Goal: Transaction & Acquisition: Obtain resource

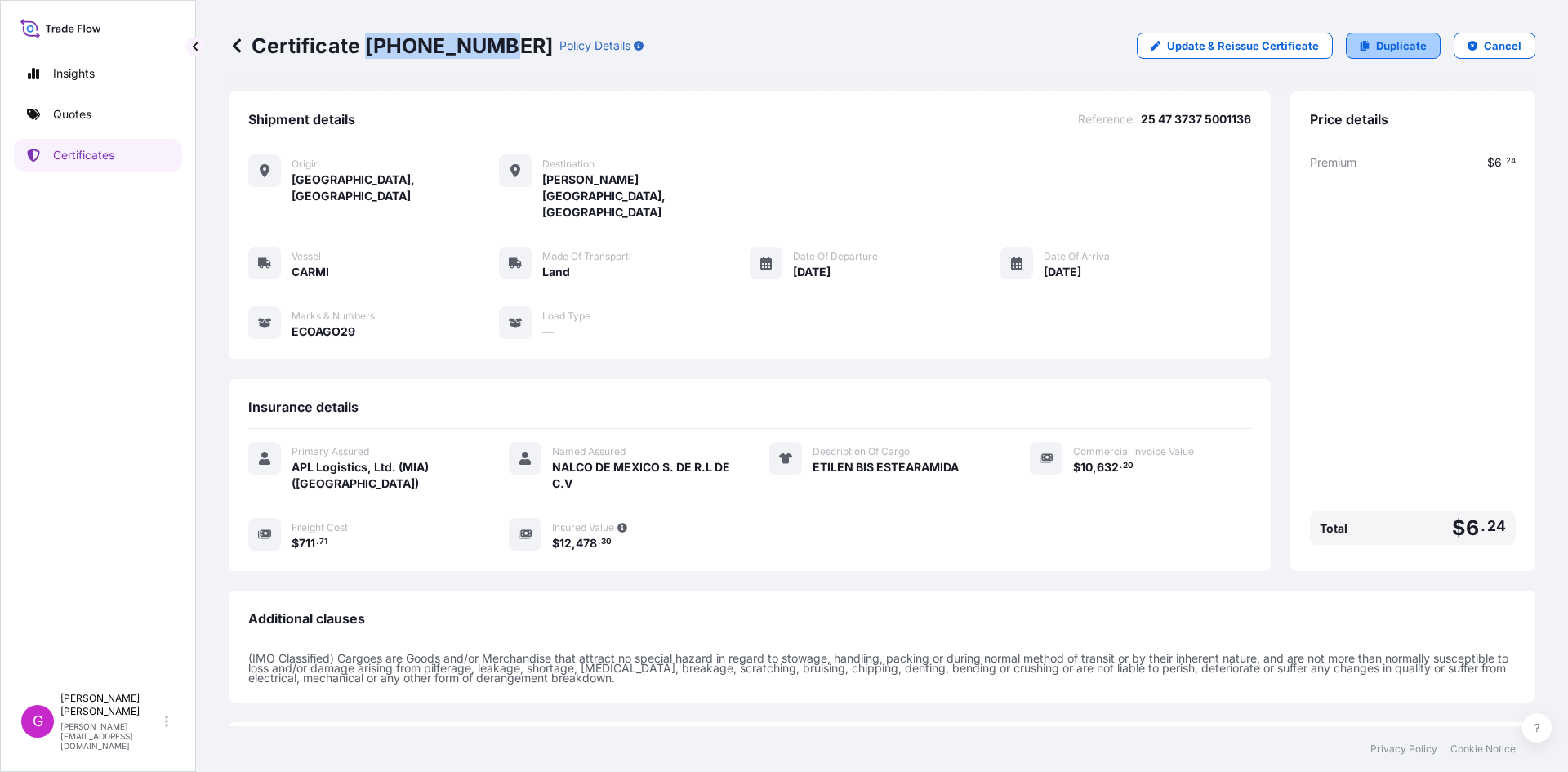
click at [1383, 43] on p "Duplicate" at bounding box center [1401, 46] width 51 height 16
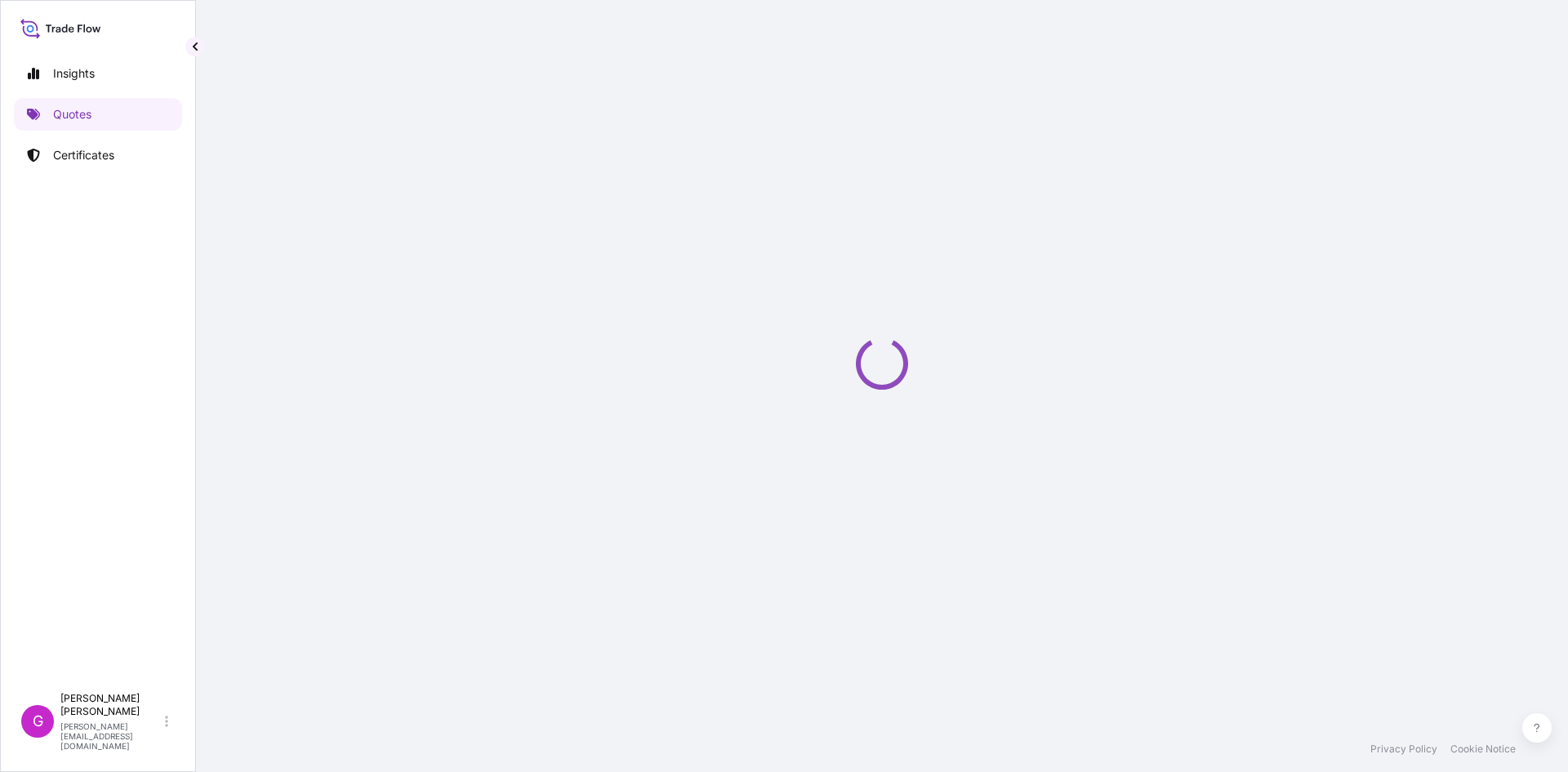
select select "Land"
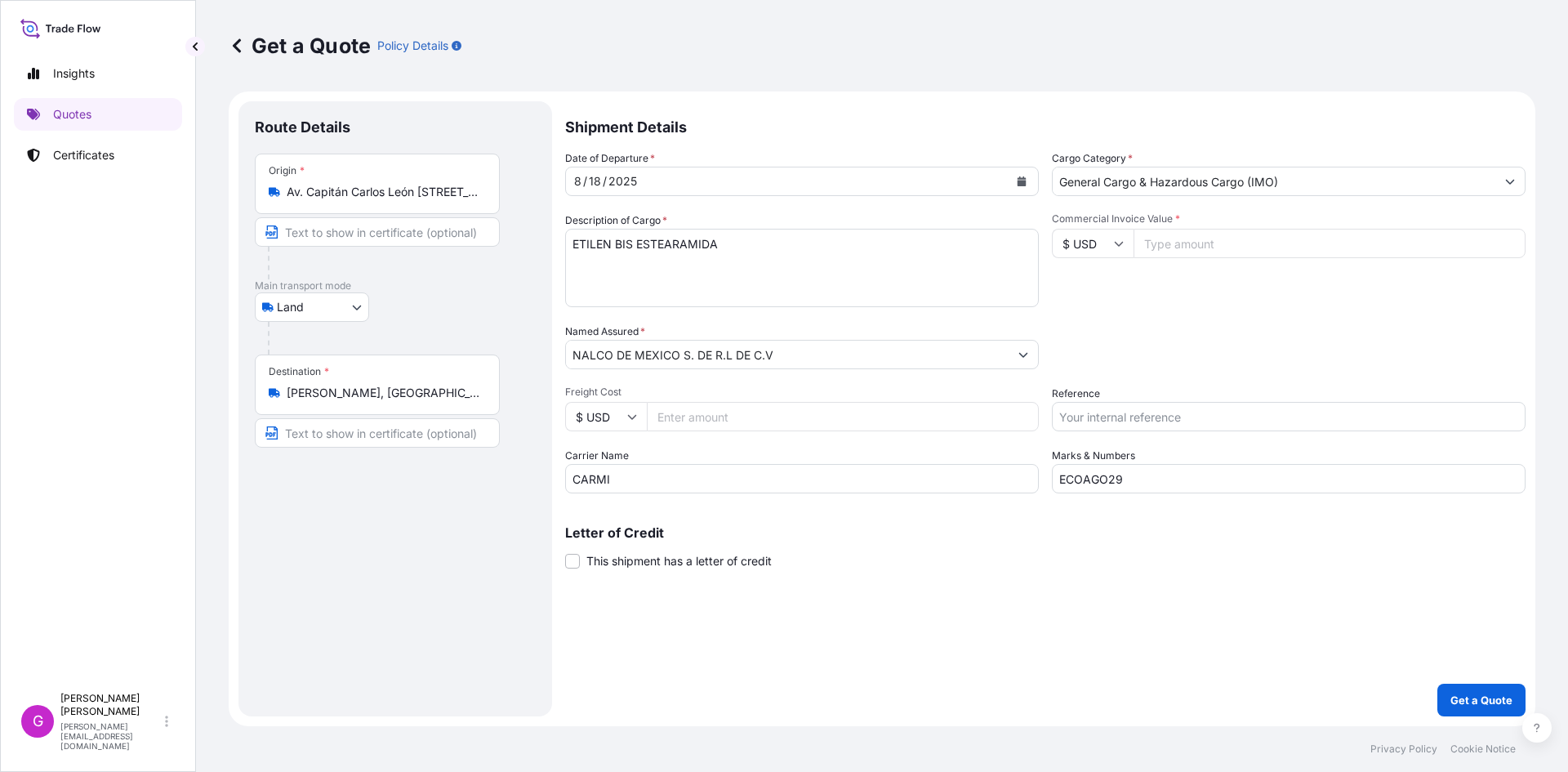
select select "31870"
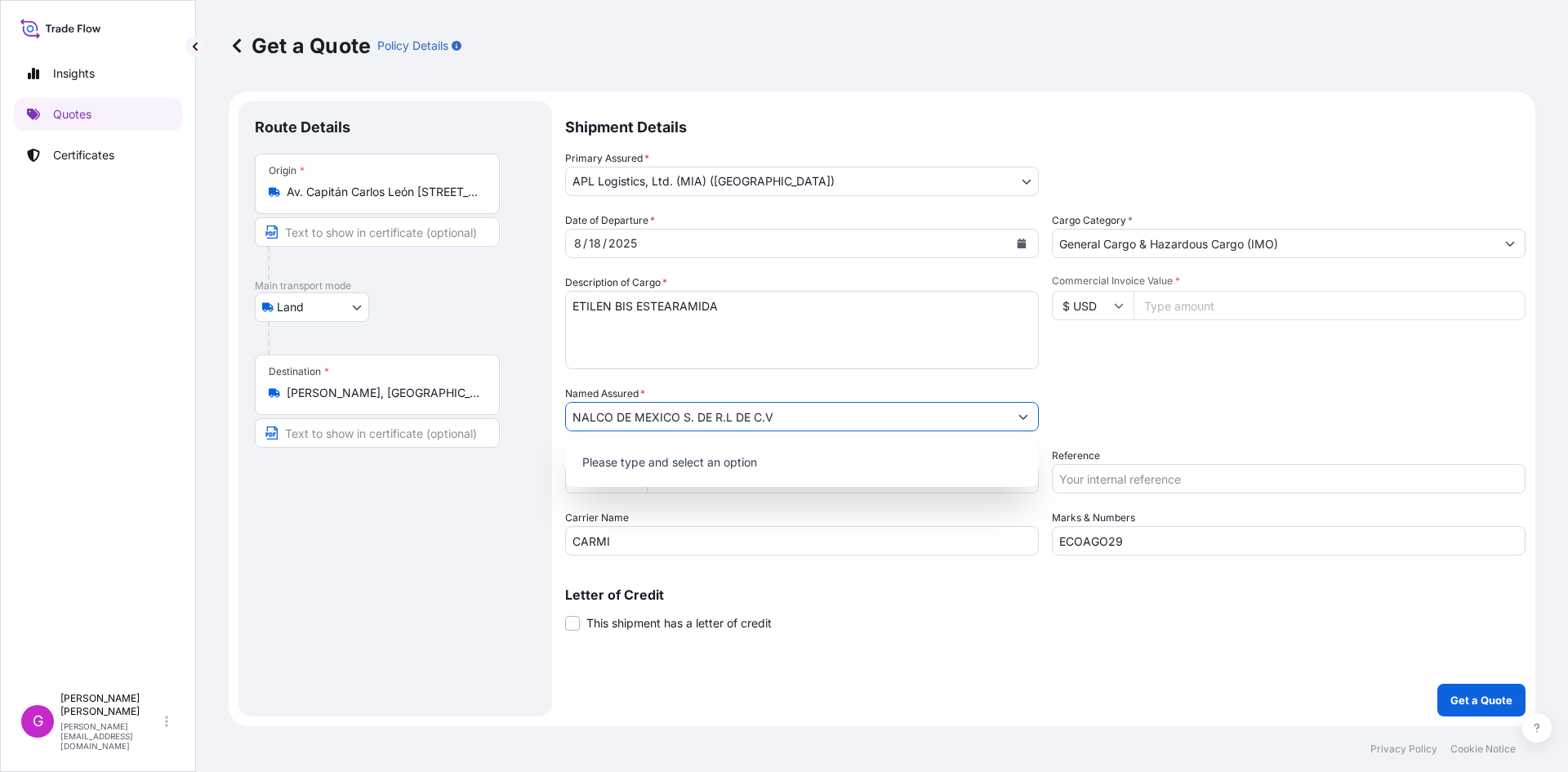
click at [710, 414] on input "NALCO DE MEXICO S. DE R.L DE C.V" at bounding box center [787, 417] width 443 height 29
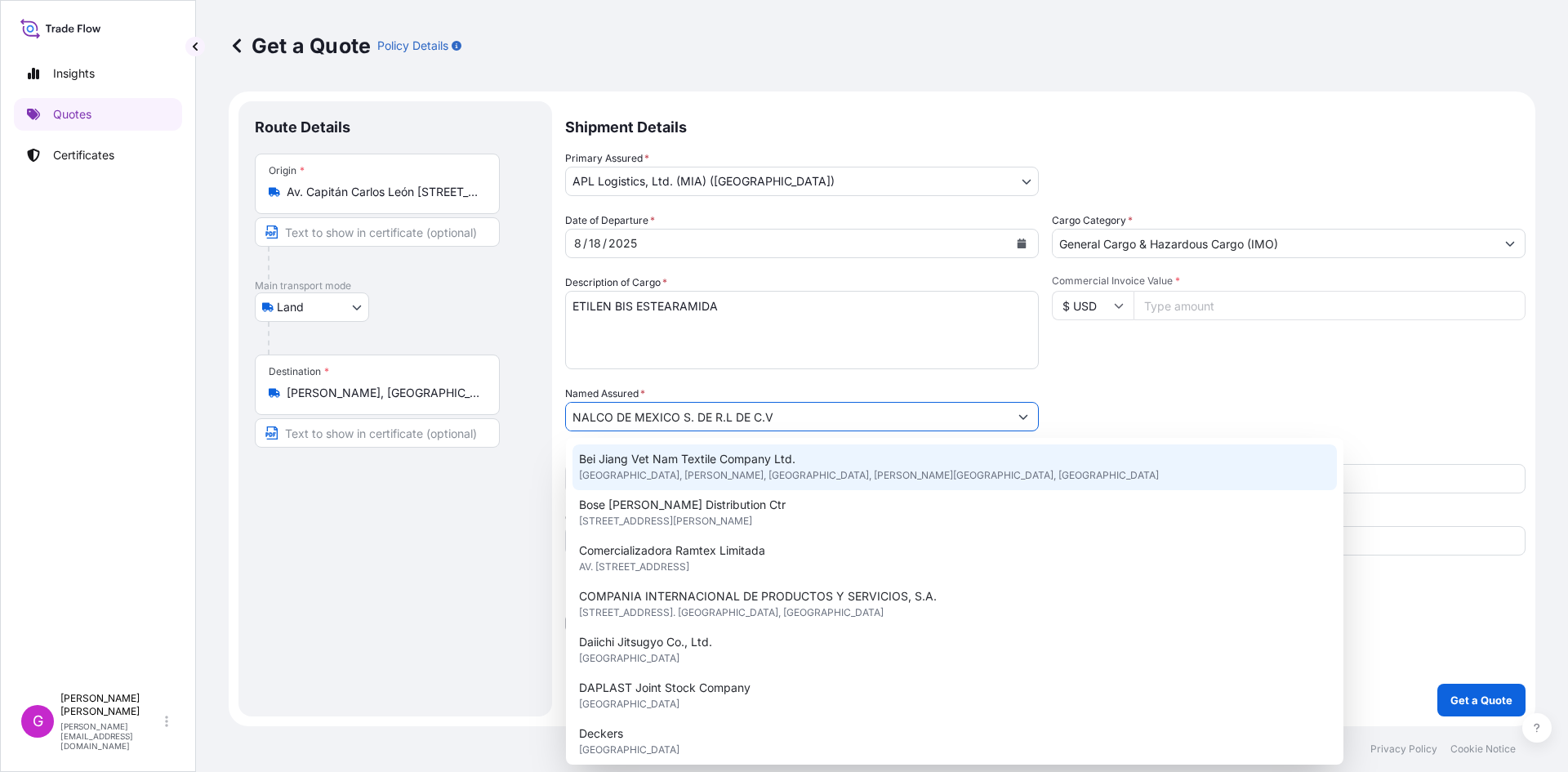
click at [878, 374] on div "Date of Departure * [DATE] Cargo Category * General Cargo & Hazardous Cargo (IM…" at bounding box center [1044, 384] width 960 height 343
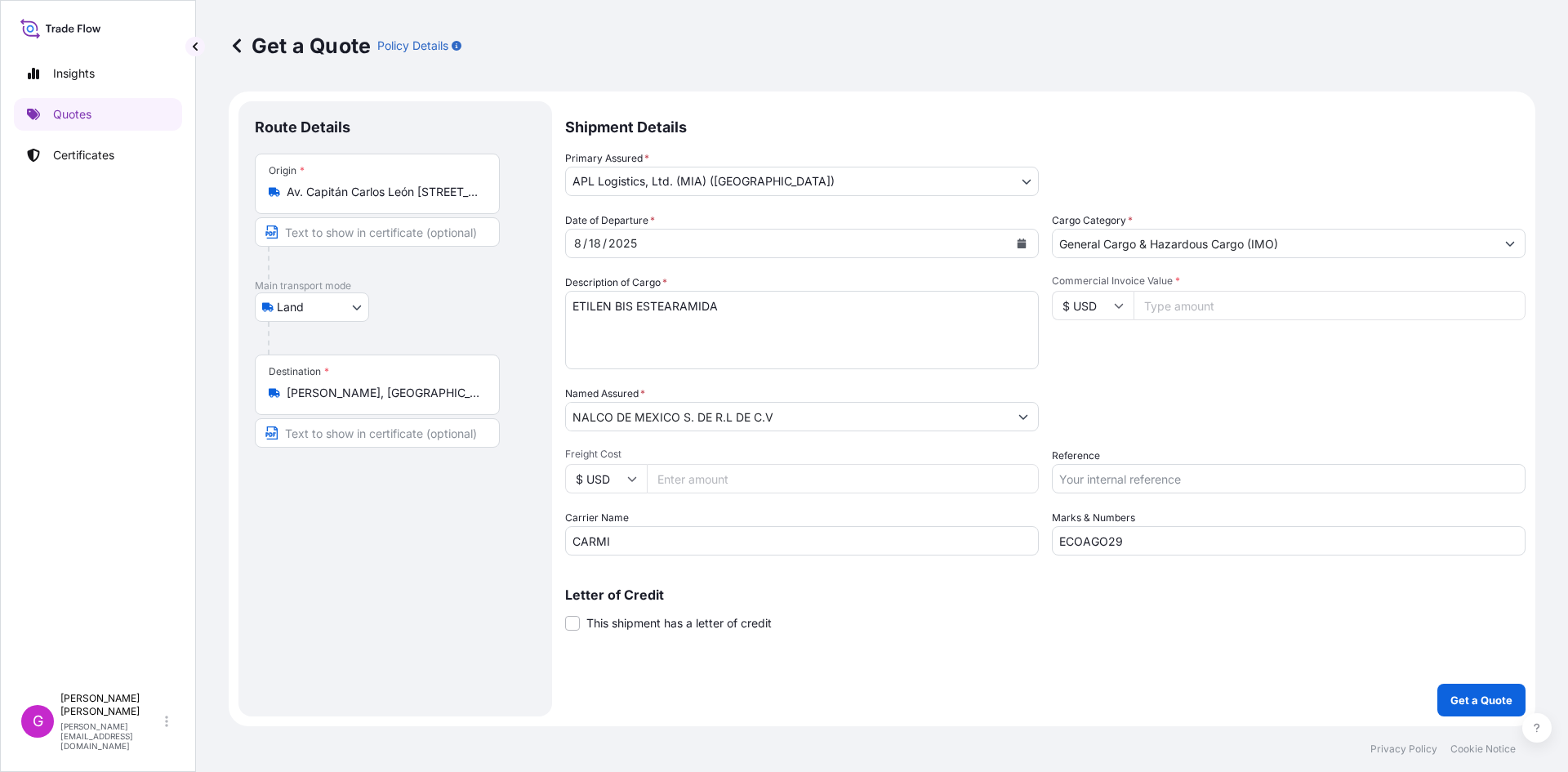
click at [785, 481] on input "Freight Cost" at bounding box center [842, 479] width 392 height 29
paste input "11210"
type input "11210"
drag, startPoint x: 663, startPoint y: 533, endPoint x: 503, endPoint y: 534, distance: 160.0
click at [503, 534] on form "Route Details Place of loading Road / Inland Road / Inland Origin * Av. Capitán…" at bounding box center [881, 408] width 1306 height 635
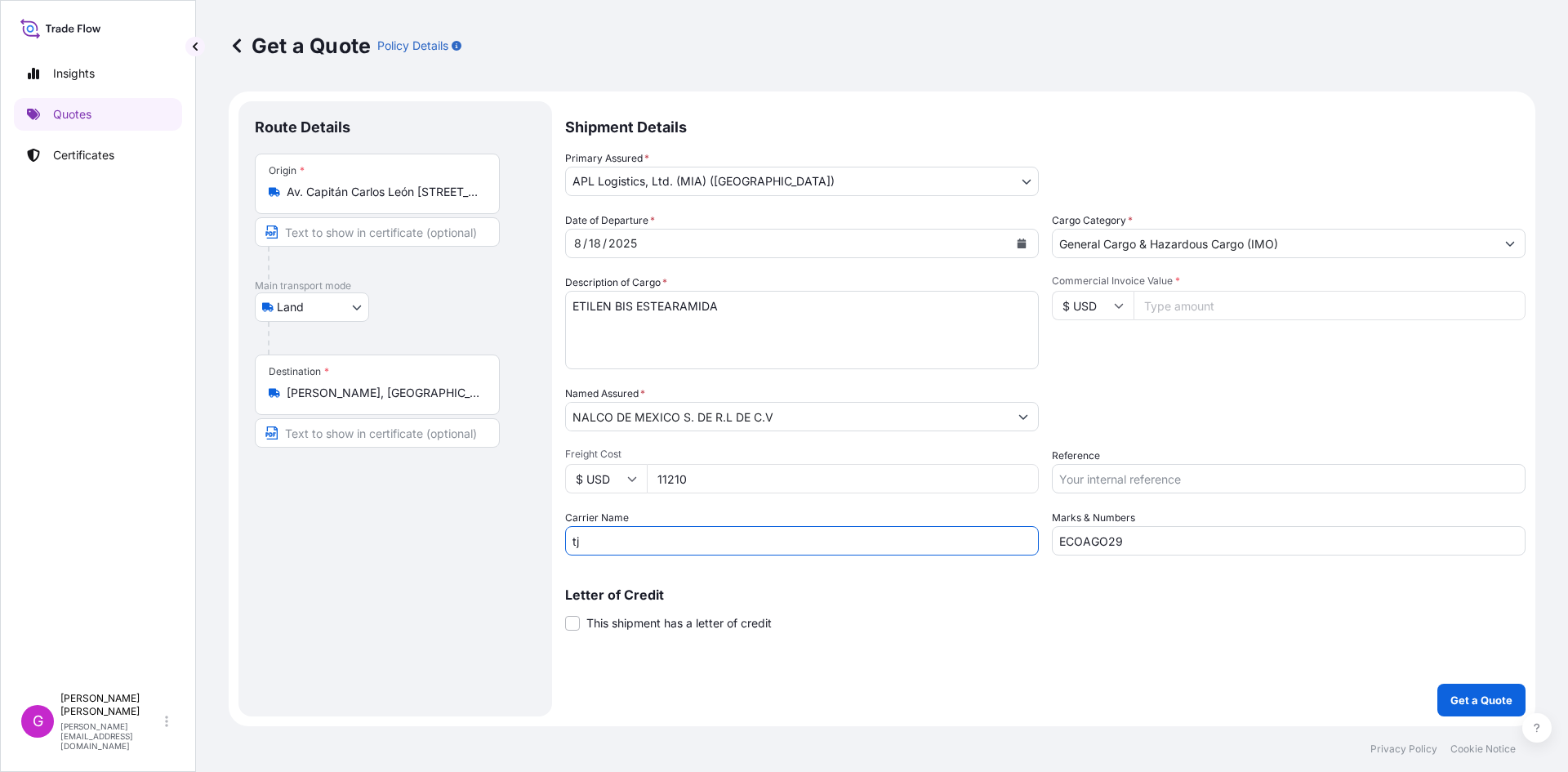
type input "TJA"
click at [364, 198] on input "Av. Capitán Carlos León [STREET_ADDRESS][PERSON_NAME]" at bounding box center [383, 191] width 193 height 16
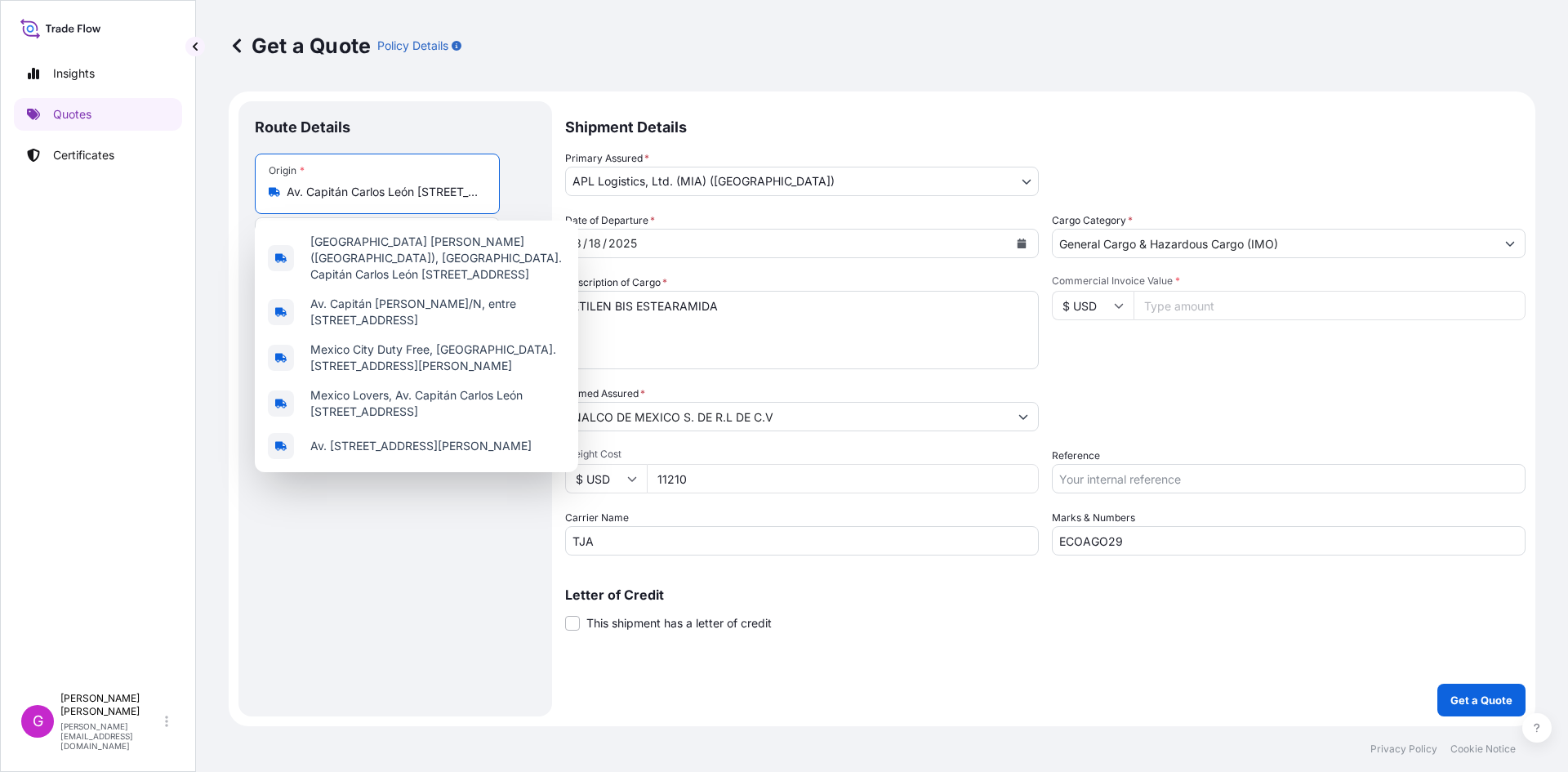
click at [364, 198] on input "Av. Capitán Carlos León [STREET_ADDRESS][PERSON_NAME]" at bounding box center [383, 191] width 193 height 16
type input "E"
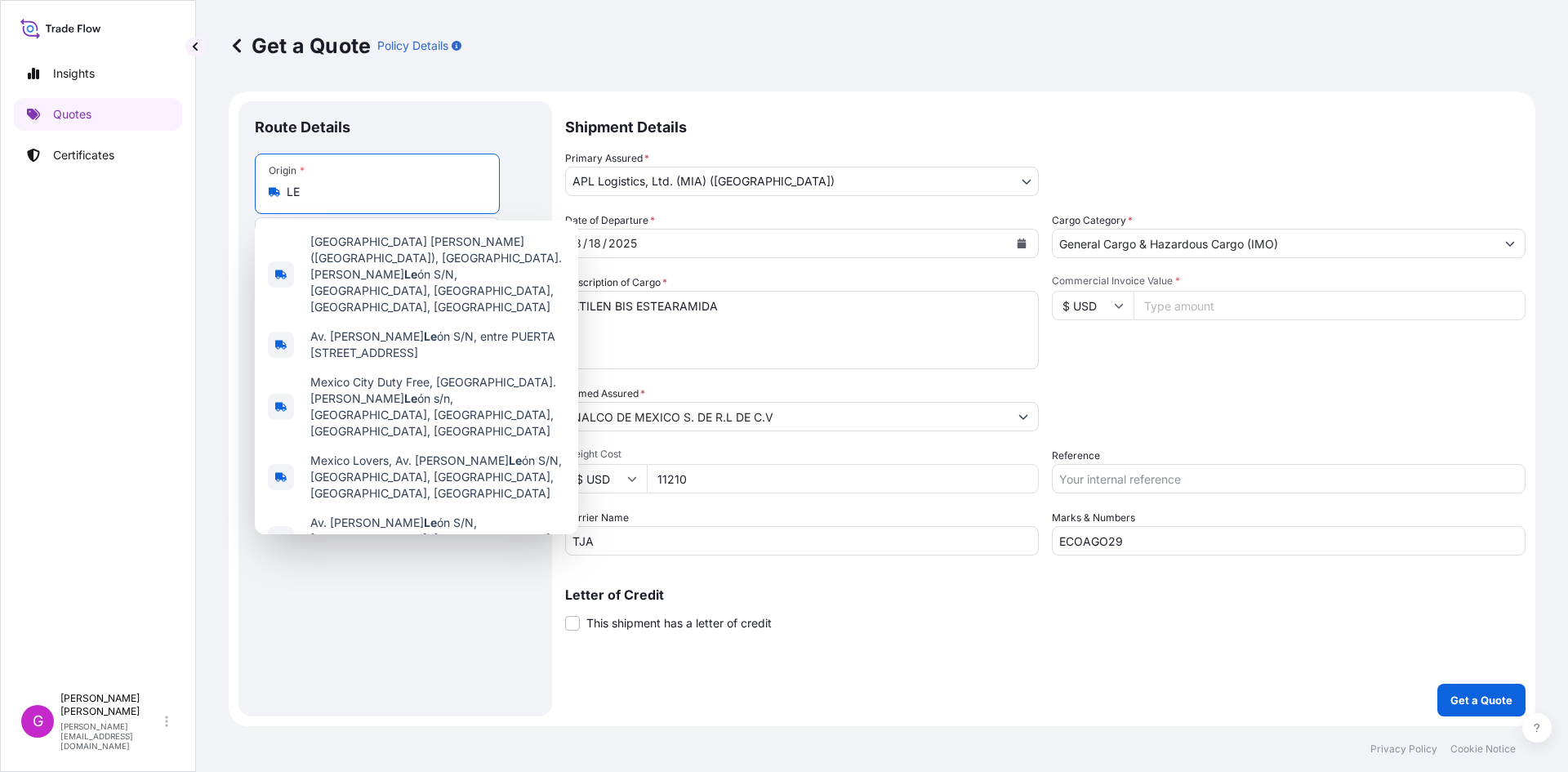
type input "L"
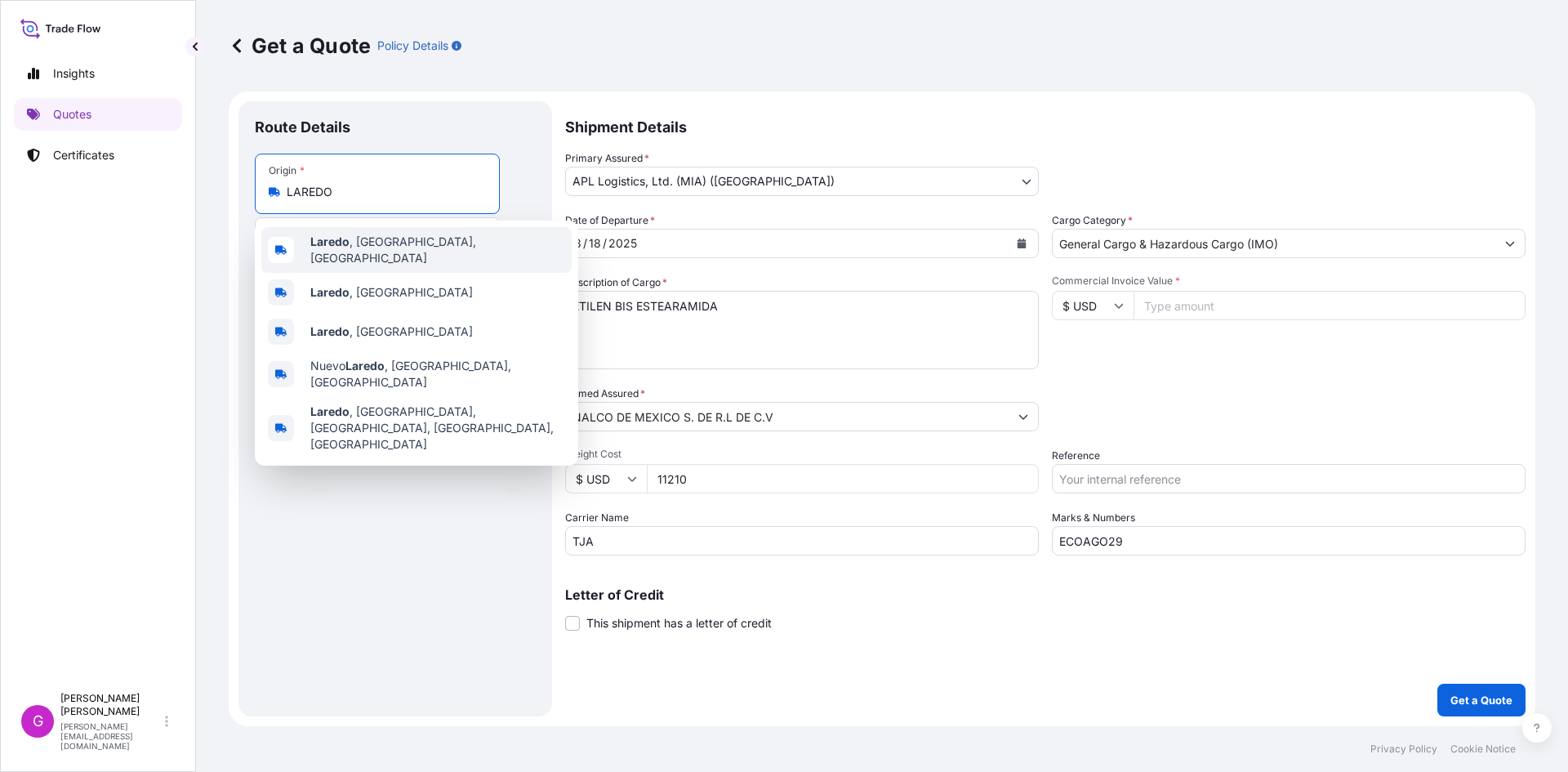
click at [395, 247] on span "[GEOGRAPHIC_DATA] , [GEOGRAPHIC_DATA], [GEOGRAPHIC_DATA]" at bounding box center [437, 250] width 255 height 33
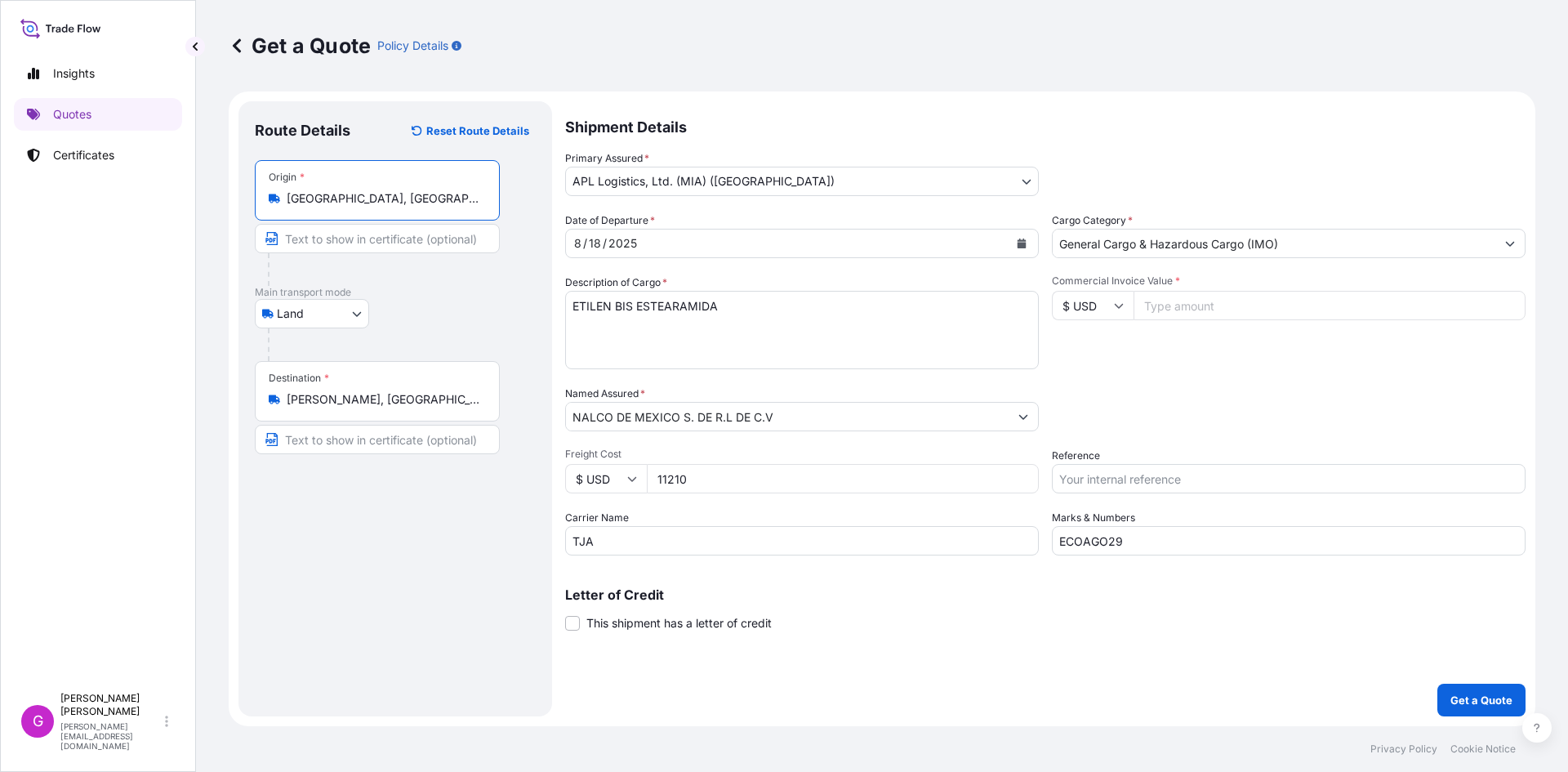
type input "[GEOGRAPHIC_DATA], [GEOGRAPHIC_DATA], [GEOGRAPHIC_DATA]"
click at [1013, 241] on button "Calendar" at bounding box center [1021, 243] width 26 height 26
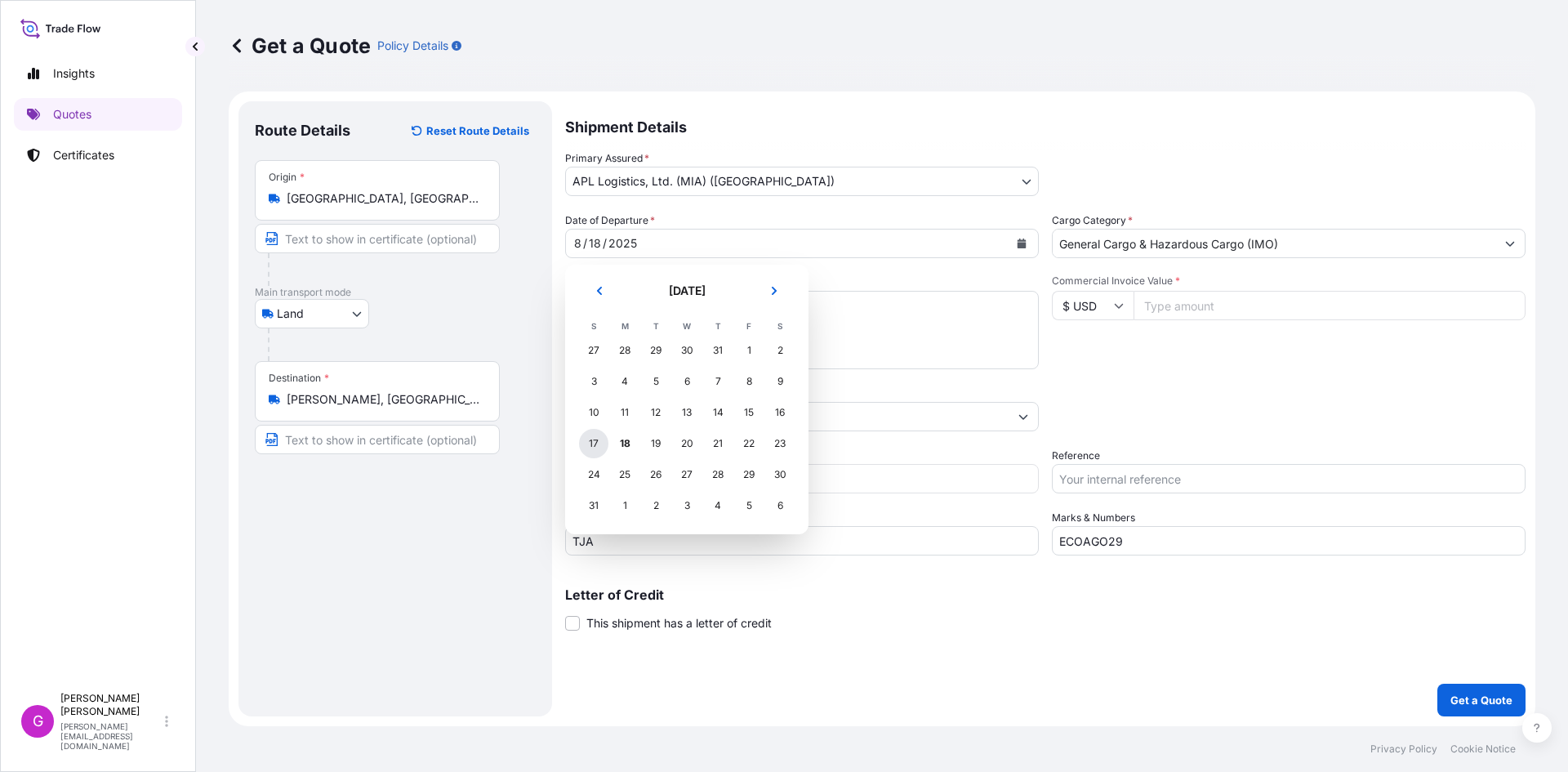
click at [601, 440] on div "17" at bounding box center [593, 444] width 29 height 29
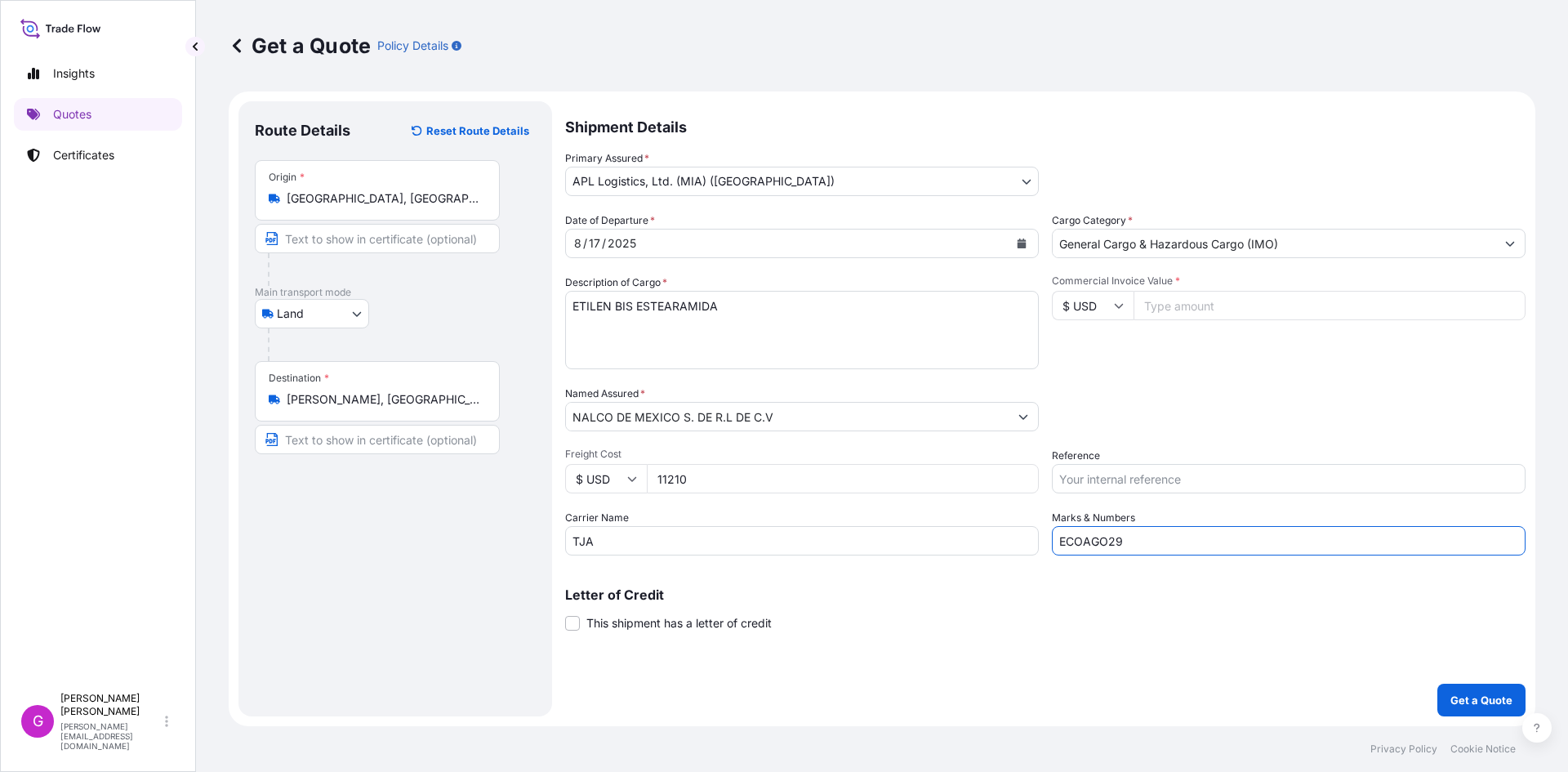
drag, startPoint x: 1149, startPoint y: 530, endPoint x: 972, endPoint y: 539, distance: 177.2
click at [972, 539] on div "Date of Departure * [DATE] Cargo Category * General Cargo & Hazardous Cargo (IM…" at bounding box center [1044, 384] width 960 height 343
paste input "JUL58"
type input "ECOJUL58"
click at [1225, 295] on input "Commercial Invoice Value *" at bounding box center [1329, 306] width 392 height 29
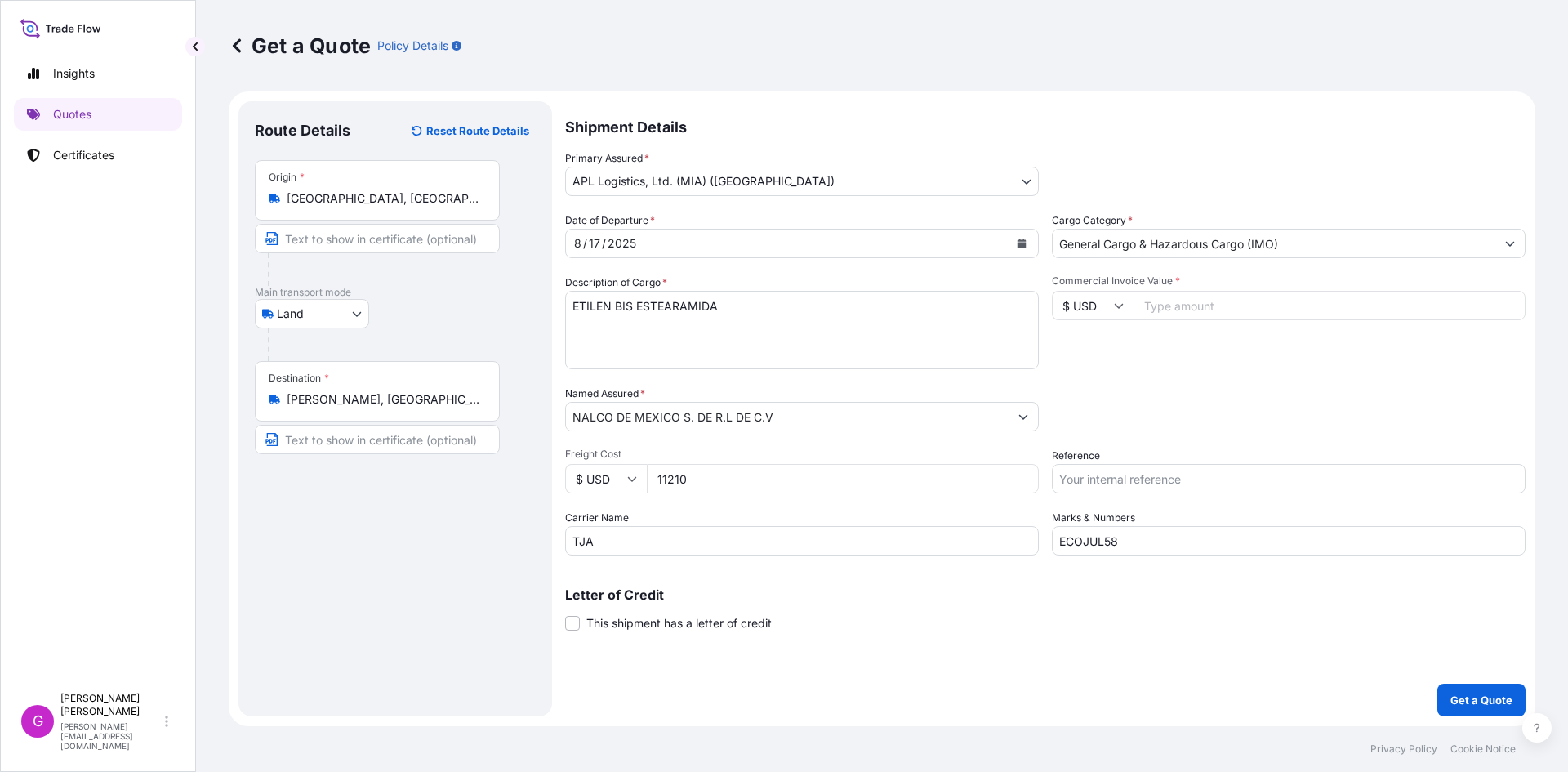
paste input "46445.10"
type input "46445.10"
click at [1158, 475] on input "Reference" at bounding box center [1288, 479] width 474 height 29
paste input "25 80 3800 5003823"
type input "25 80 3800 5003823"
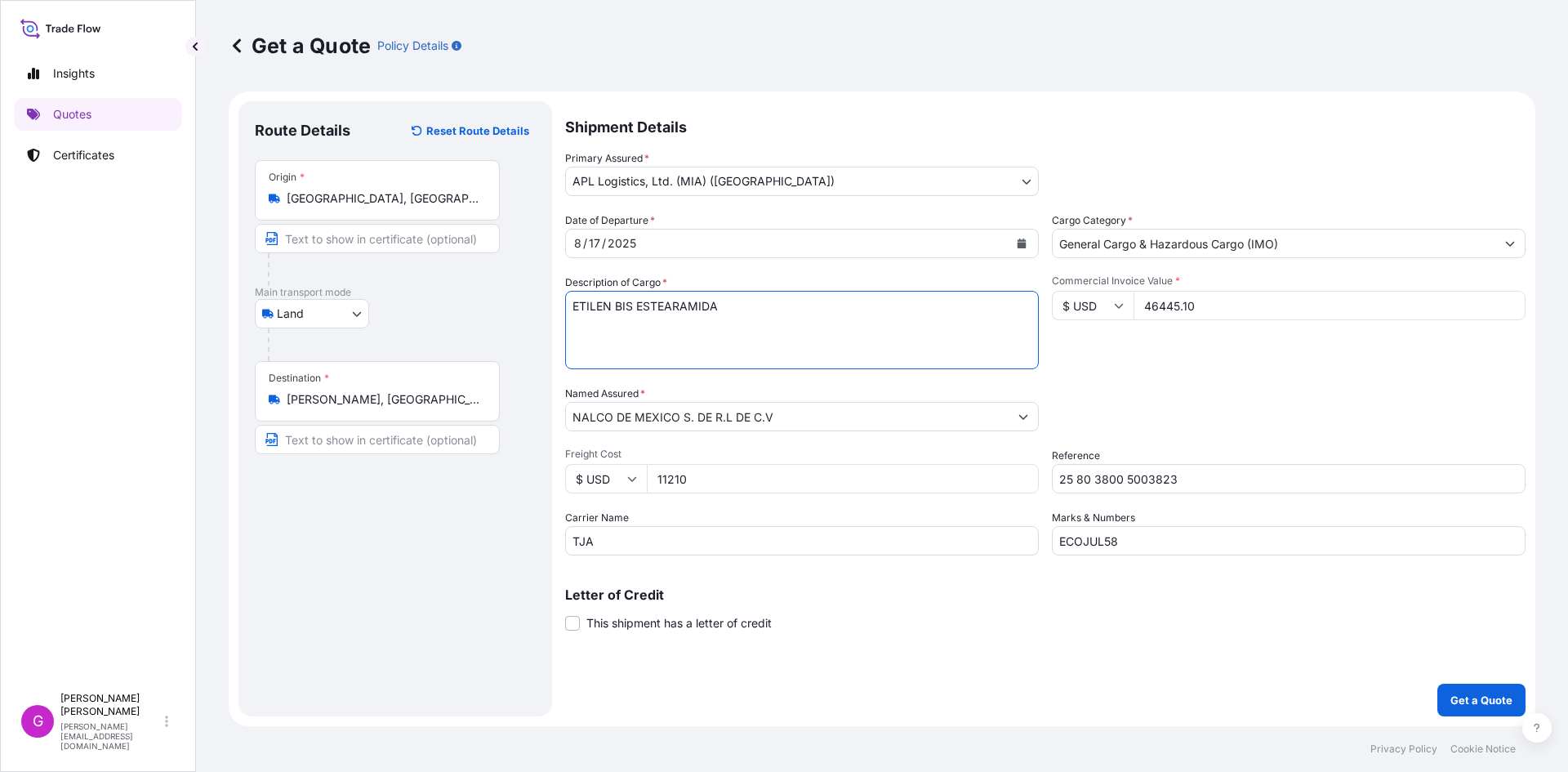
drag, startPoint x: 788, startPoint y: 330, endPoint x: 443, endPoint y: 288, distance: 347.5
click at [443, 288] on form "Route Details Reset Route Details Place of loading Road / [GEOGRAPHIC_DATA] / I…" at bounding box center [881, 408] width 1306 height 635
paste textarea "PREPARACION PARA LA INDUSTRIA DEL PAPEL"
type textarea "PREPARACION PARA LA INDUSTRIA DEL PAPEL"
click at [1171, 306] on input "46445.10" at bounding box center [1329, 306] width 392 height 29
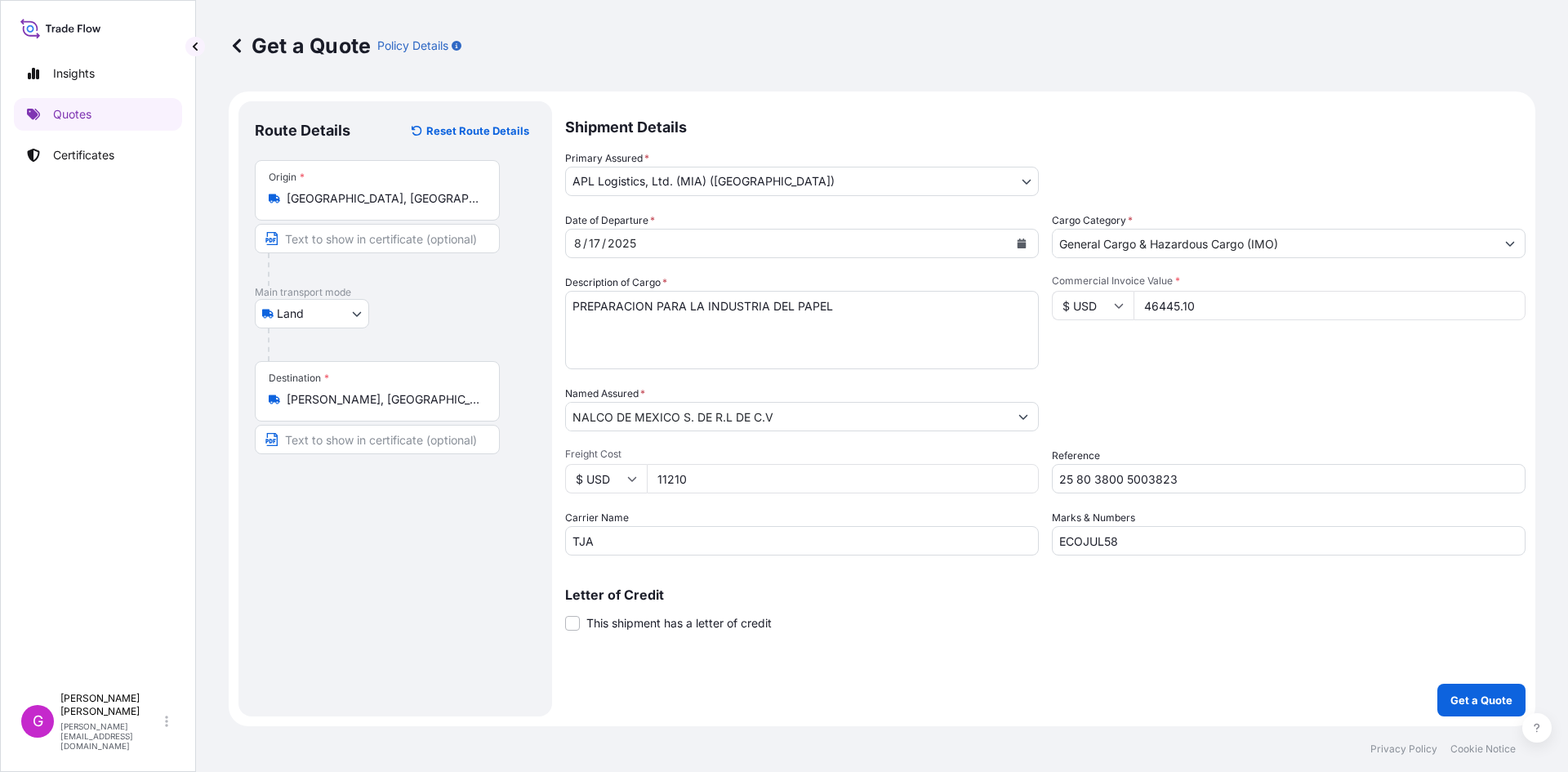
click at [1171, 306] on input "46445.10" at bounding box center [1329, 306] width 392 height 29
drag, startPoint x: 671, startPoint y: 494, endPoint x: 673, endPoint y: 481, distance: 13.2
click at [672, 494] on div "Date of Departure * [DATE] Cargo Category * General Cargo & Hazardous Cargo (IM…" at bounding box center [1044, 384] width 960 height 343
click at [673, 481] on input "11210" at bounding box center [842, 479] width 392 height 29
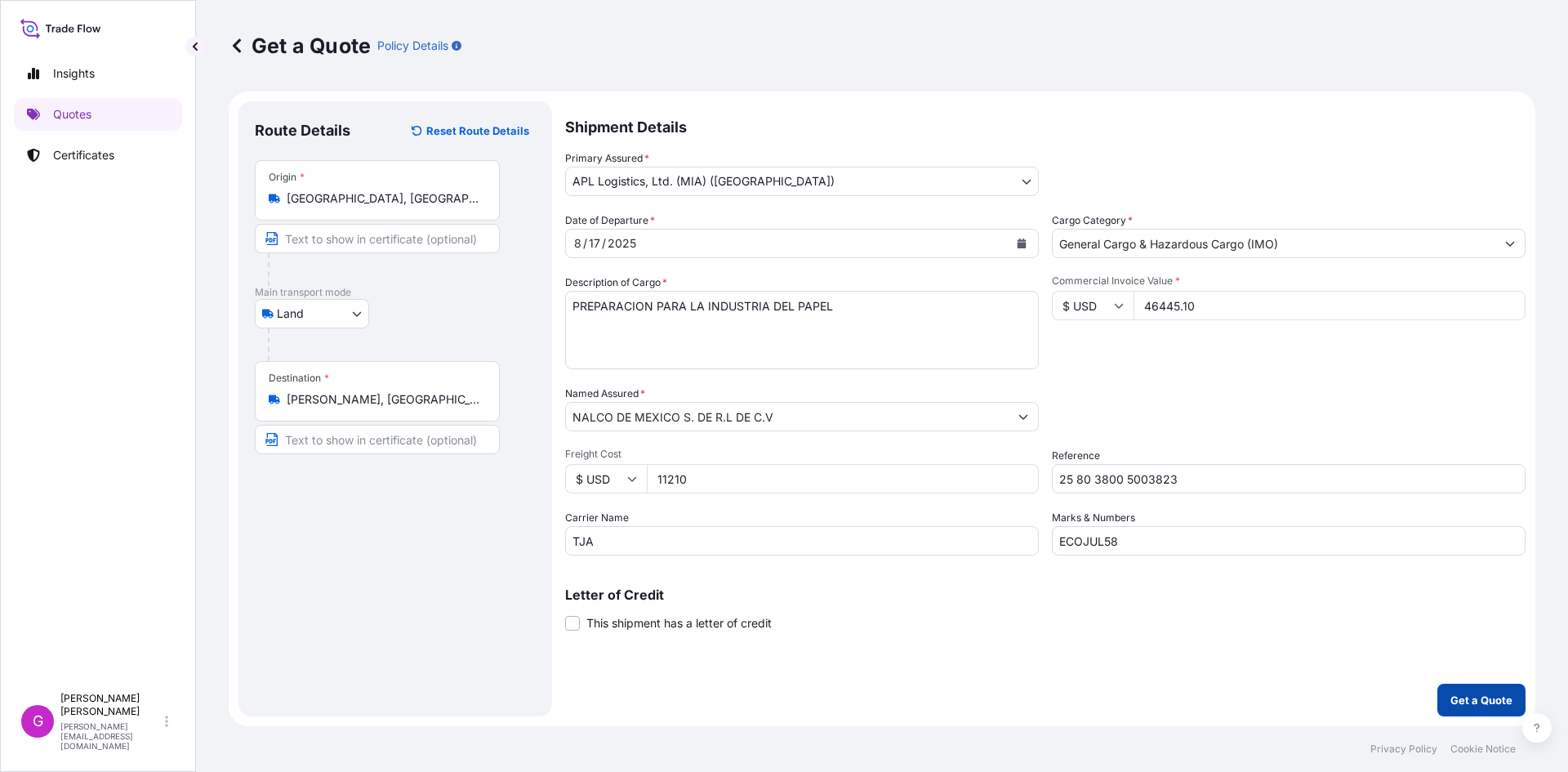
click at [1470, 686] on button "Get a Quote" at bounding box center [1481, 700] width 88 height 33
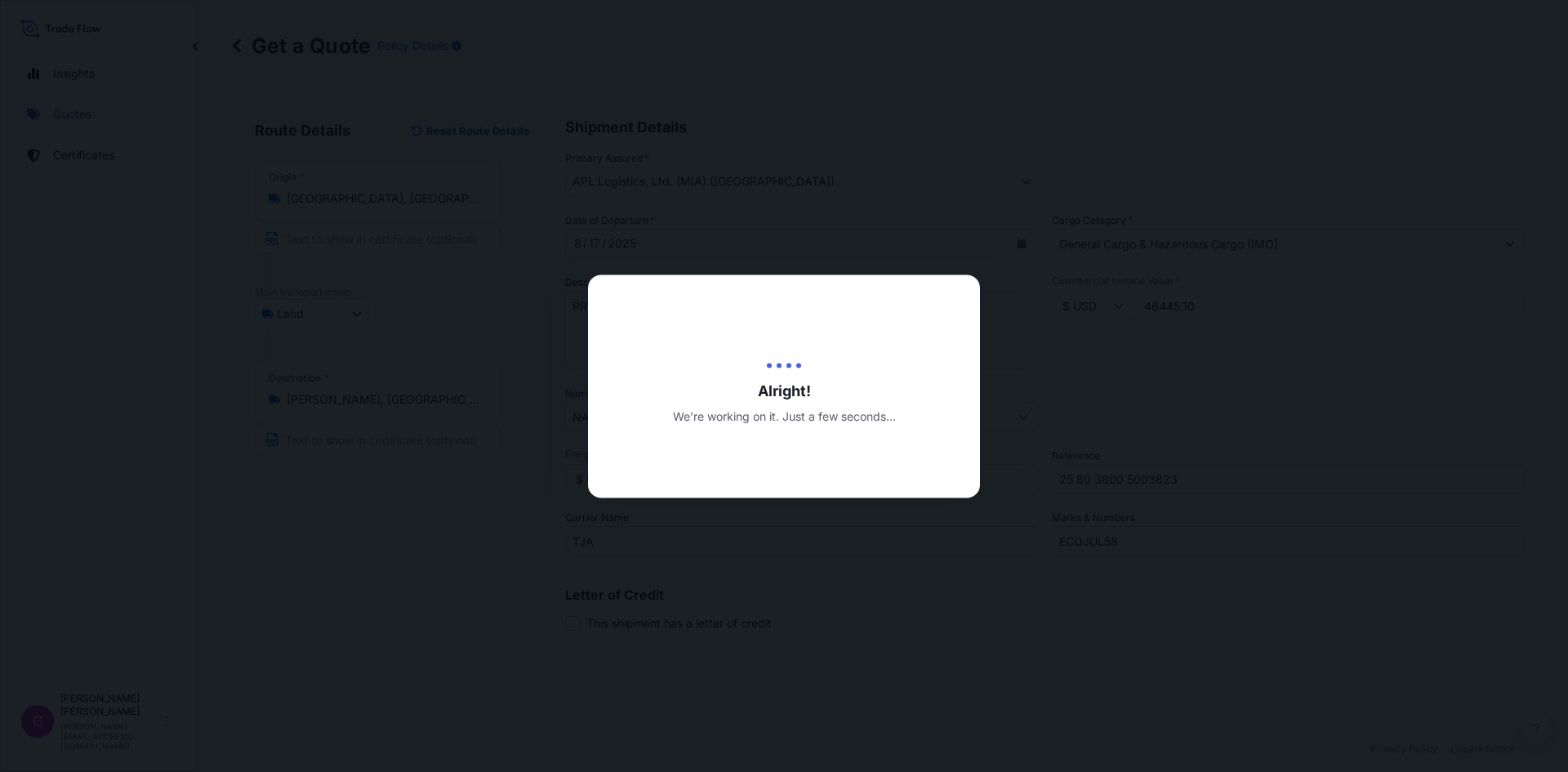
type input "[DATE]"
select select "Land"
select select "31870"
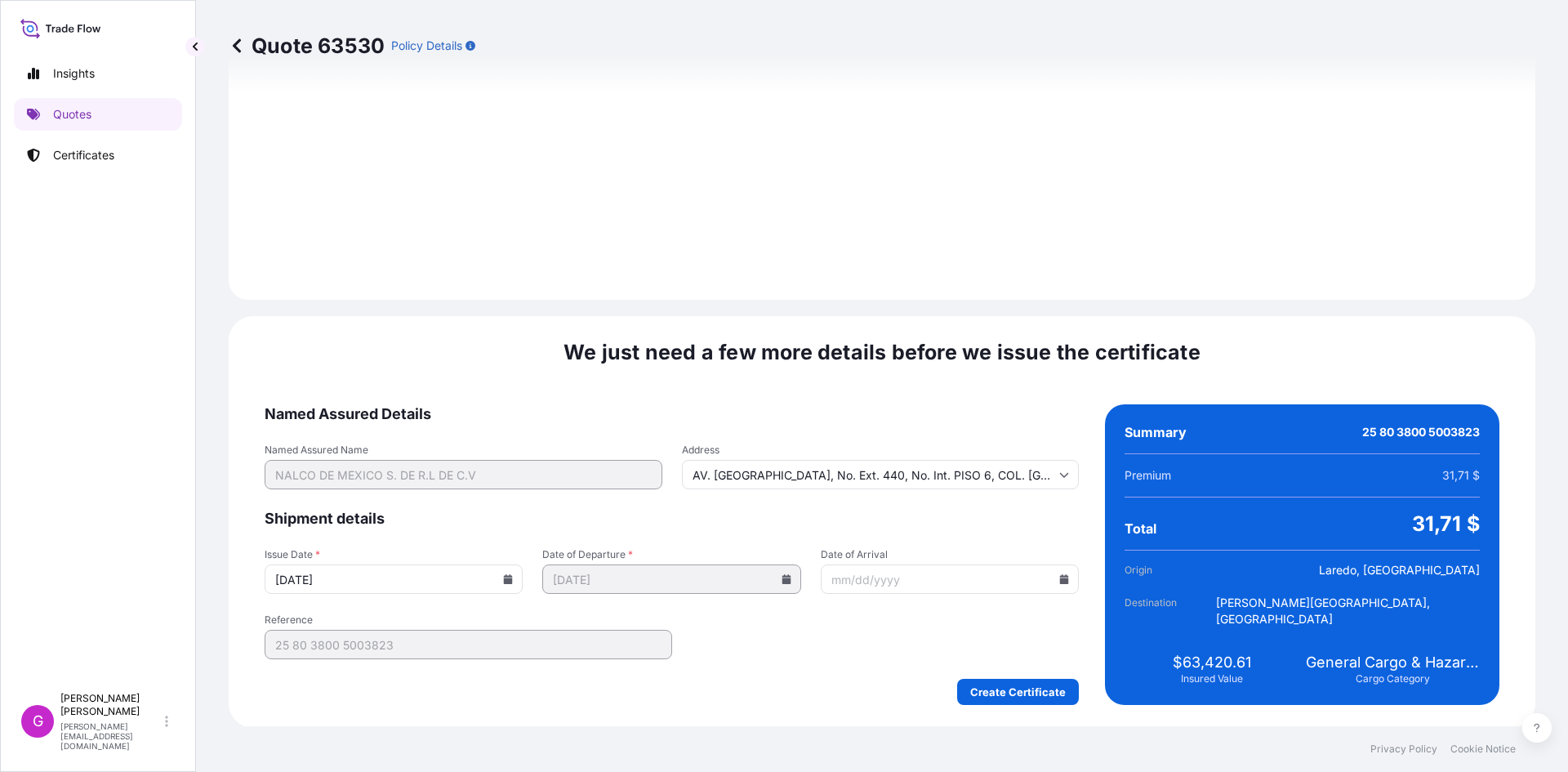
scroll to position [1950, 0]
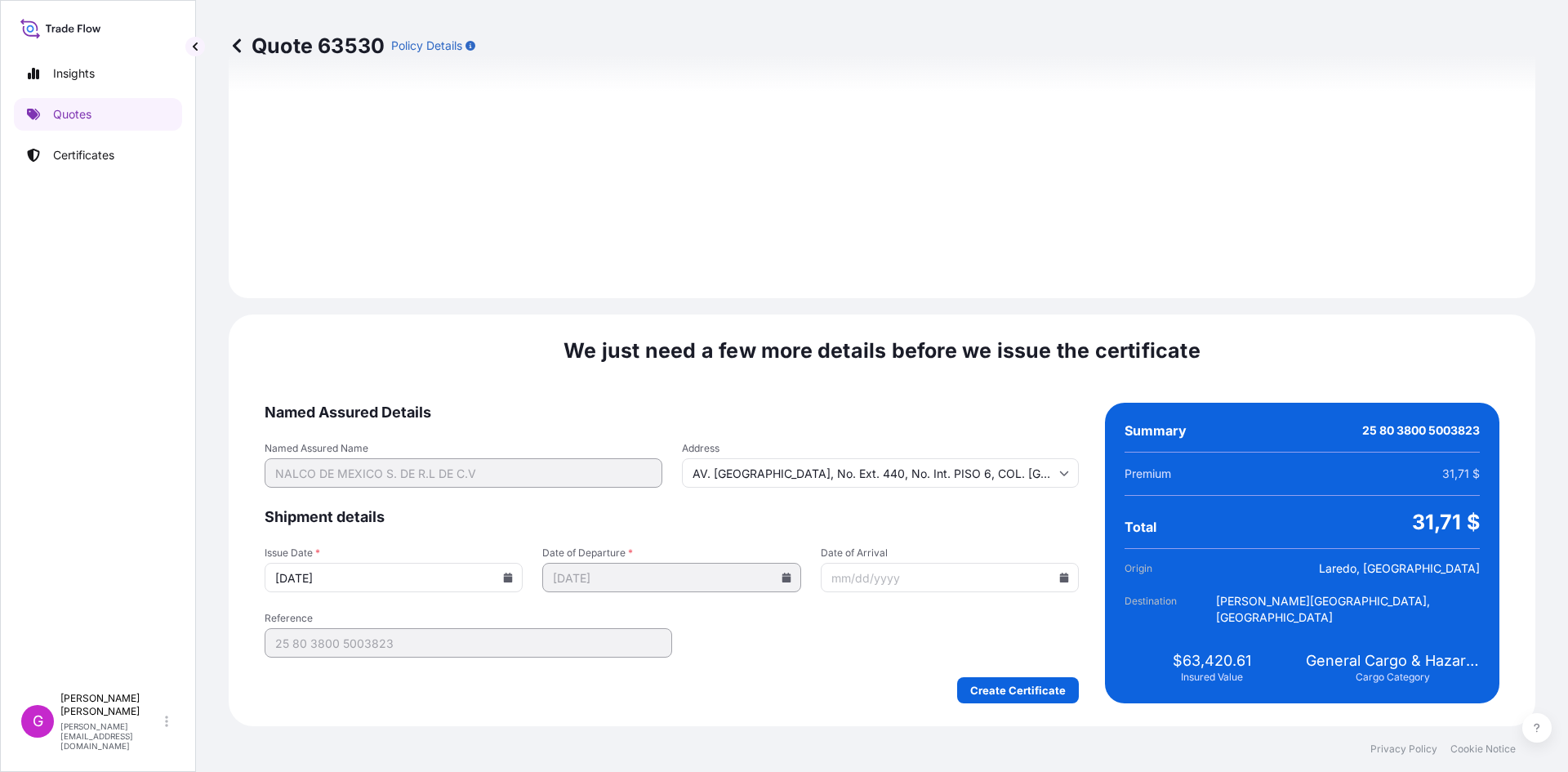
click at [1044, 569] on input "Date of Arrival" at bounding box center [950, 577] width 258 height 29
click at [1059, 574] on icon at bounding box center [1063, 577] width 9 height 9
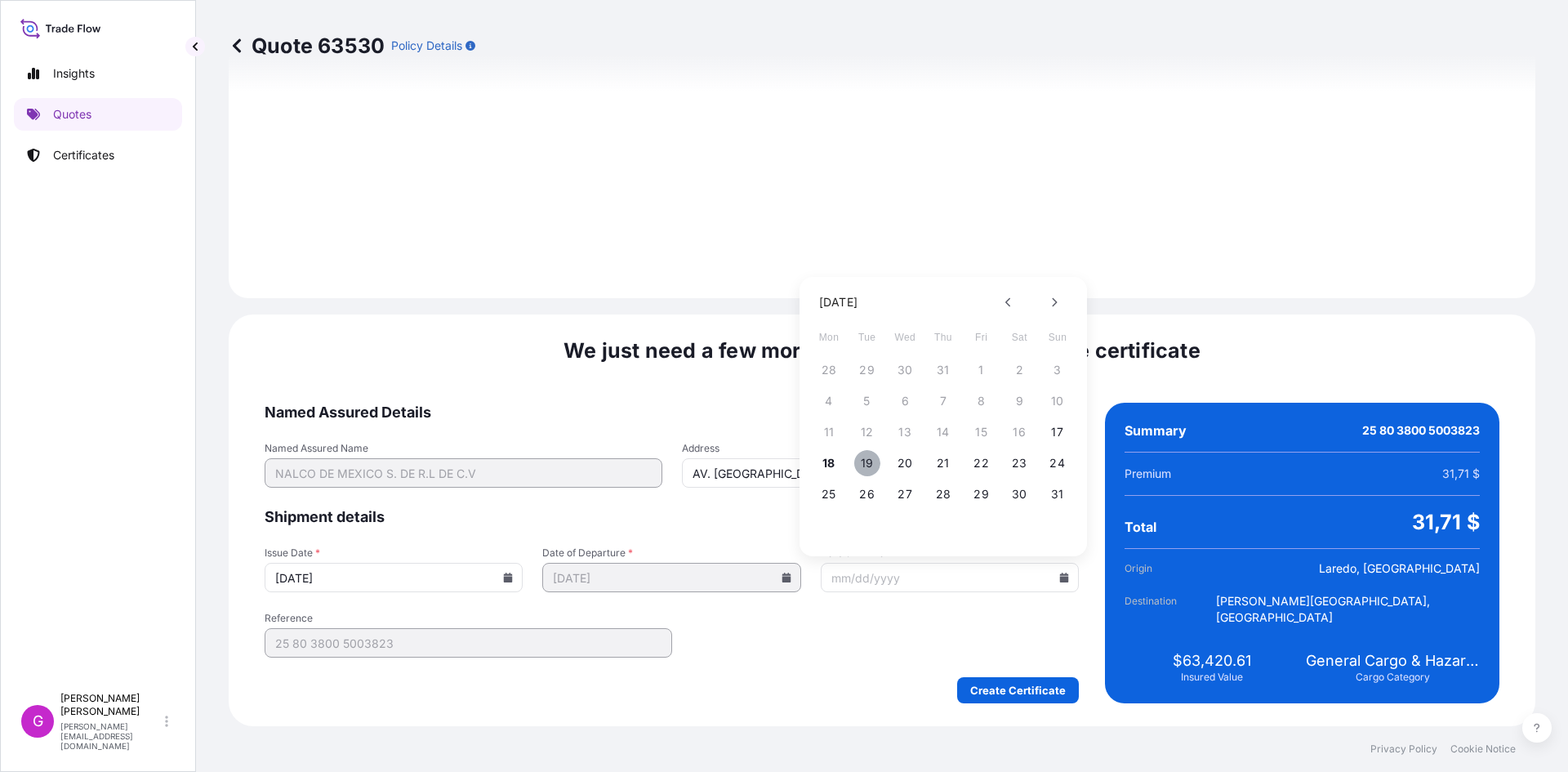
click at [866, 460] on button "19" at bounding box center [867, 463] width 26 height 26
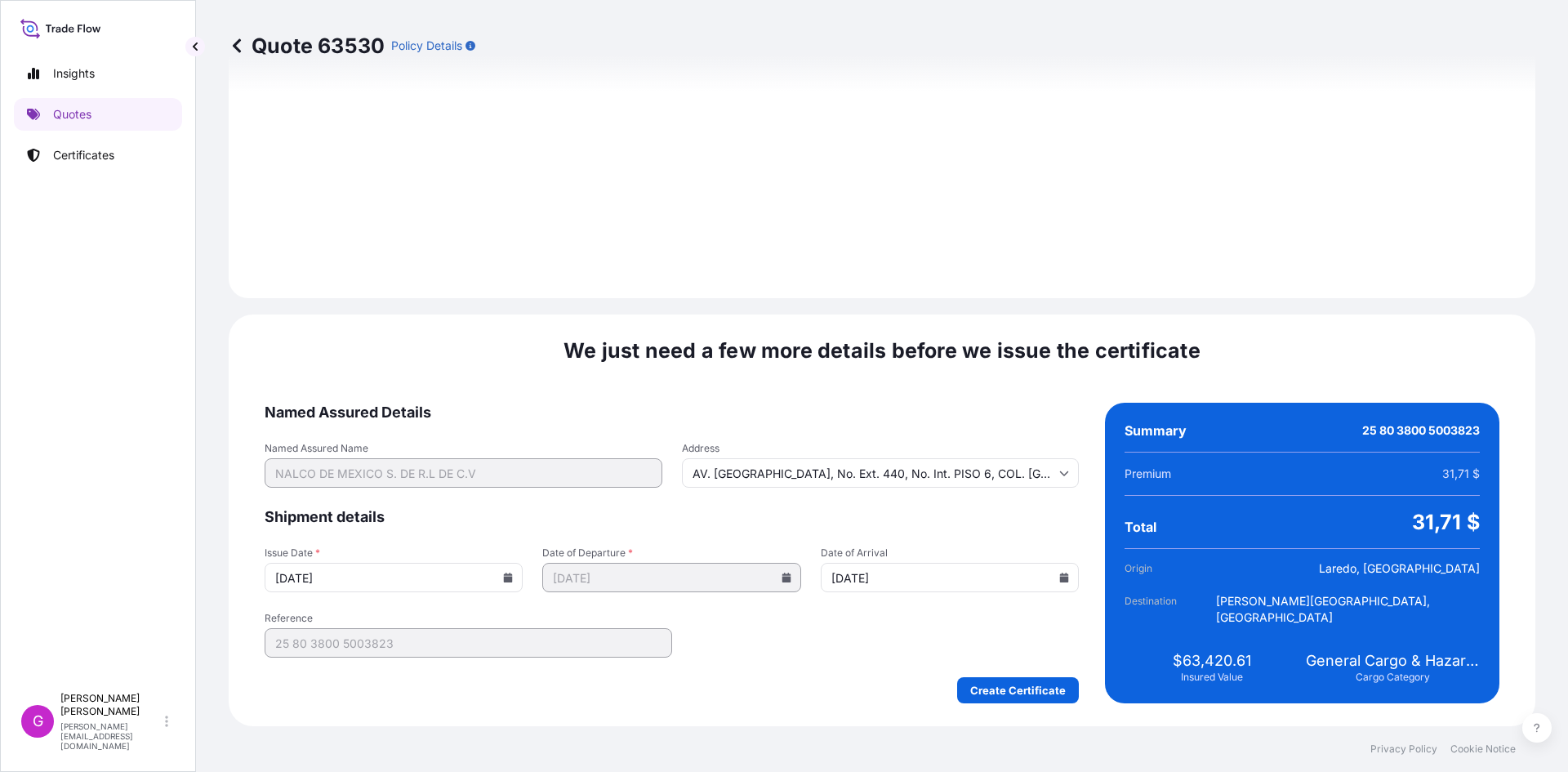
click at [1059, 576] on icon at bounding box center [1063, 577] width 9 height 9
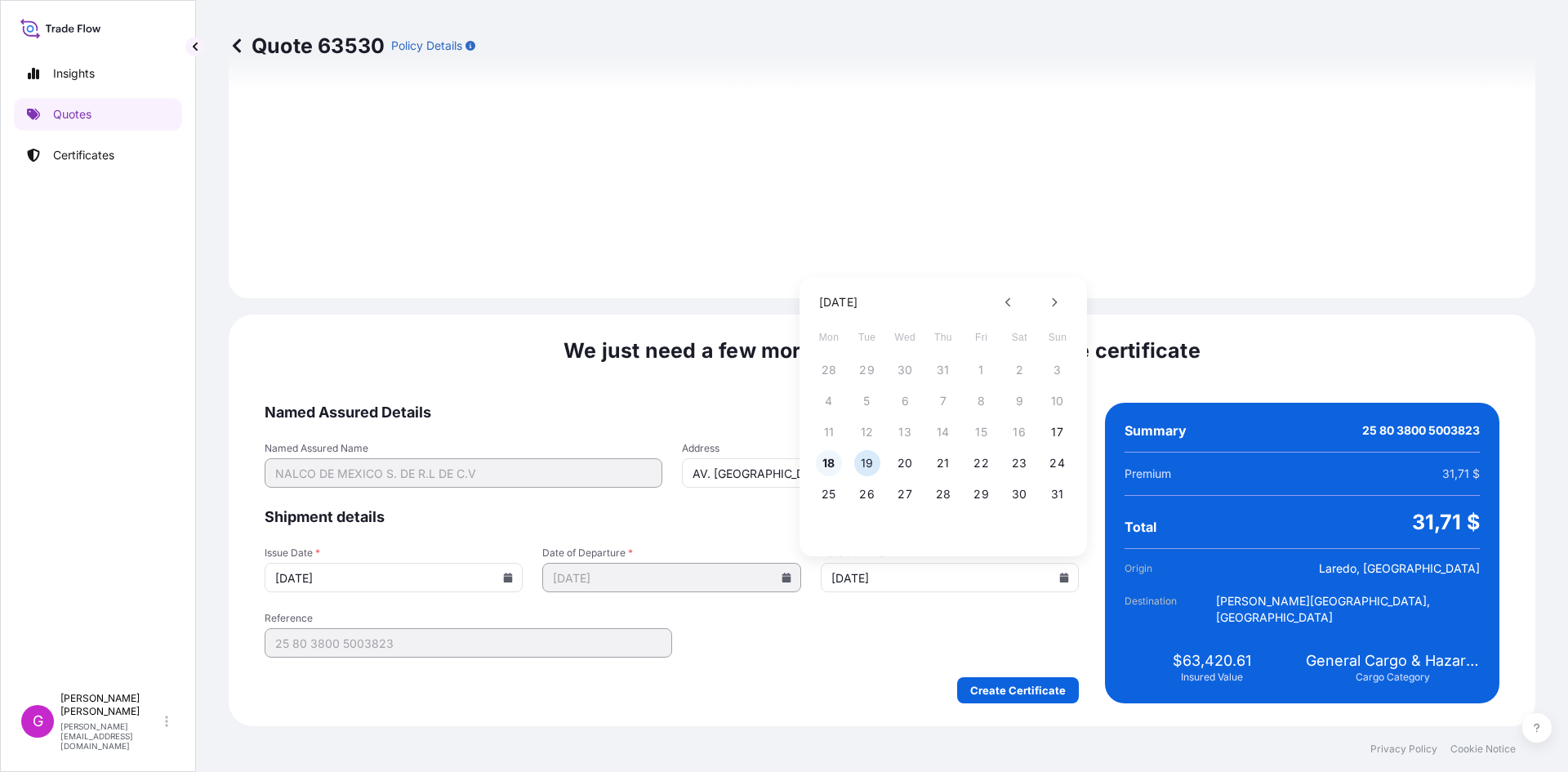
click at [828, 464] on button "18" at bounding box center [828, 463] width 26 height 26
type input "[DATE]"
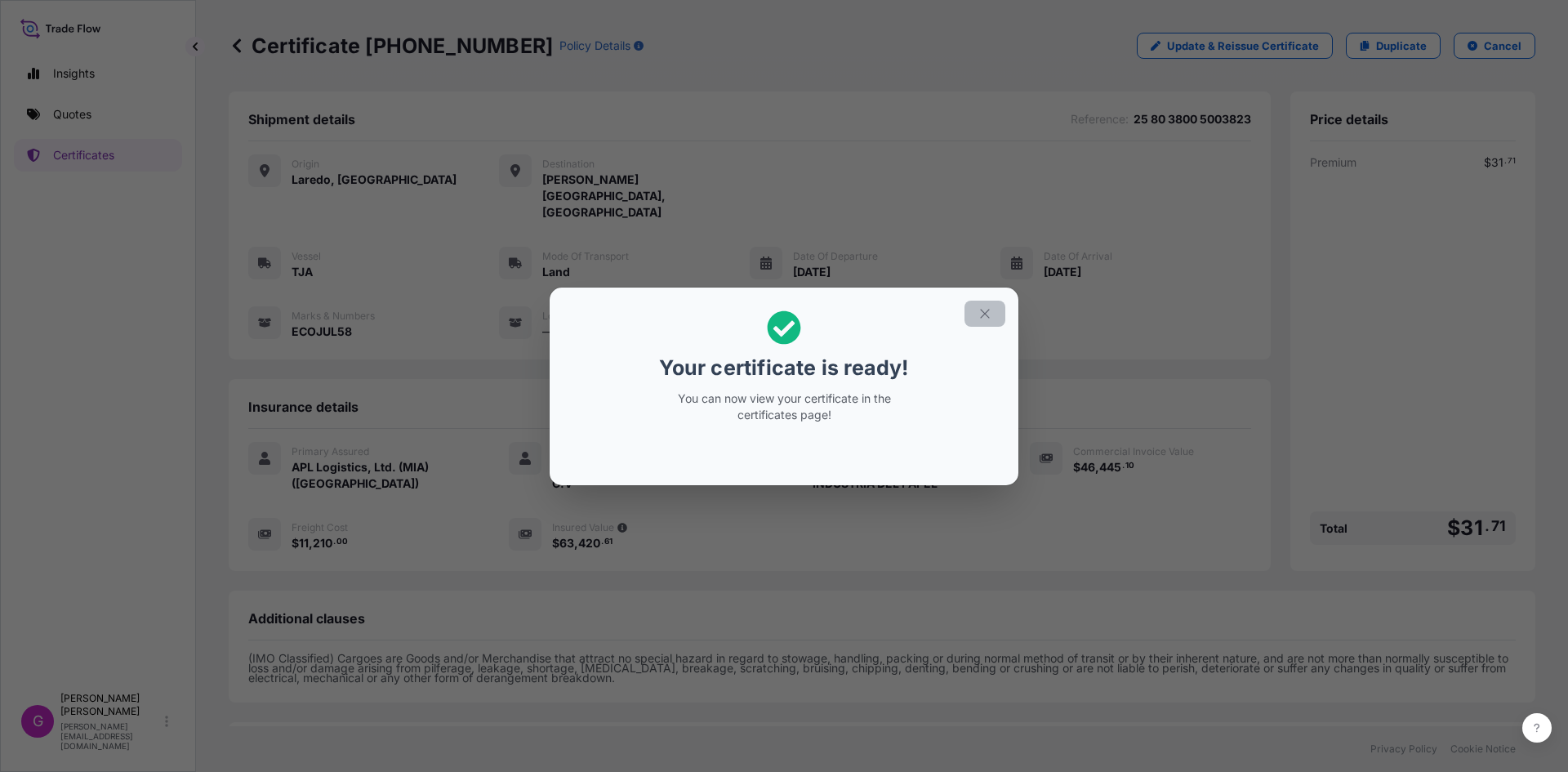
click at [987, 318] on icon "button" at bounding box center [984, 314] width 15 height 15
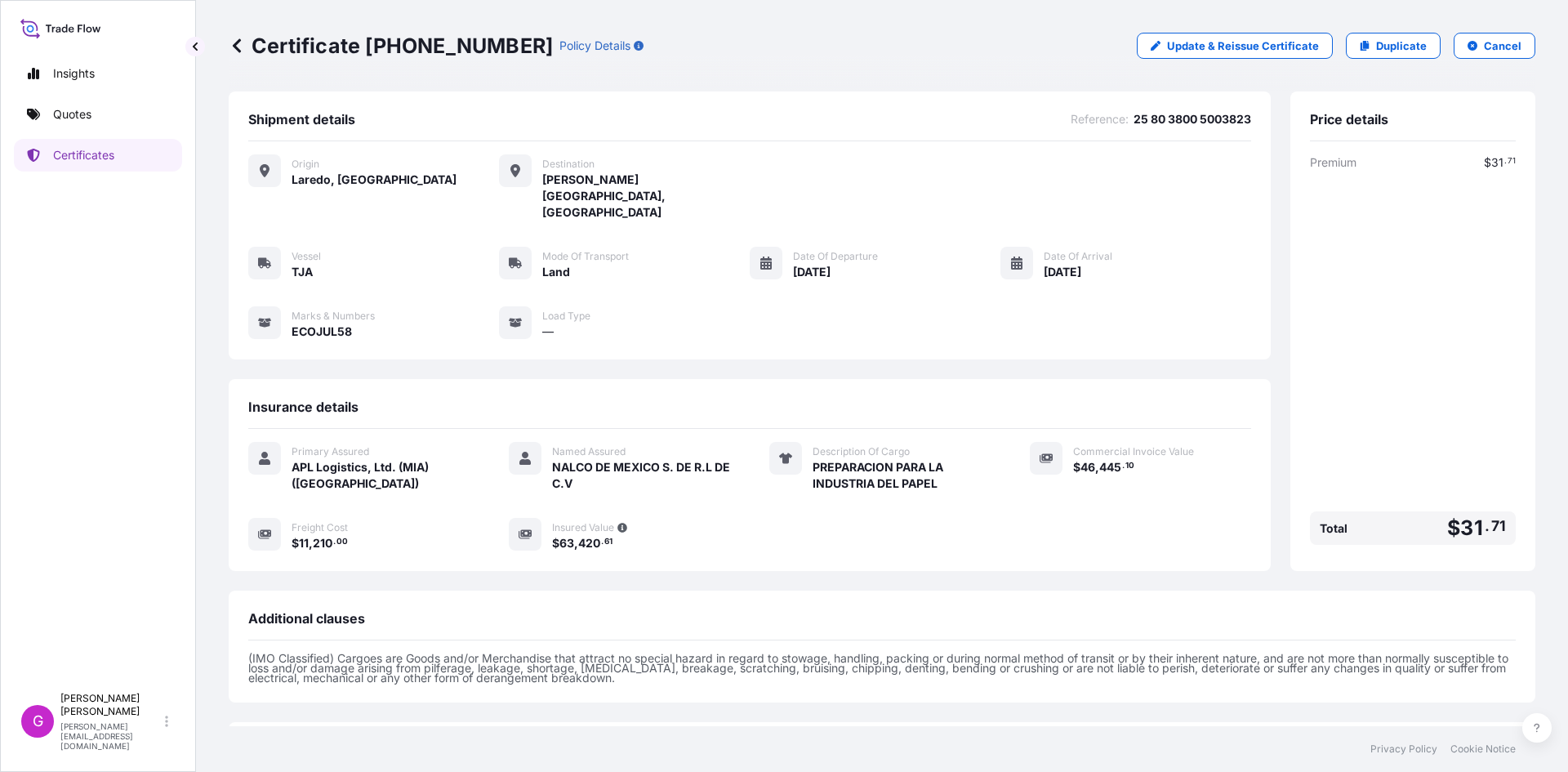
scroll to position [116, 0]
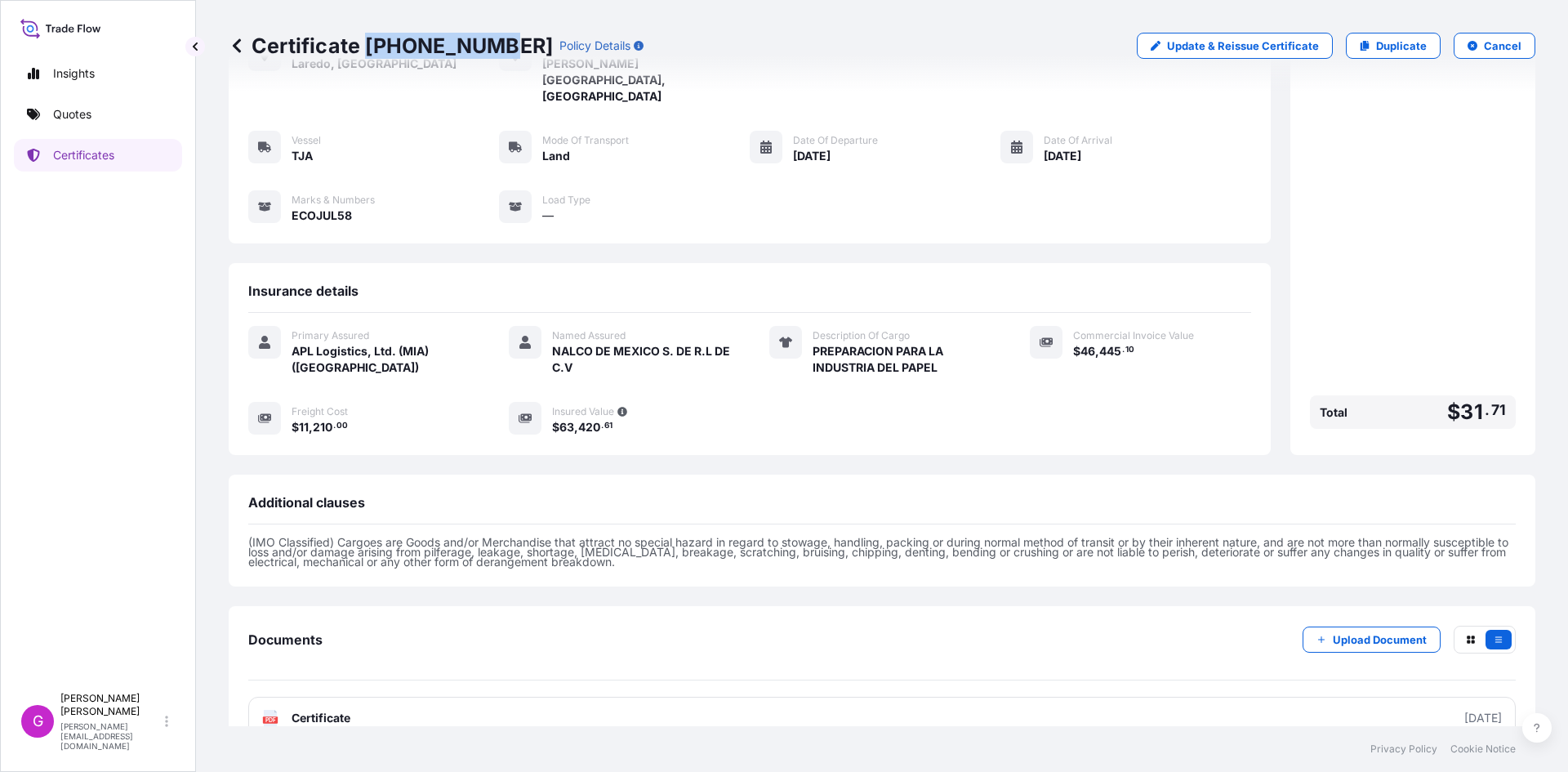
drag, startPoint x: 493, startPoint y: 40, endPoint x: 369, endPoint y: 42, distance: 124.0
click at [369, 42] on p "Certificate [PHONE_NUMBER]" at bounding box center [390, 46] width 324 height 26
copy p "[PHONE_NUMBER]"
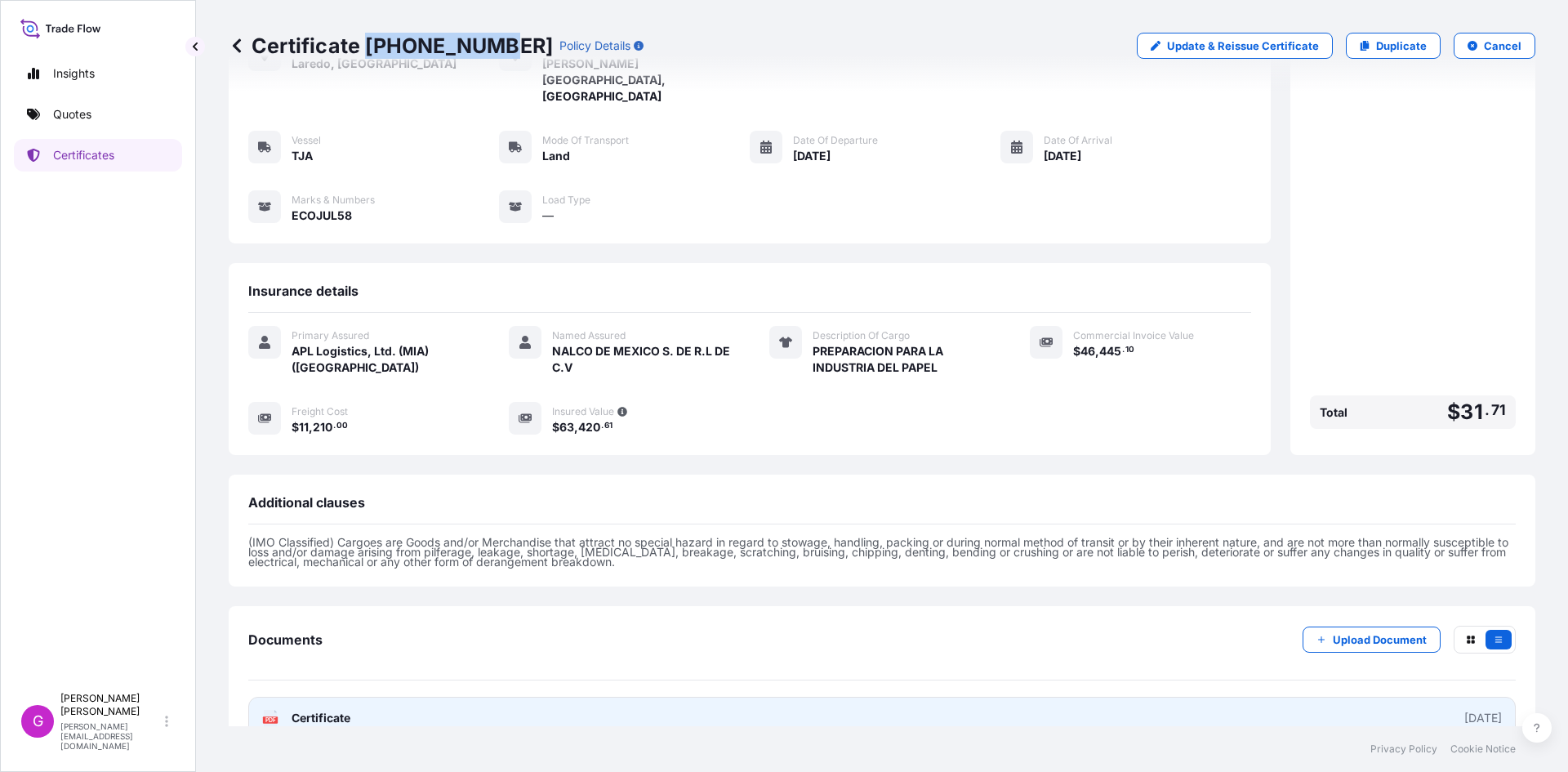
click at [373, 697] on link "PDF Certificate [DATE]" at bounding box center [882, 718] width 1267 height 42
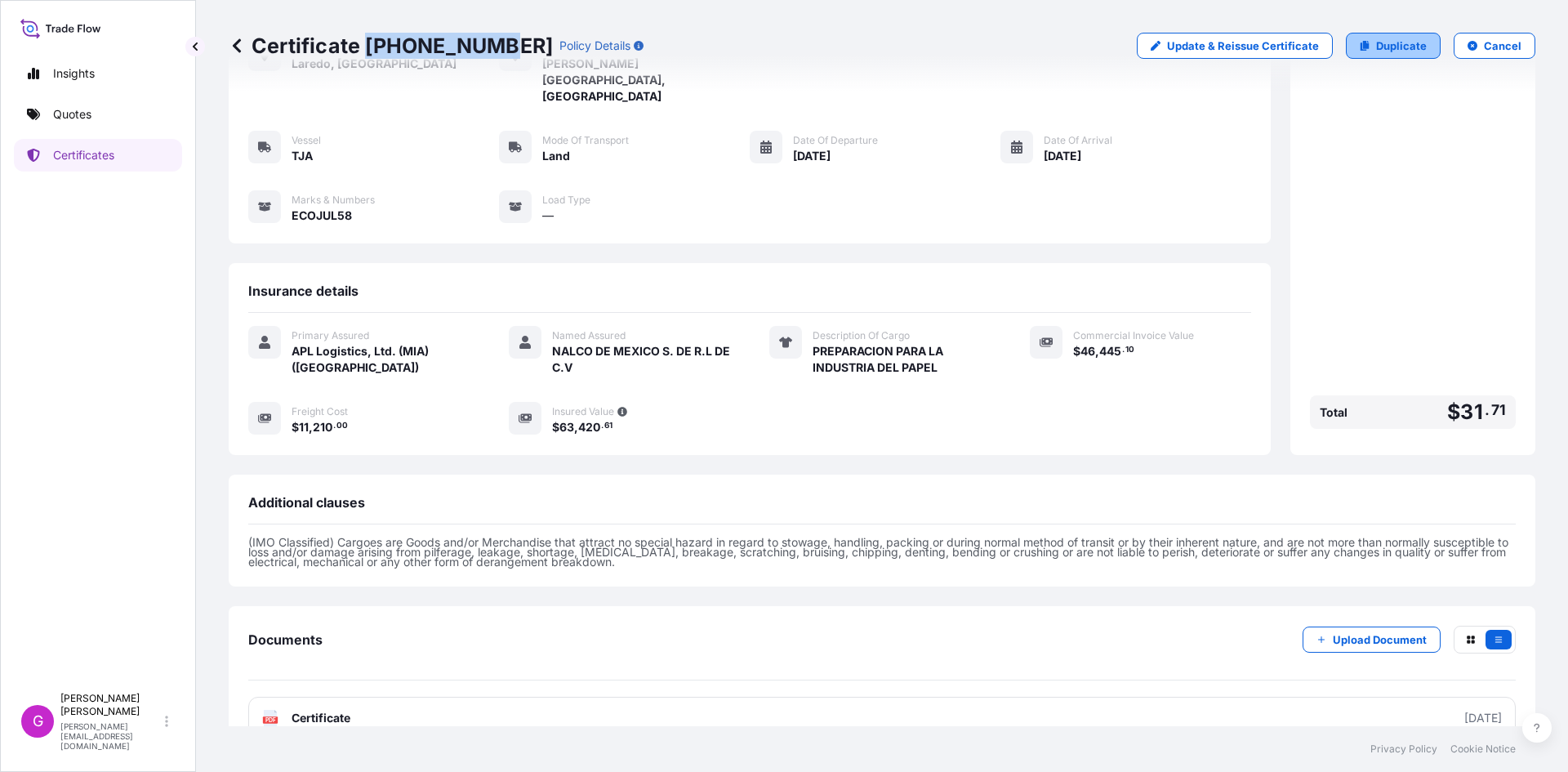
click at [1410, 49] on p "Duplicate" at bounding box center [1401, 46] width 51 height 16
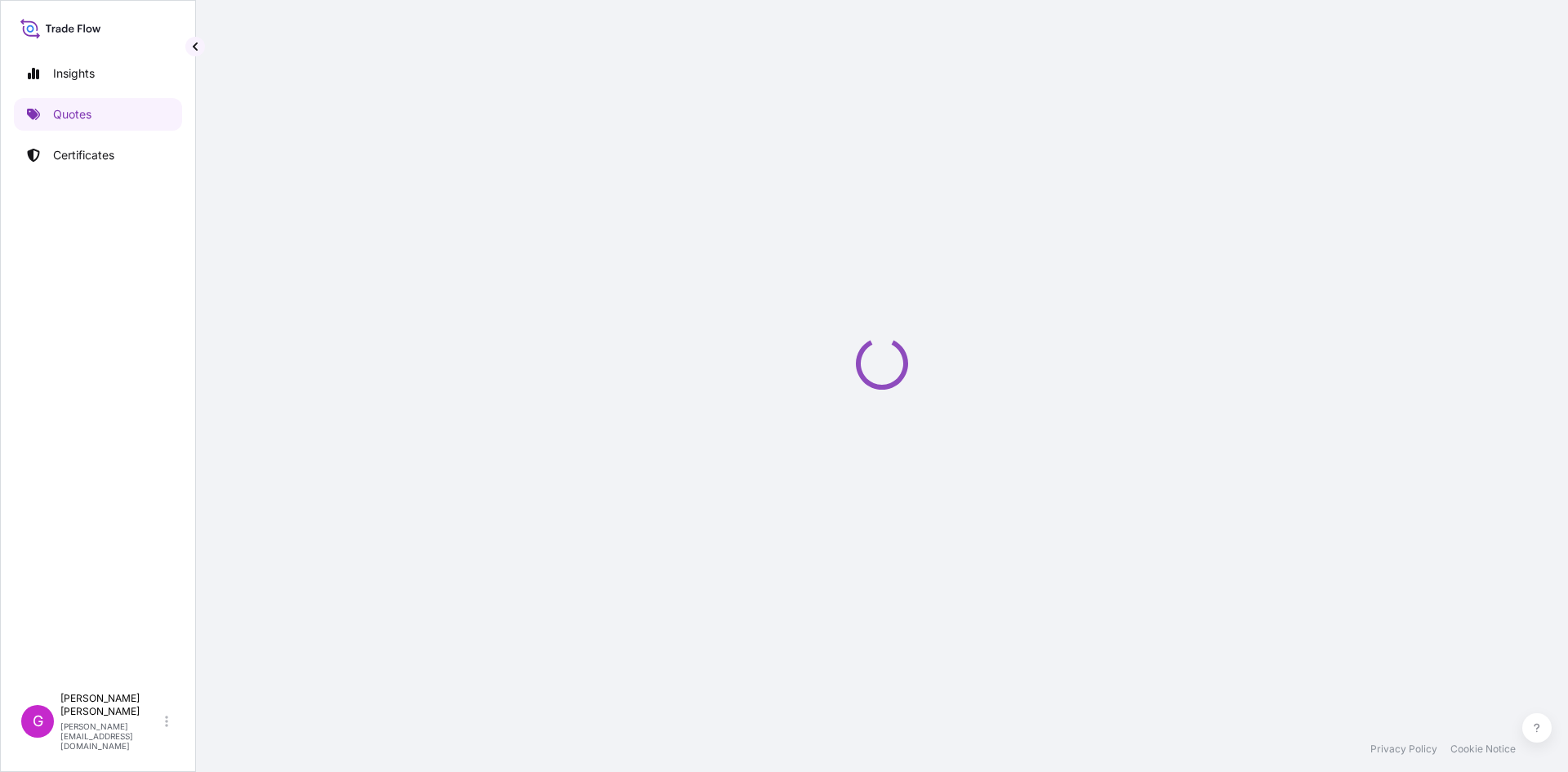
select select "Land"
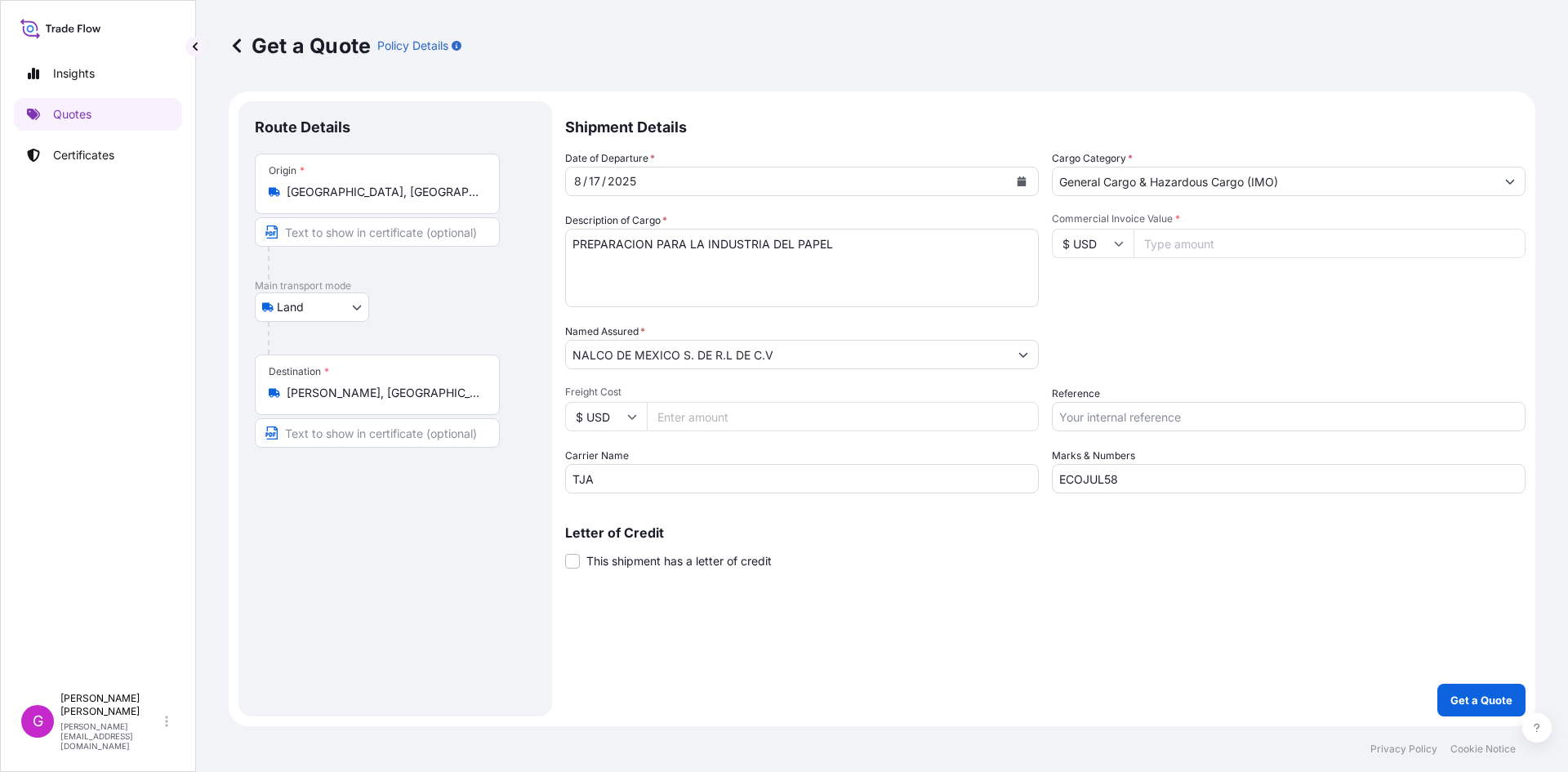
select select "31870"
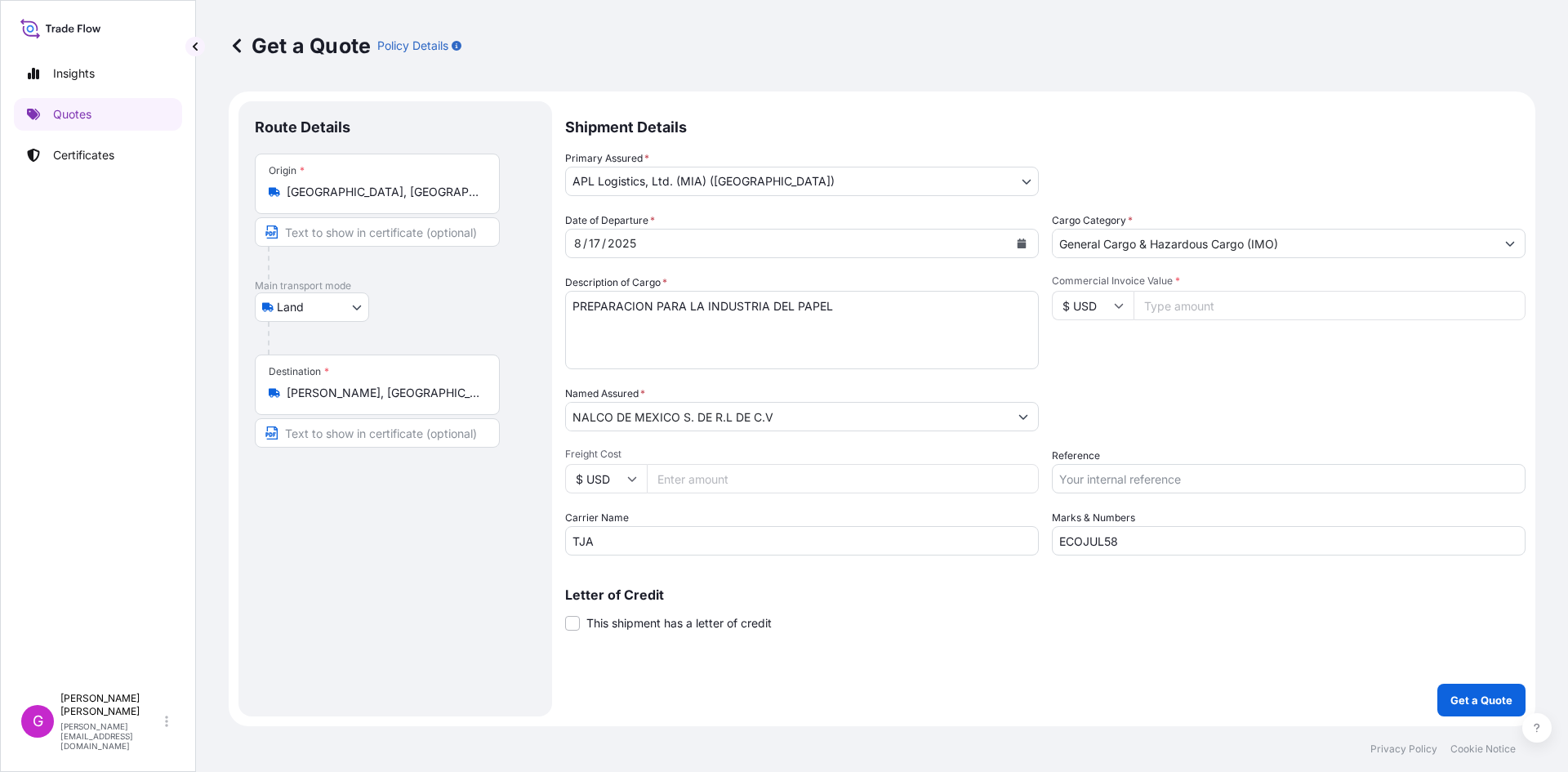
drag, startPoint x: 608, startPoint y: 402, endPoint x: 608, endPoint y: 420, distance: 18.0
click at [608, 418] on div "NALCO DE MEXICO S. DE R.L DE C.V" at bounding box center [802, 417] width 474 height 29
click at [608, 420] on input "NALCO DE MEXICO S. DE R.L DE C.V" at bounding box center [787, 417] width 443 height 29
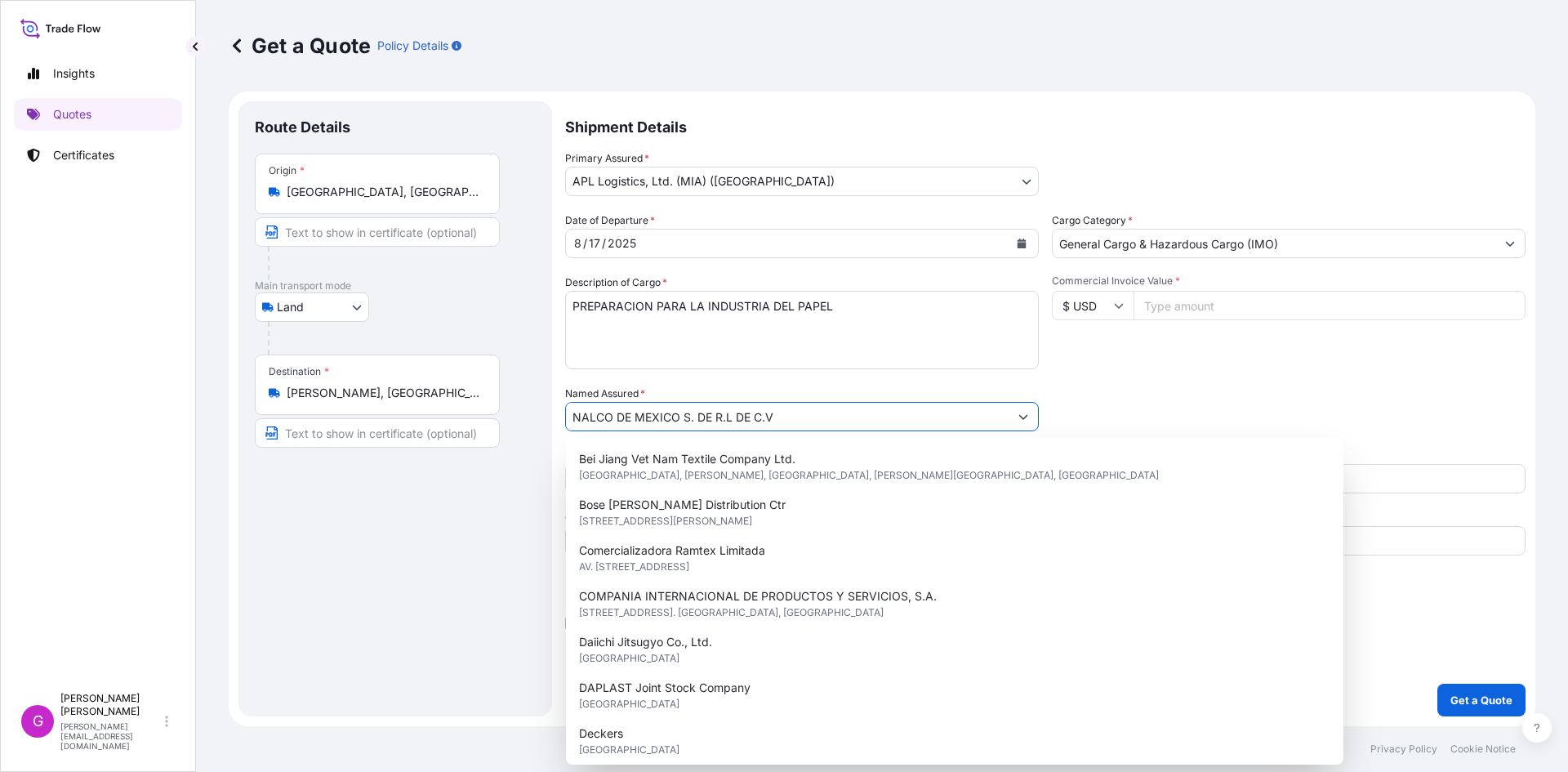
click at [608, 420] on input "NALCO DE MEXICO S. DE R.L DE C.V" at bounding box center [787, 417] width 443 height 29
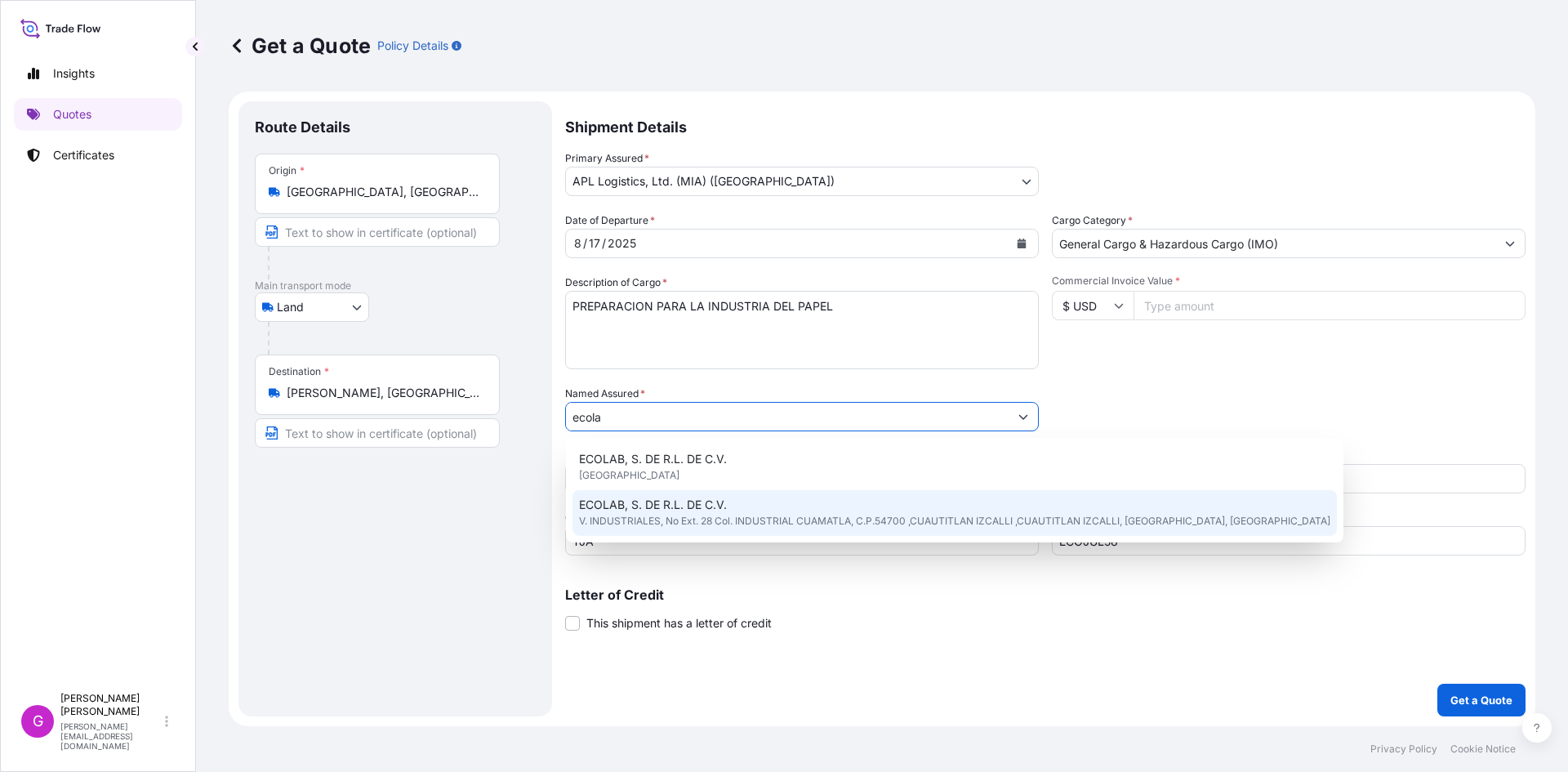
click at [674, 522] on span "V. INDUSTRIALES, No Ext. 28 Col. INDUSTRIAL CUAMATLA, C.P.54700 ,CUAUTITLAN IZC…" at bounding box center [954, 520] width 751 height 16
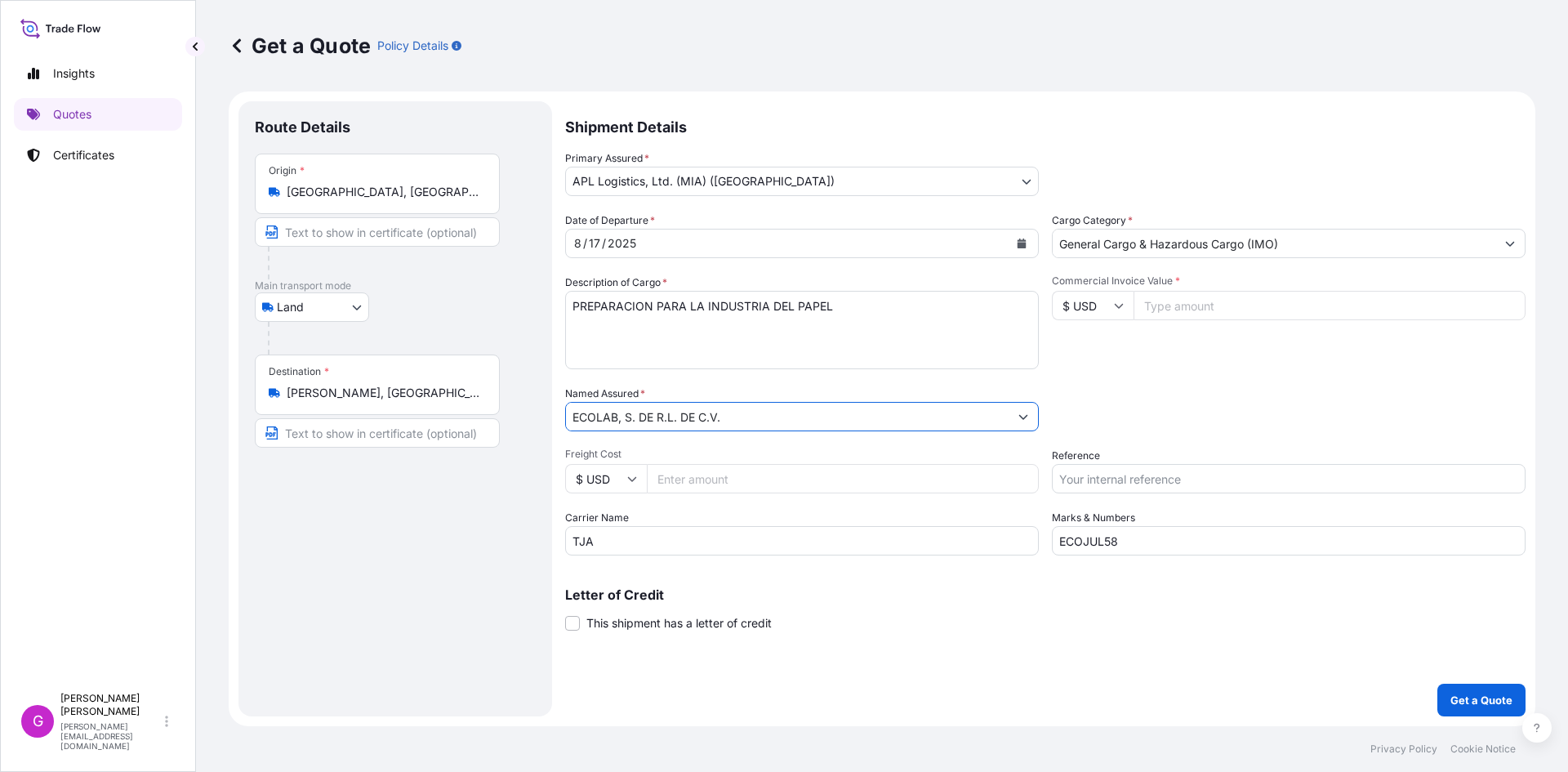
type input "ECOLAB, S. DE R.L. DE C.V."
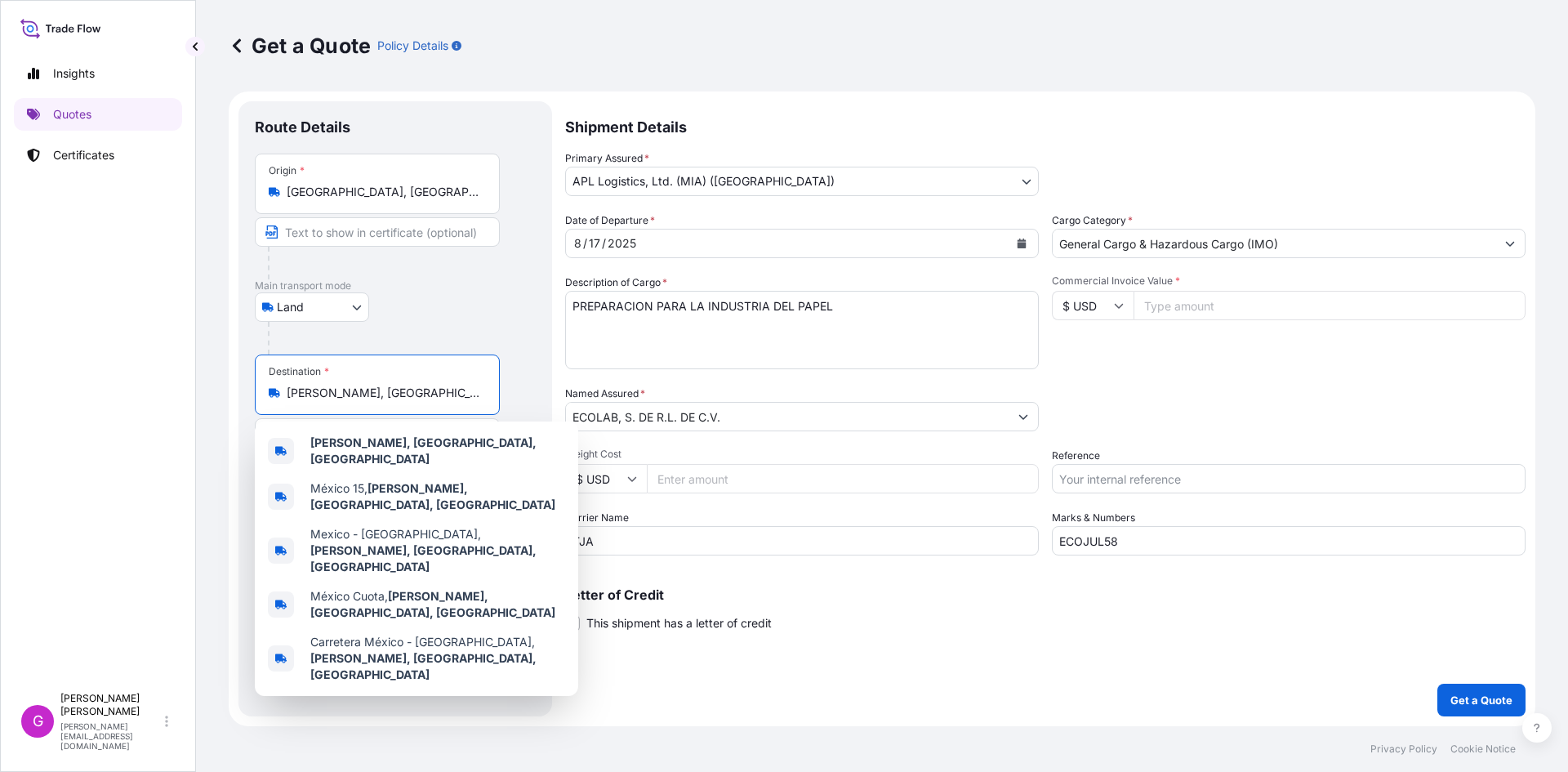
click at [376, 387] on input "[PERSON_NAME], [GEOGRAPHIC_DATA], [GEOGRAPHIC_DATA]" at bounding box center [383, 393] width 193 height 16
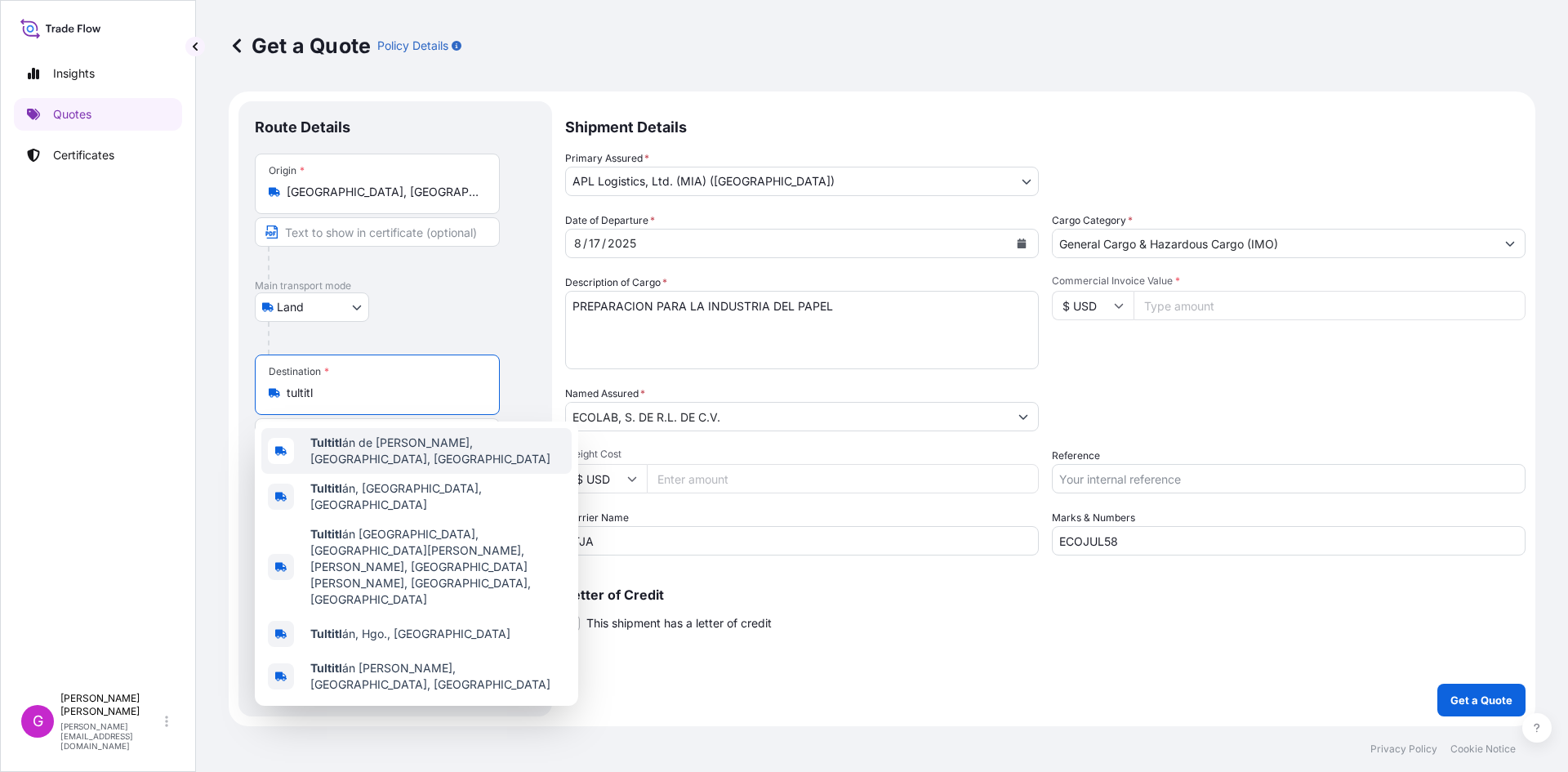
click at [370, 456] on span "Tultitl án de [PERSON_NAME], [GEOGRAPHIC_DATA], [GEOGRAPHIC_DATA]" at bounding box center [437, 451] width 255 height 33
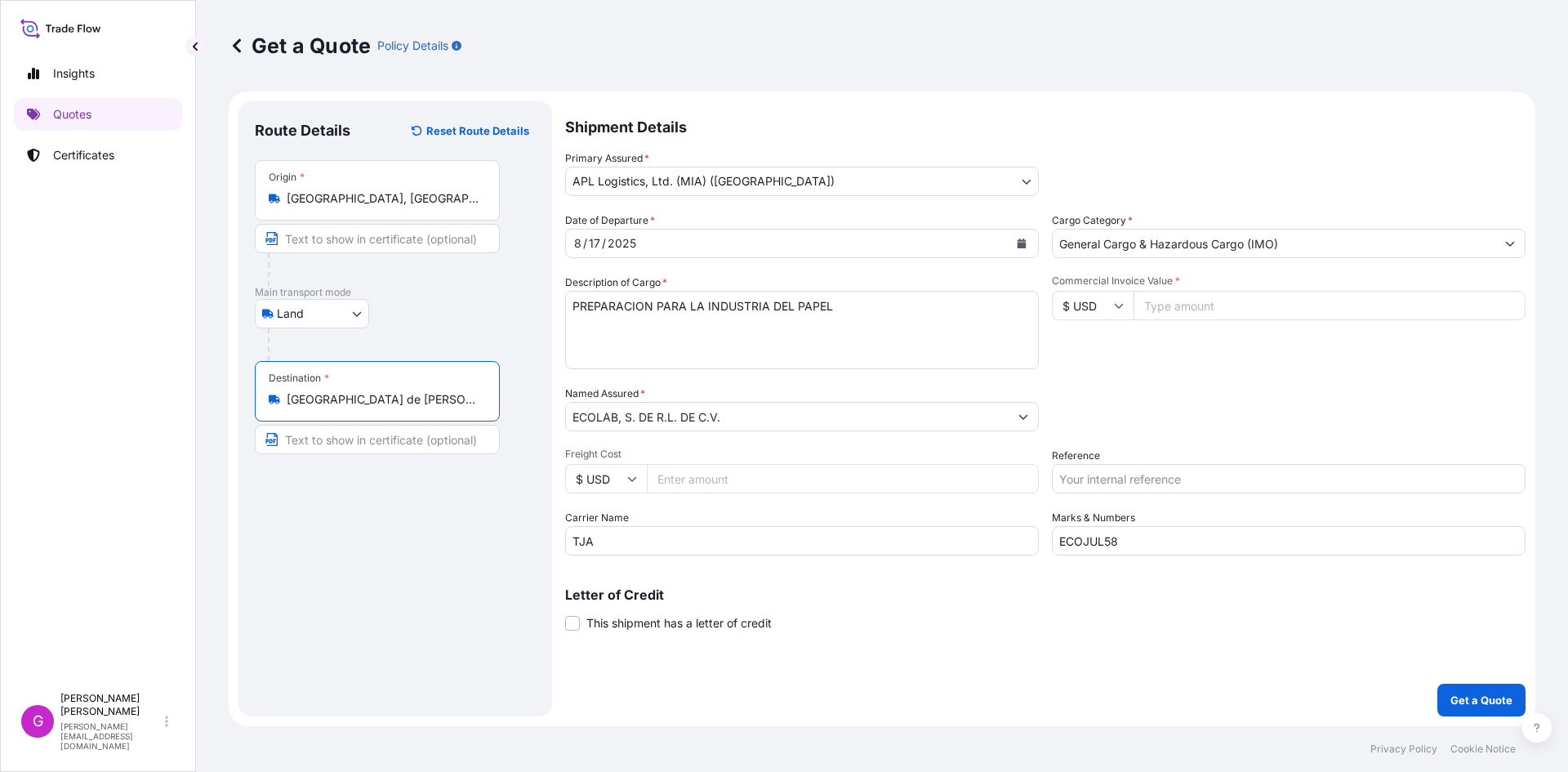
type input "[GEOGRAPHIC_DATA] de [PERSON_NAME], [GEOGRAPHIC_DATA], [GEOGRAPHIC_DATA]"
click at [1027, 246] on button "Calendar" at bounding box center [1021, 243] width 26 height 26
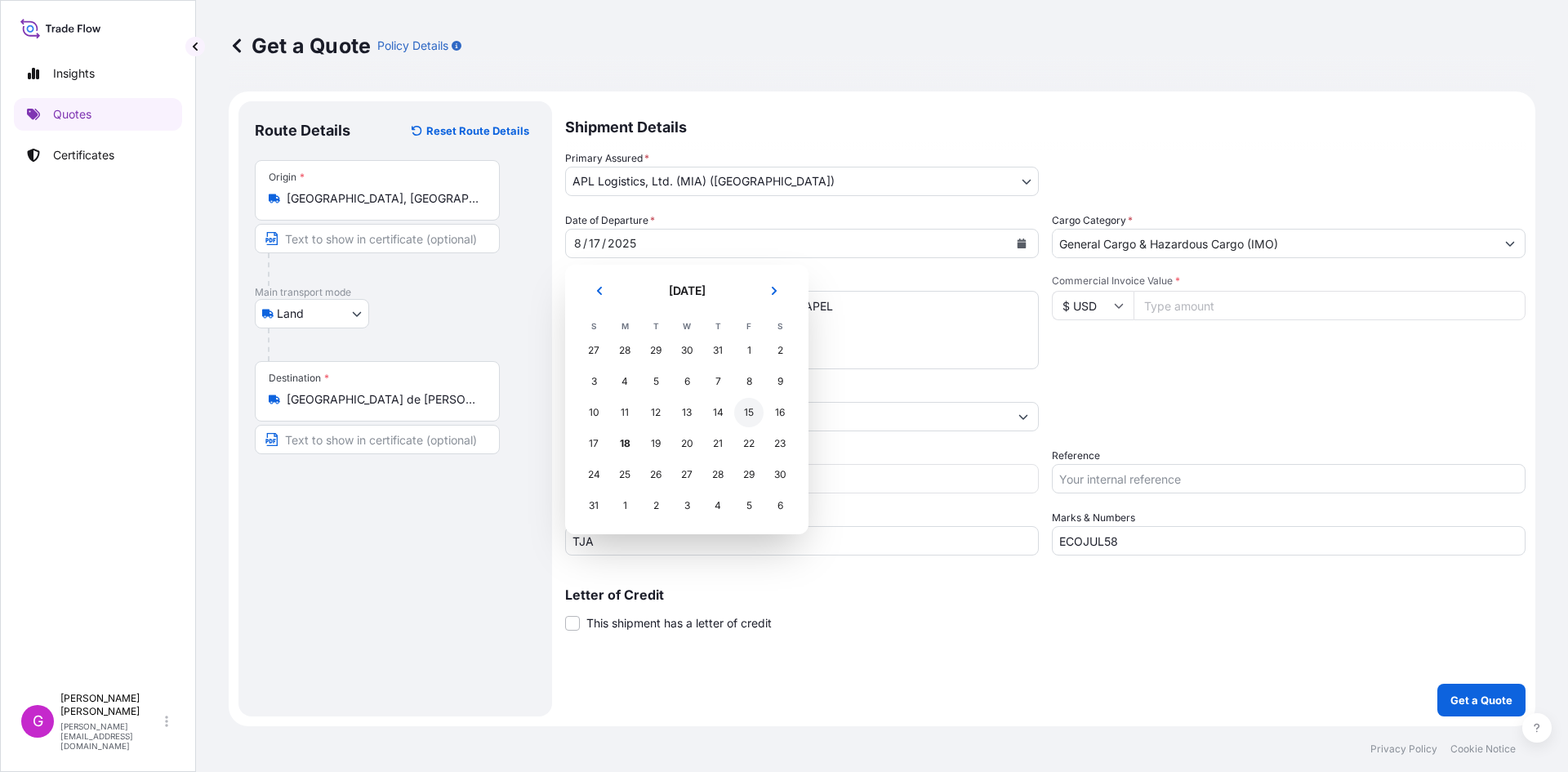
click at [757, 414] on div "15" at bounding box center [748, 413] width 29 height 29
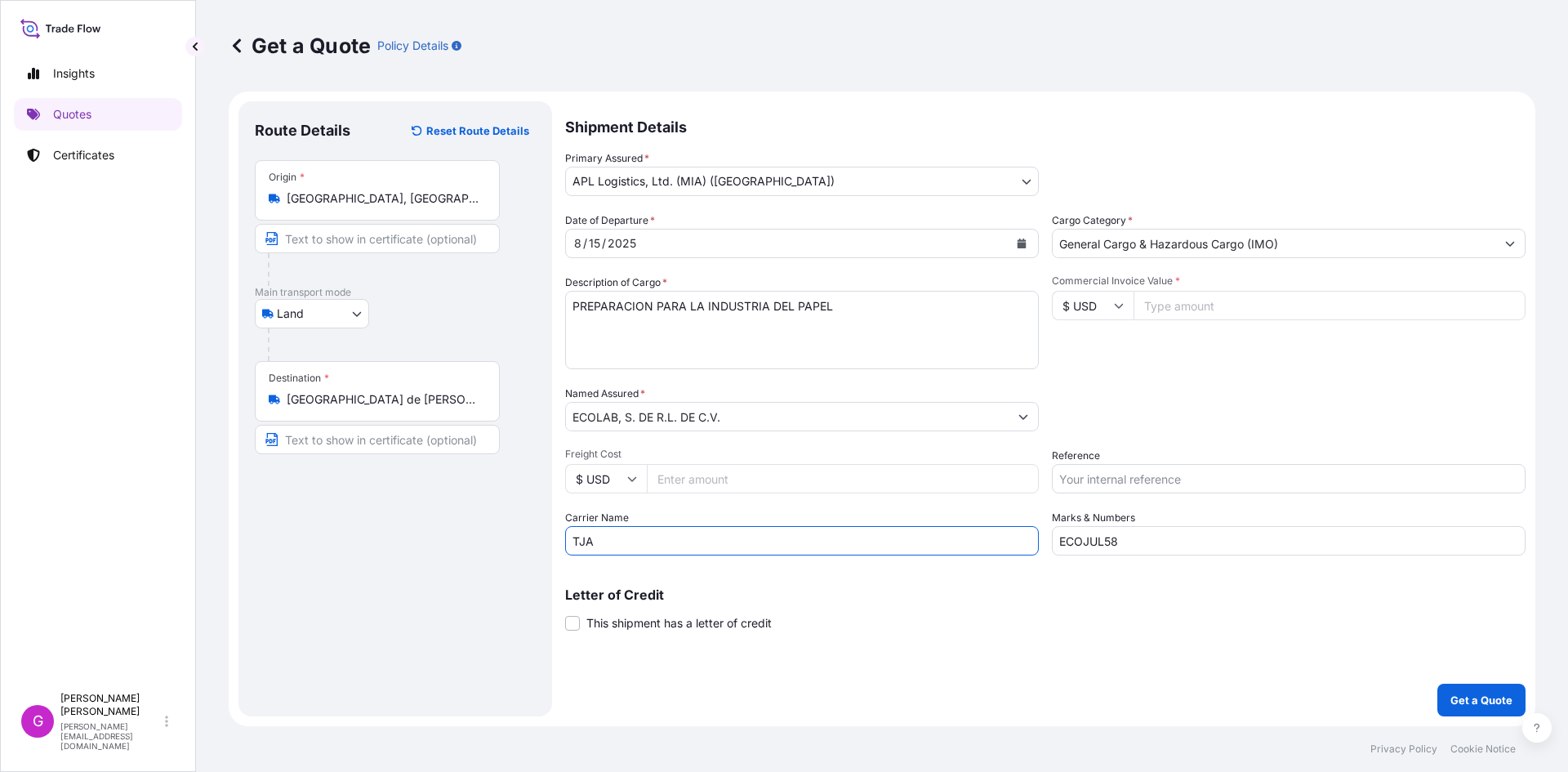
drag, startPoint x: 652, startPoint y: 544, endPoint x: 523, endPoint y: 544, distance: 129.0
click at [523, 544] on form "Route Details Reset Route Details Place of loading Road / [GEOGRAPHIC_DATA] / I…" at bounding box center [881, 408] width 1306 height 635
type input "[PERSON_NAME]"
drag, startPoint x: 1102, startPoint y: 553, endPoint x: 940, endPoint y: 557, distance: 162.0
click at [940, 557] on div "Shipment Details Primary Assured * APL Logistics, Ltd. (MIA) ([GEOGRAPHIC_DATA]…" at bounding box center [1044, 409] width 960 height 615
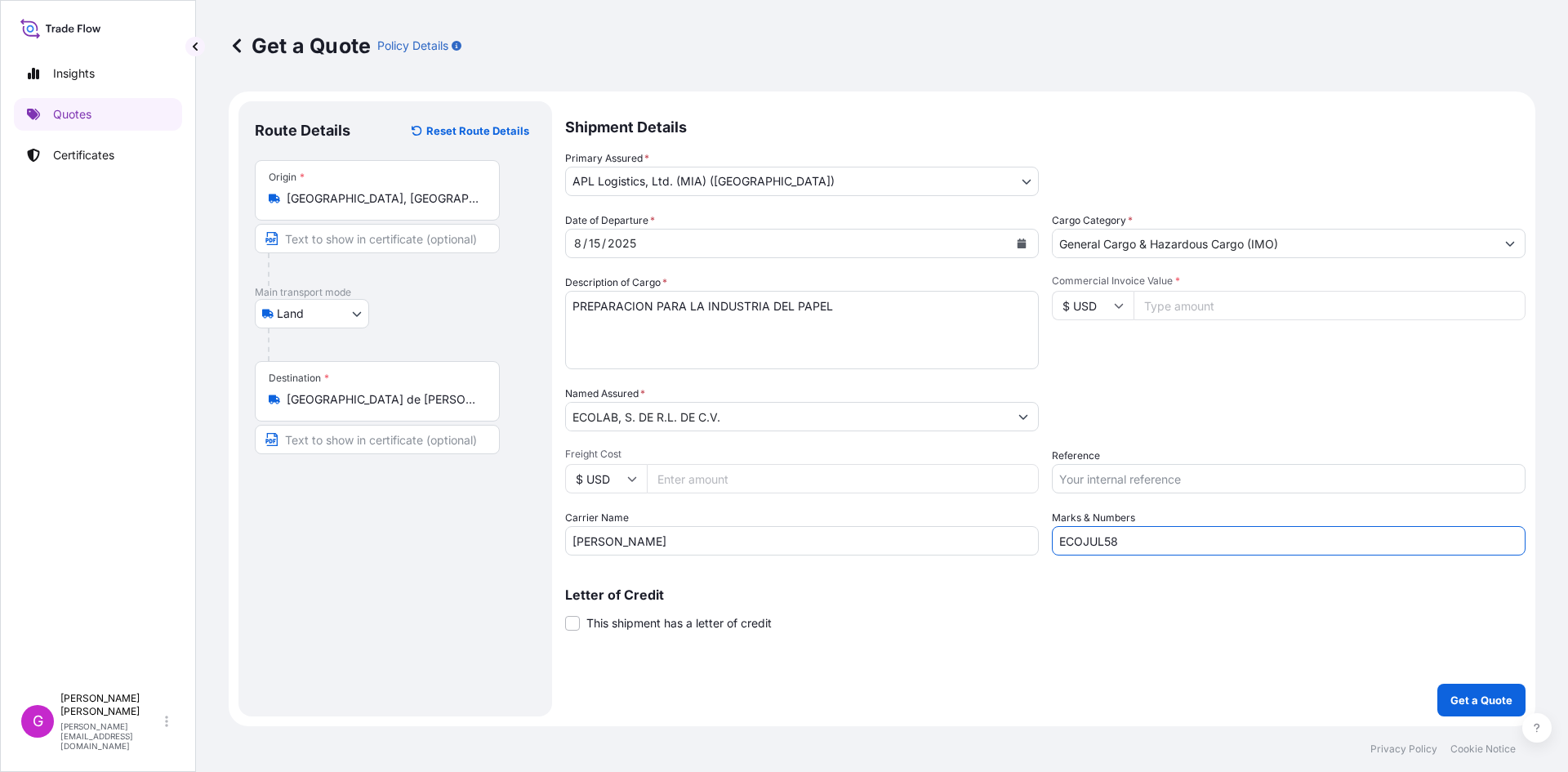
paste input "[DATE]"
type input "ECOAGO27"
click at [1178, 296] on input "Commercial Invoice Value *" at bounding box center [1329, 306] width 392 height 29
paste input "184121.47"
type input "184121.47"
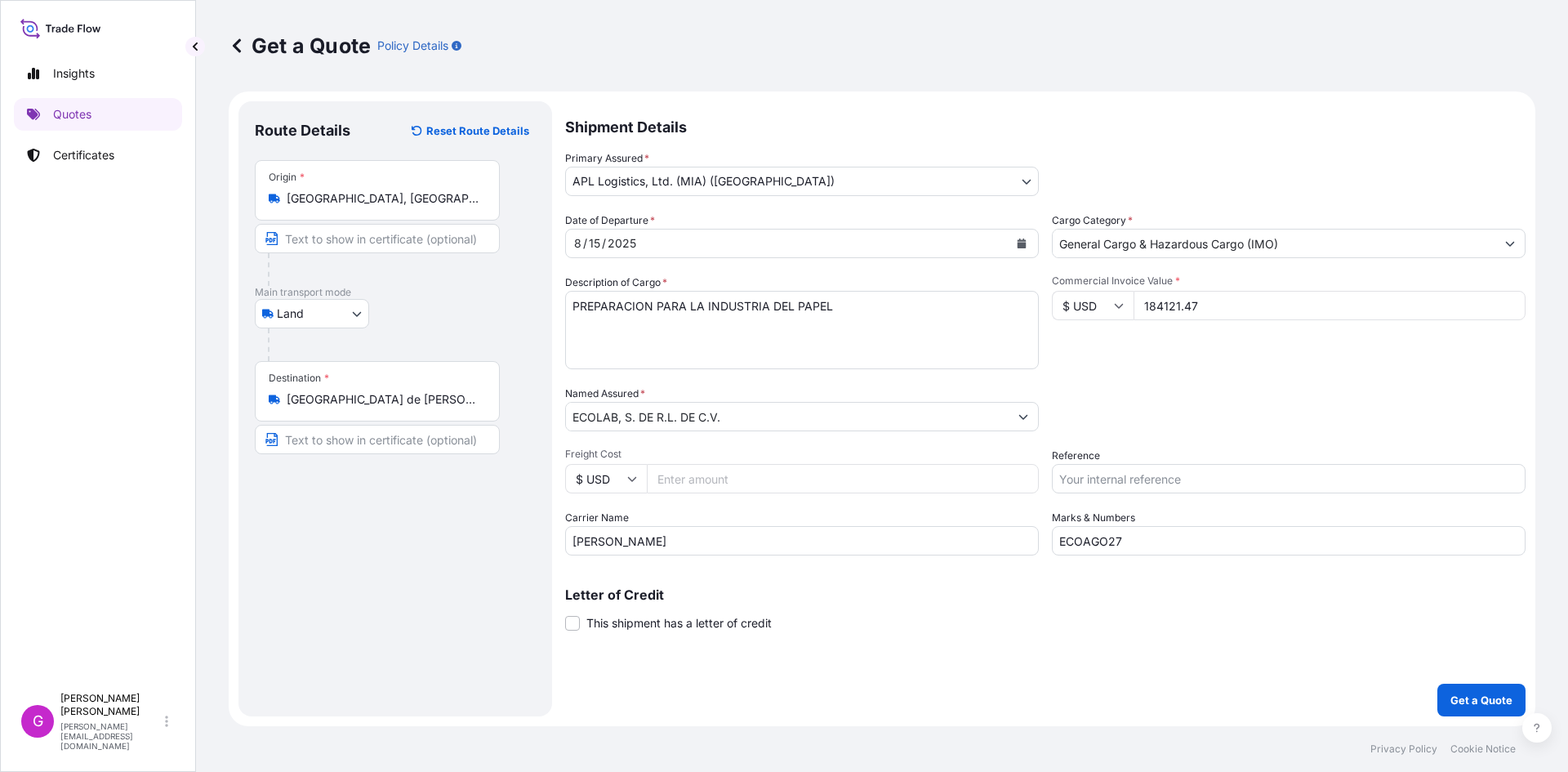
click at [753, 464] on input "Freight Cost" at bounding box center [842, 479] width 392 height 29
paste input "1804.06"
type input "1804.06"
click at [1183, 474] on input "Reference" at bounding box center [1288, 479] width 474 height 29
paste input "25 24 3737 5009496"
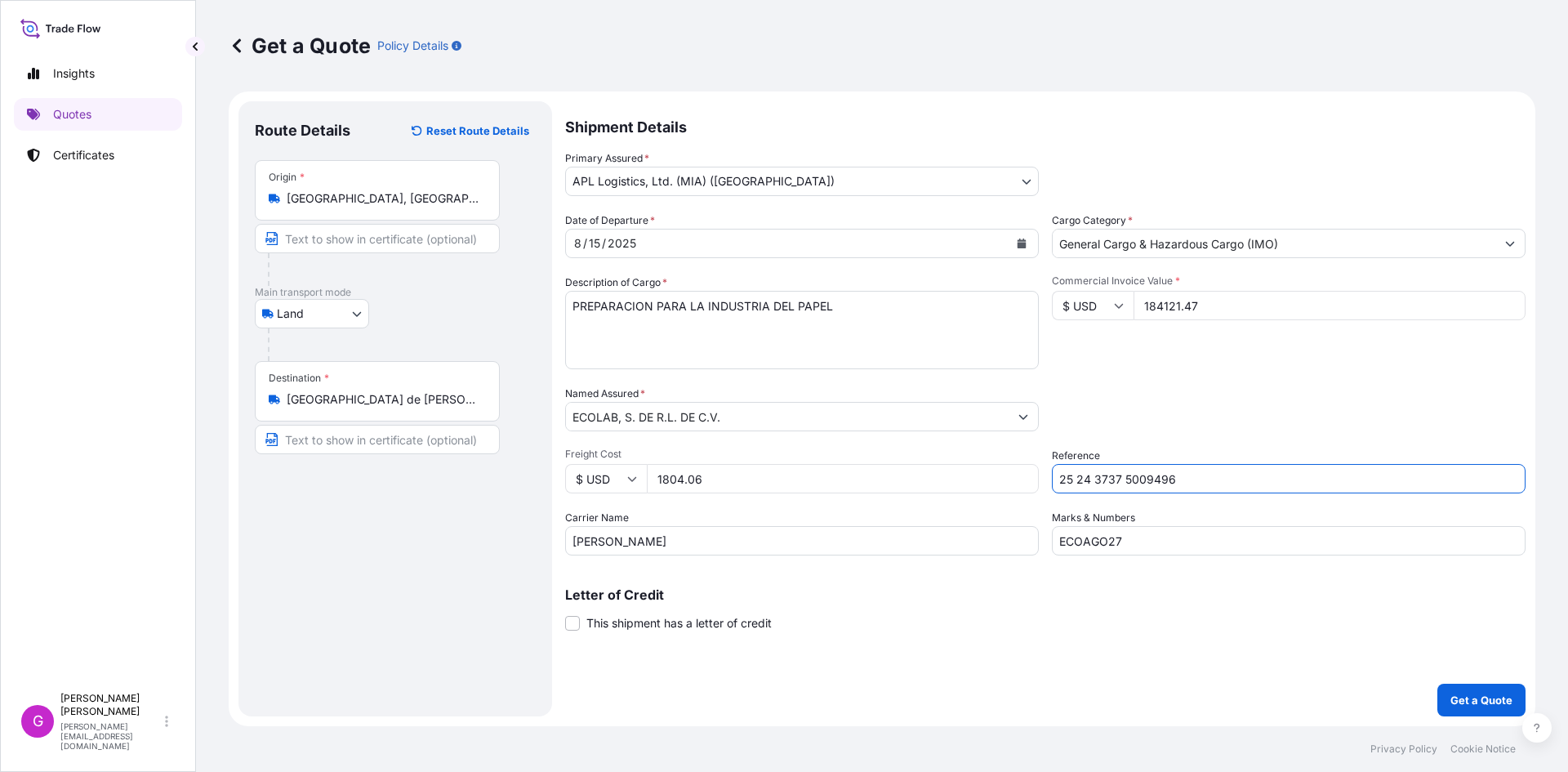
type input "25 24 3737 5009496"
drag, startPoint x: 861, startPoint y: 330, endPoint x: 480, endPoint y: 325, distance: 381.0
click at [480, 325] on form "Route Details Reset Route Details Place of loading Road / [GEOGRAPHIC_DATA] / I…" at bounding box center [881, 408] width 1306 height 635
paste textarea "ARTES PARA LAVAVAJILLAS"
paste textarea "BOMBA"
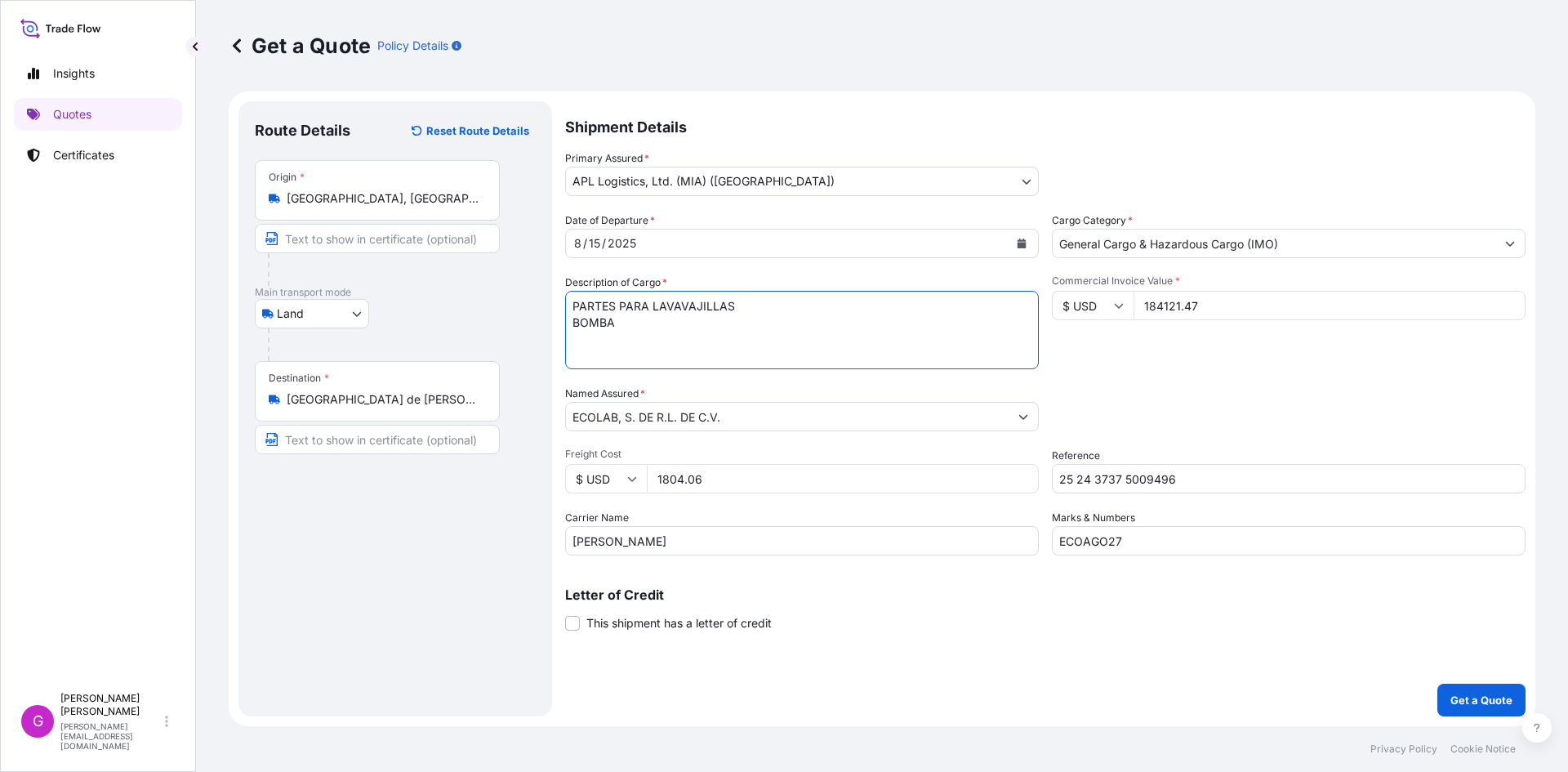
paste textarea "FRASCOS DE PLASTICO"
paste textarea "MANGUERA DE CAUCHO"
paste textarea "ABRAZADERA PLASTICO"
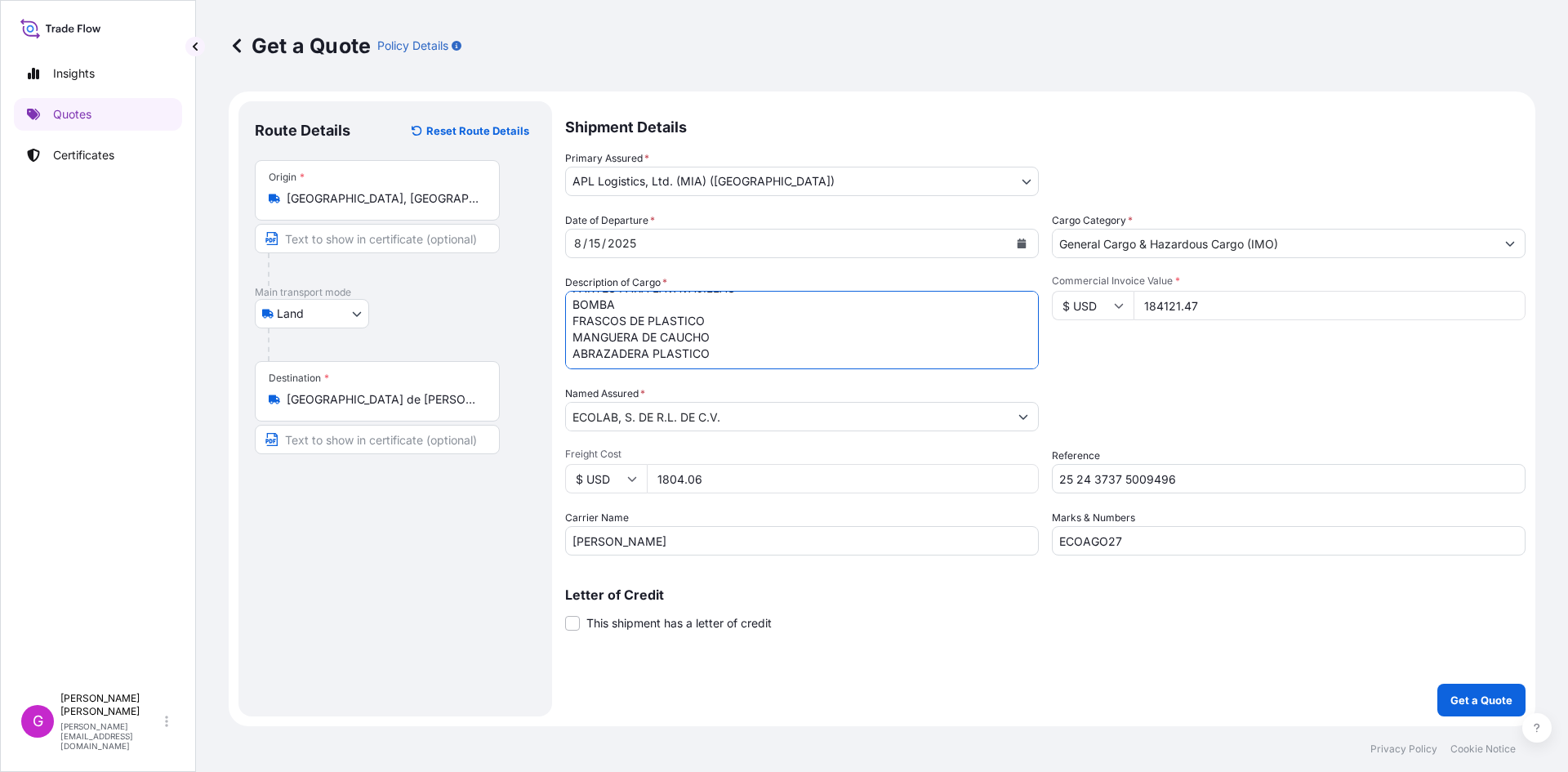
paste textarea "DISPENSADOR"
paste textarea "MANGO DE PLASTICO"
paste textarea "PARTES PARA VALVULA"
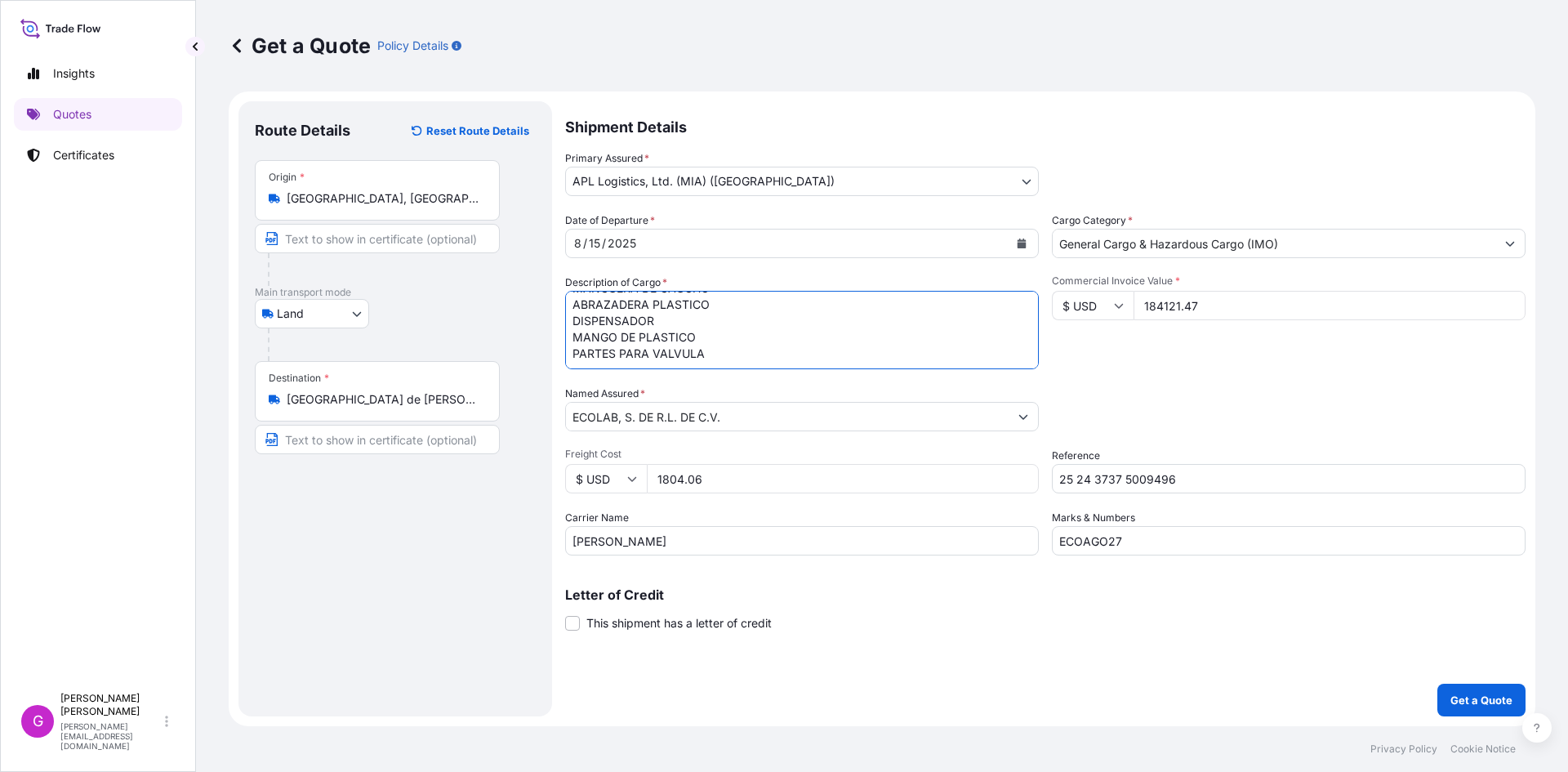
type textarea "PARTES PARA LAVAVAJILLAS BOMBA FRASCOS DE PLASTICO MANGUERA DE CAUCHO ABRAZADER…"
click at [1171, 314] on input "184121.47" at bounding box center [1329, 306] width 392 height 29
click at [693, 481] on input "1804.06" at bounding box center [842, 479] width 392 height 29
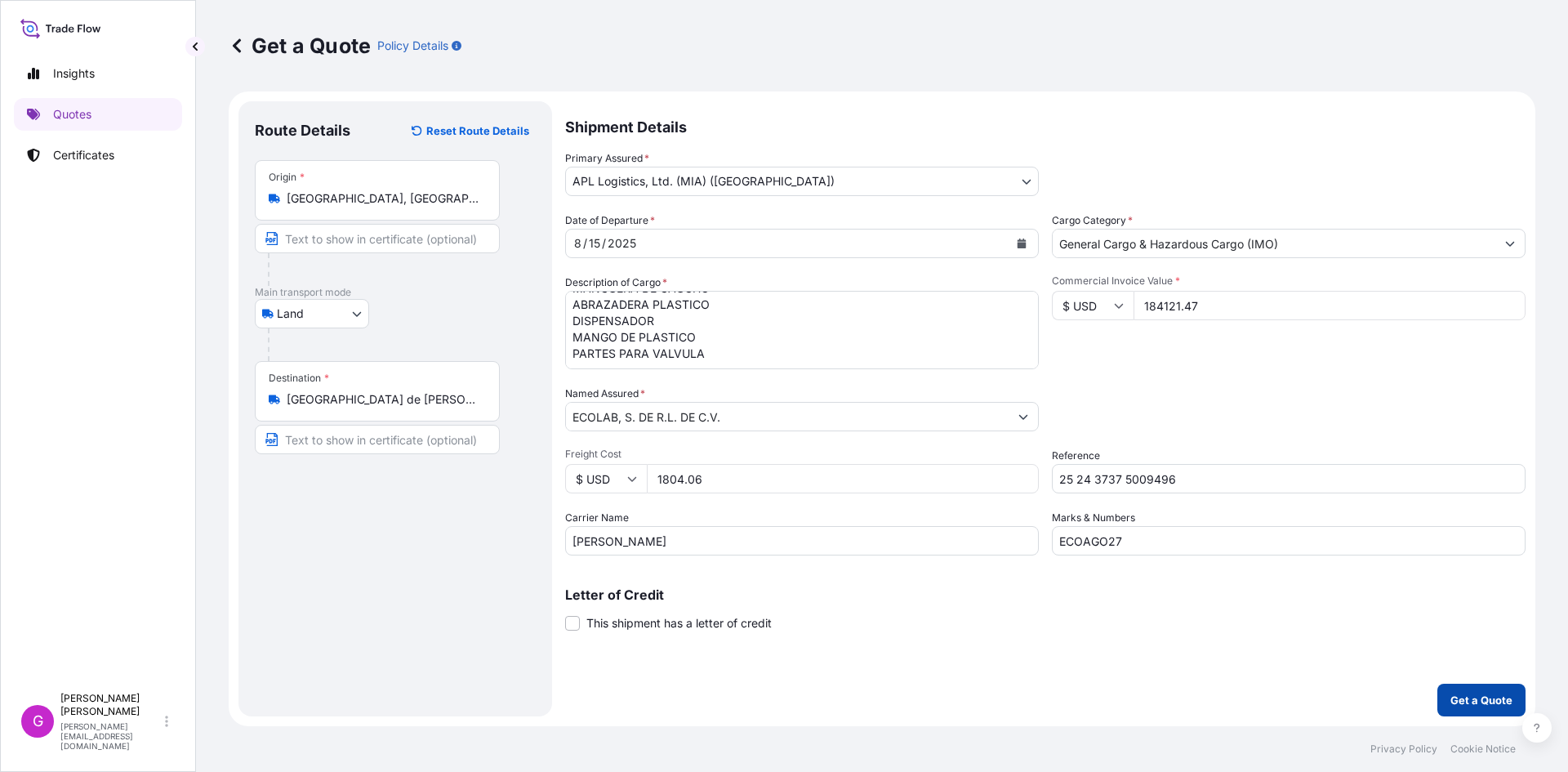
click at [1449, 697] on button "Get a Quote" at bounding box center [1481, 700] width 88 height 33
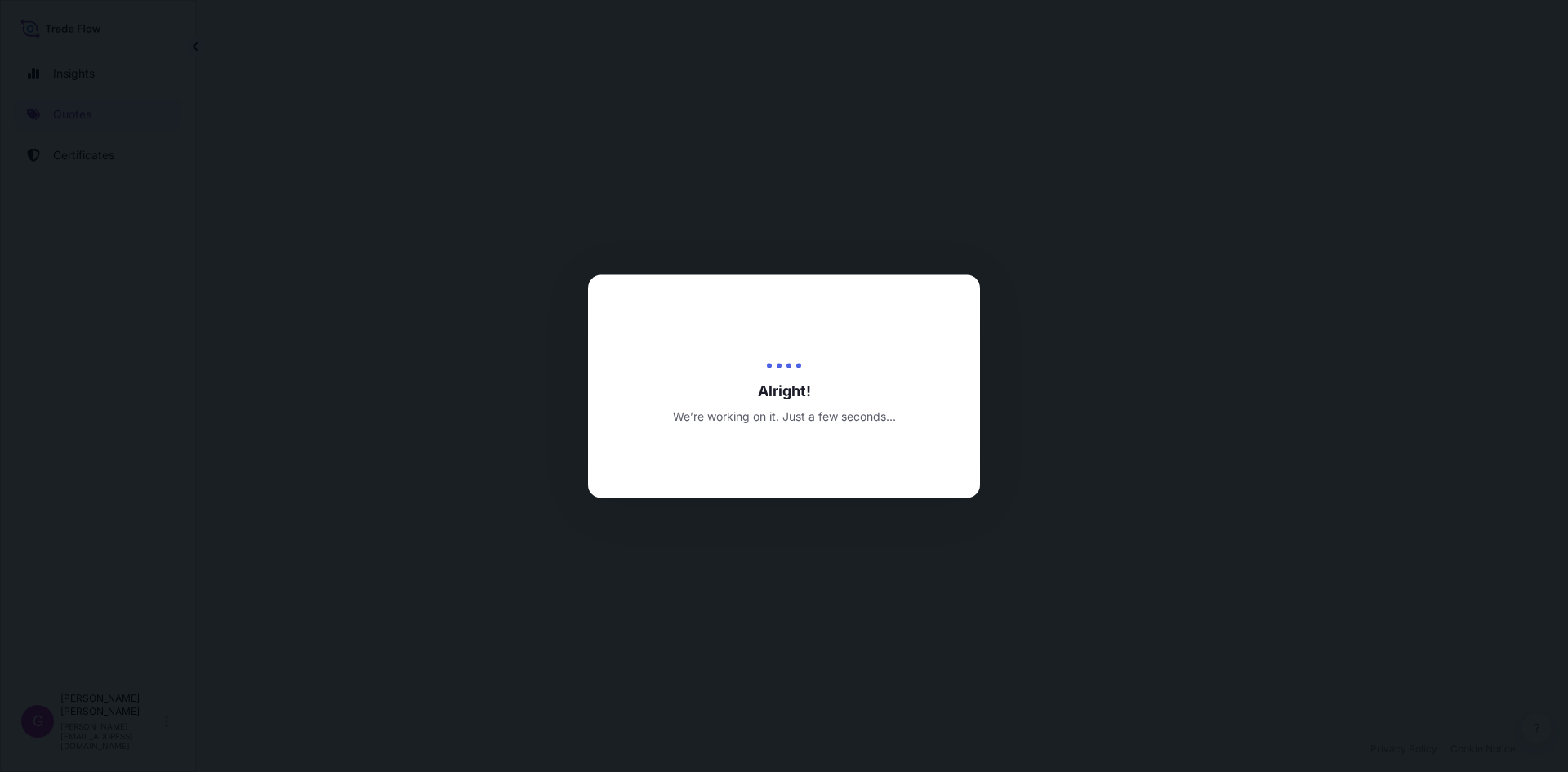
select select "Land"
select select "31870"
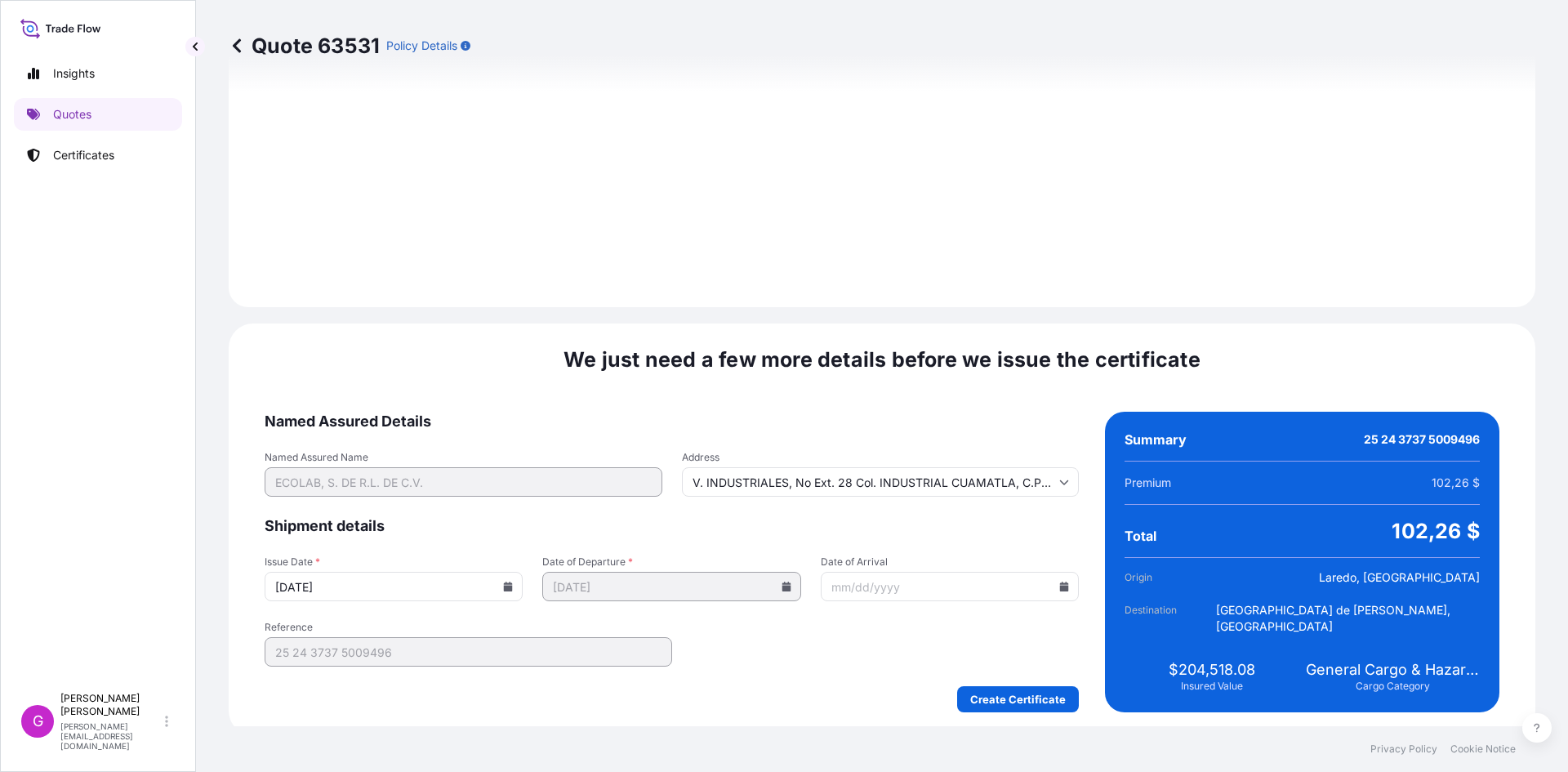
scroll to position [1950, 0]
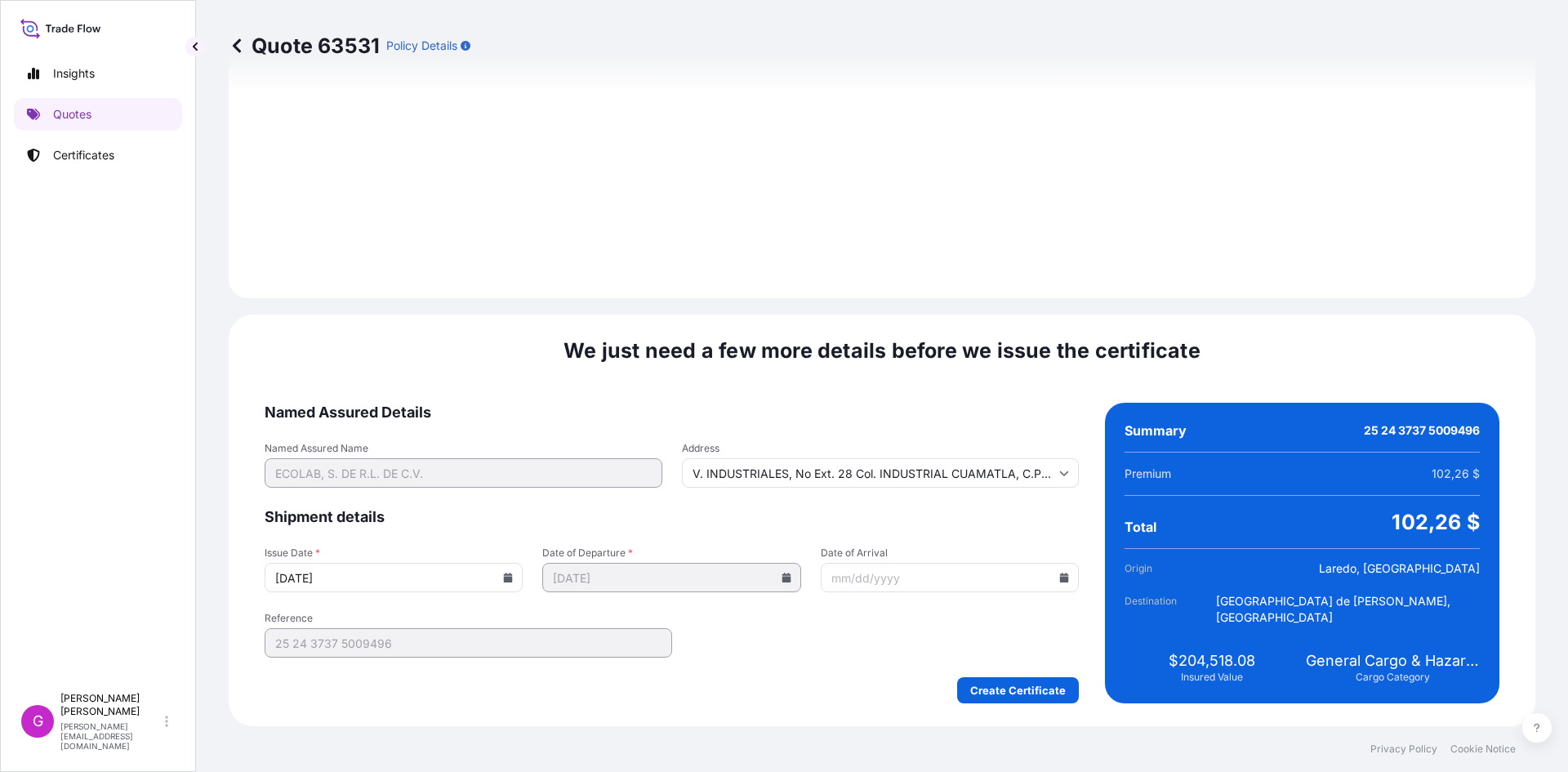
click at [1048, 576] on input "Date of Arrival" at bounding box center [950, 577] width 258 height 29
click at [1060, 577] on icon at bounding box center [1064, 577] width 9 height 9
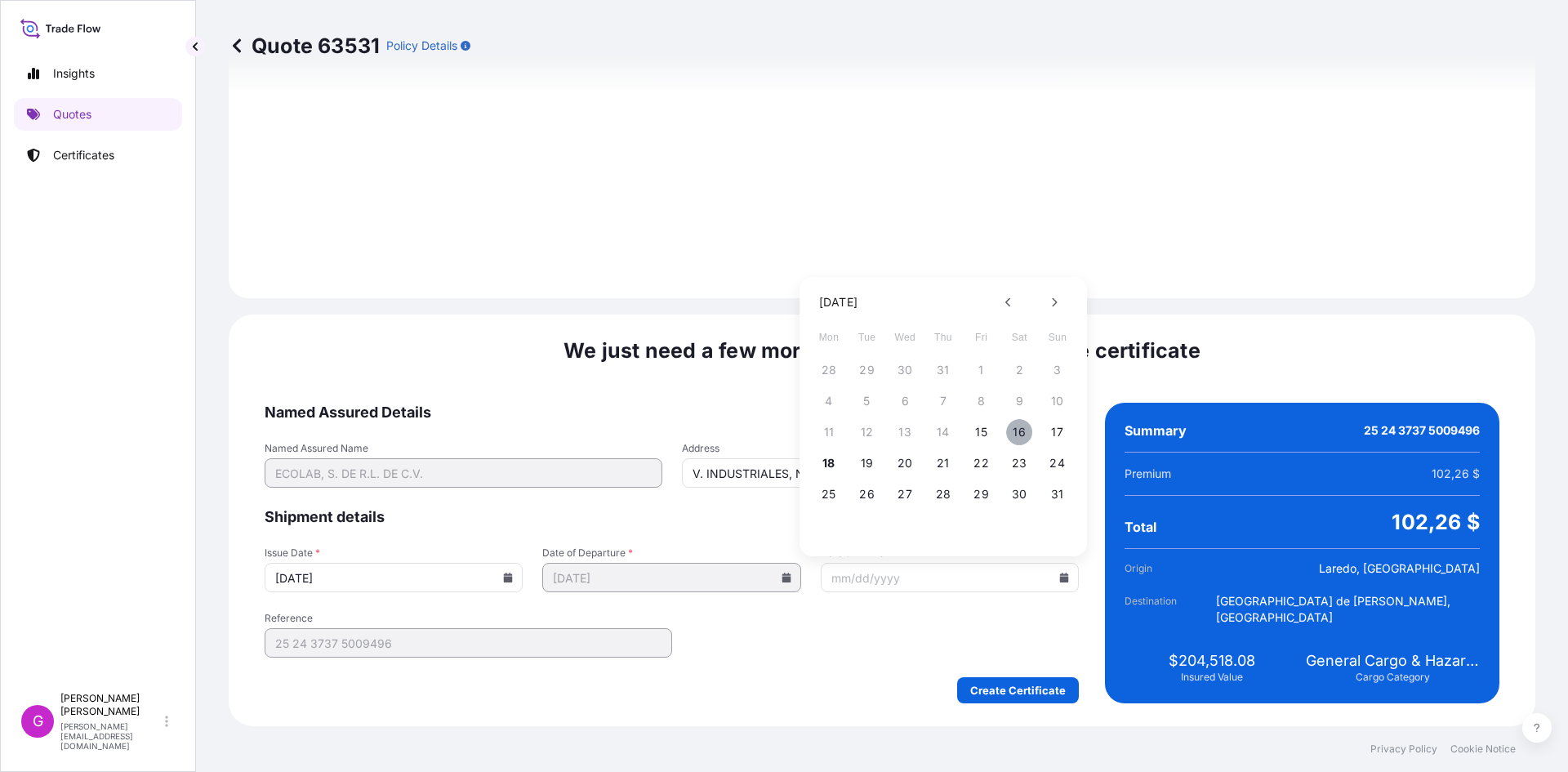
click at [1016, 431] on button "16" at bounding box center [1019, 432] width 26 height 26
type input "[DATE]"
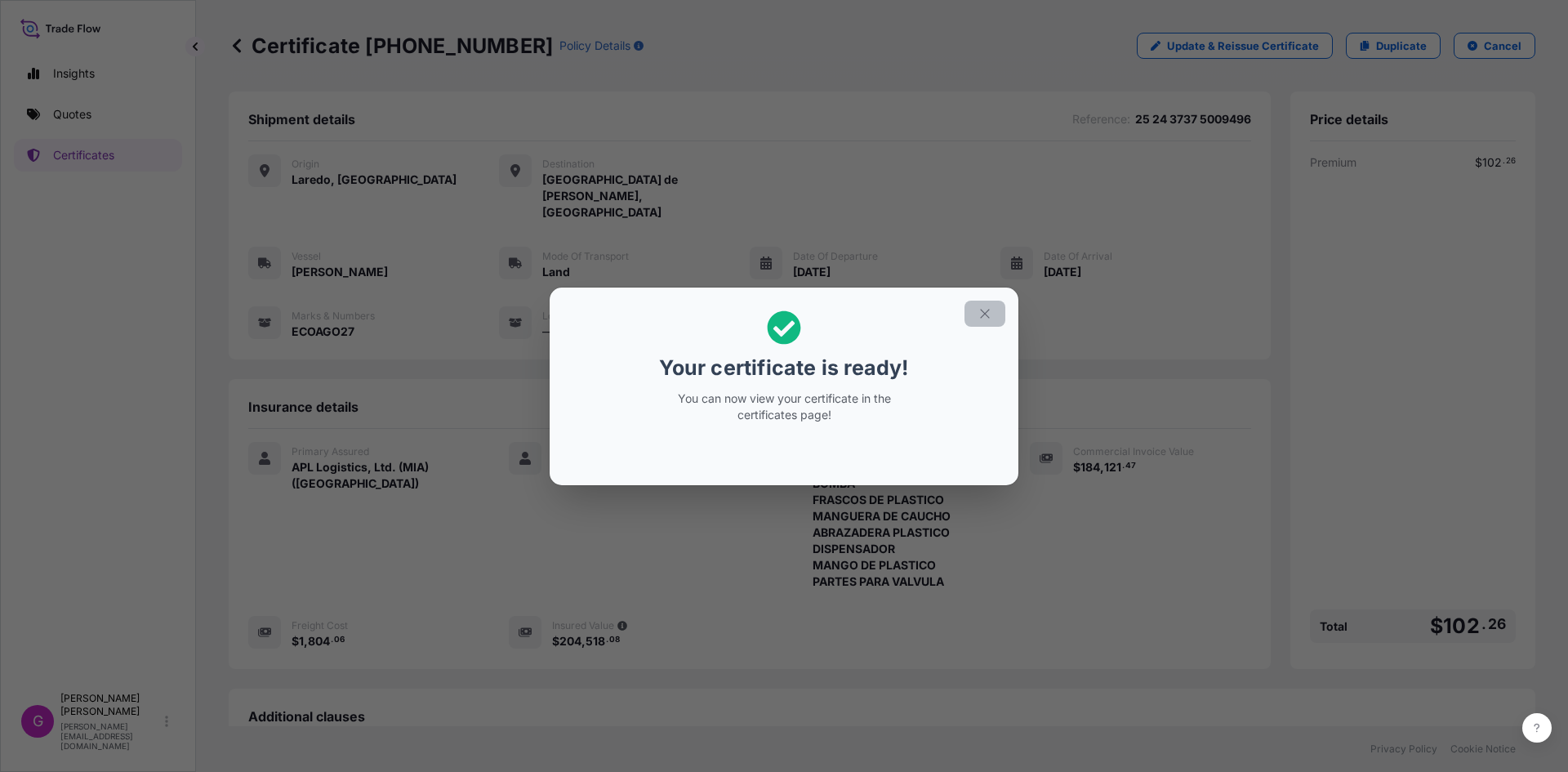
click at [986, 312] on icon "button" at bounding box center [984, 313] width 9 height 9
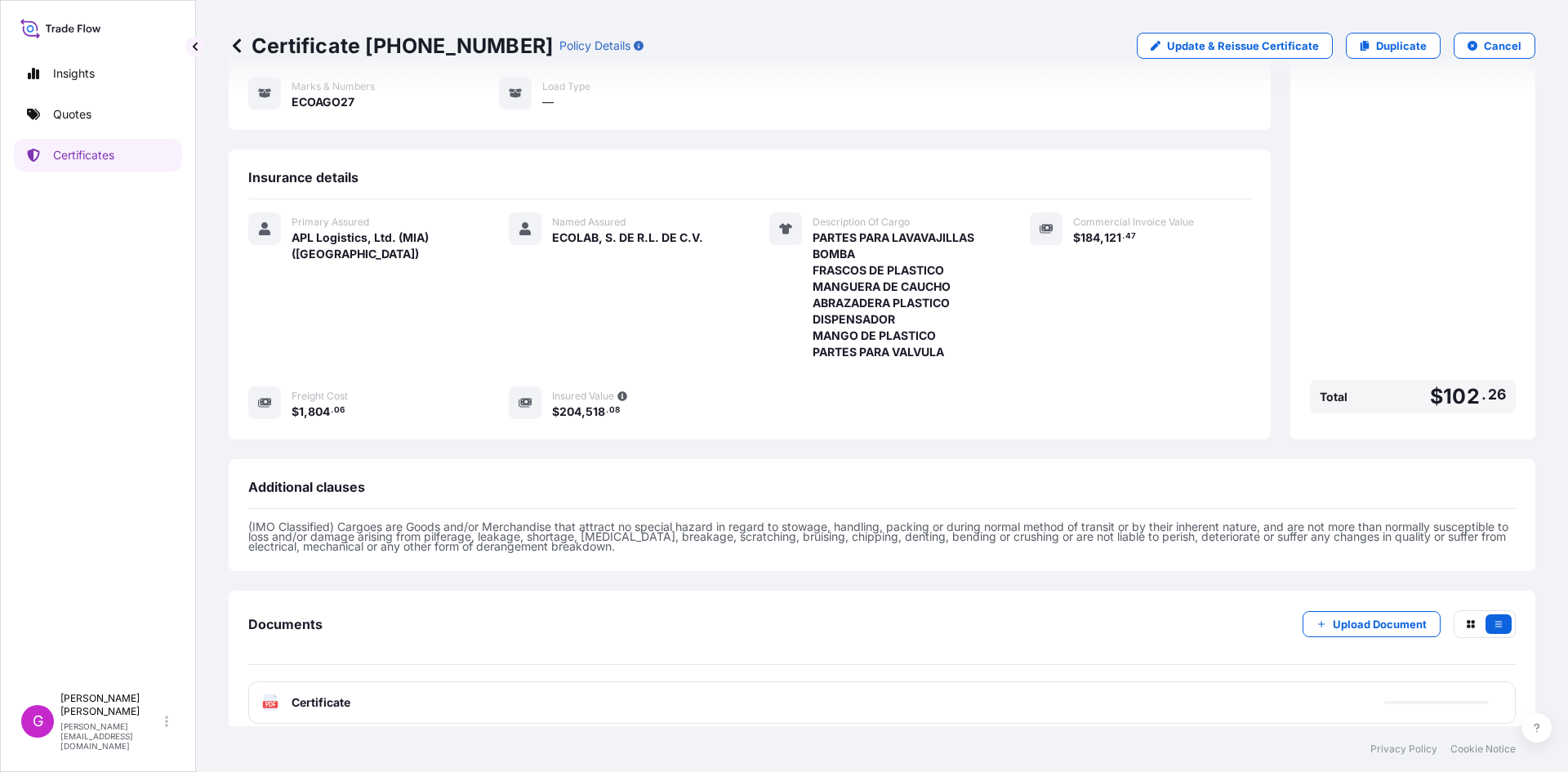
scroll to position [230, 0]
drag, startPoint x: 494, startPoint y: 47, endPoint x: 402, endPoint y: 51, distance: 92.1
click at [402, 51] on div "Certificate [PHONE_NUMBER] Policy Details" at bounding box center [436, 46] width 415 height 26
click at [402, 51] on p "Certificate [PHONE_NUMBER]" at bounding box center [390, 46] width 324 height 26
drag, startPoint x: 491, startPoint y: 42, endPoint x: 364, endPoint y: 42, distance: 127.0
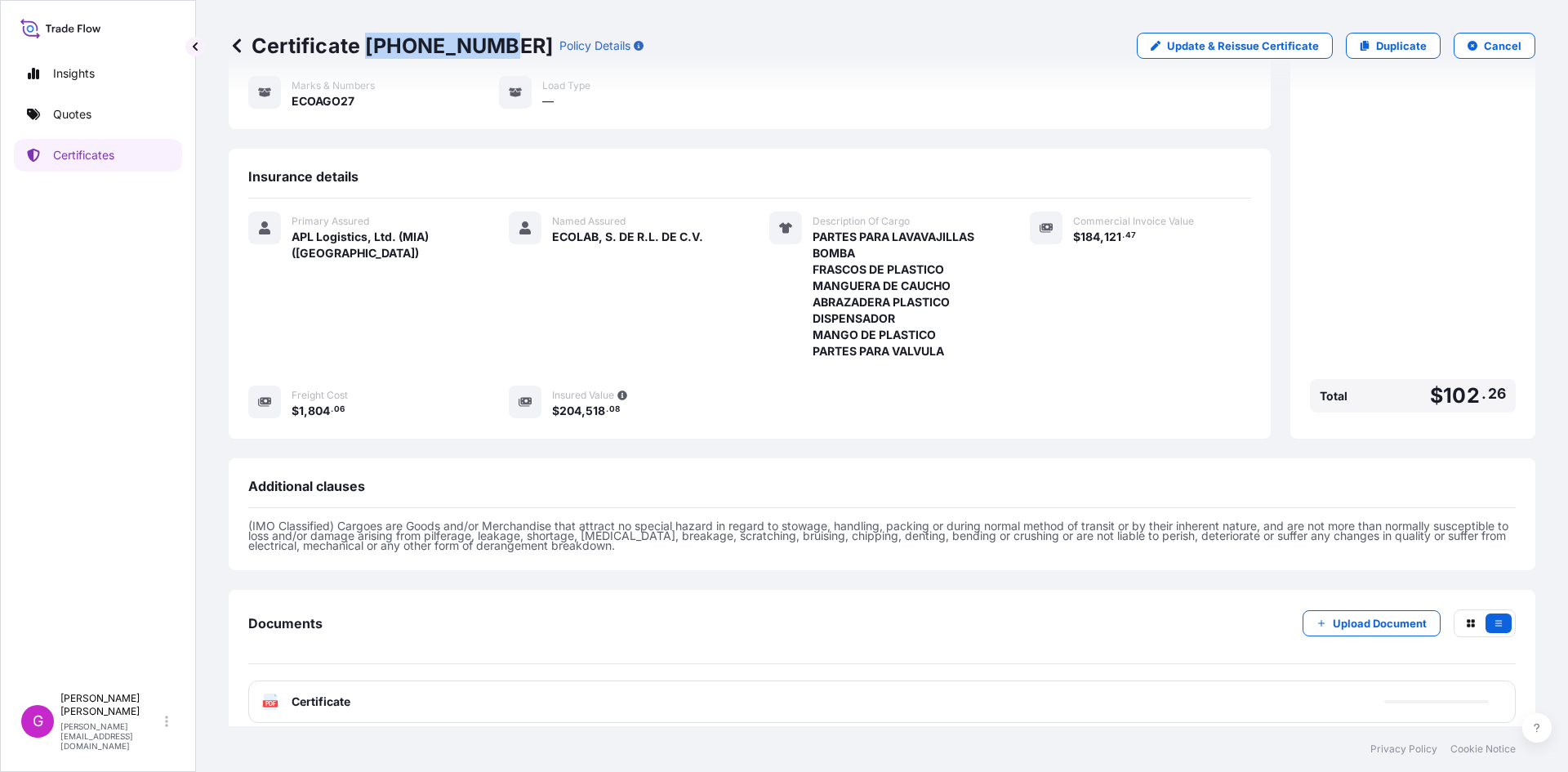
click at [364, 42] on p "Certificate [PHONE_NUMBER]" at bounding box center [390, 46] width 324 height 26
copy p "[PHONE_NUMBER]"
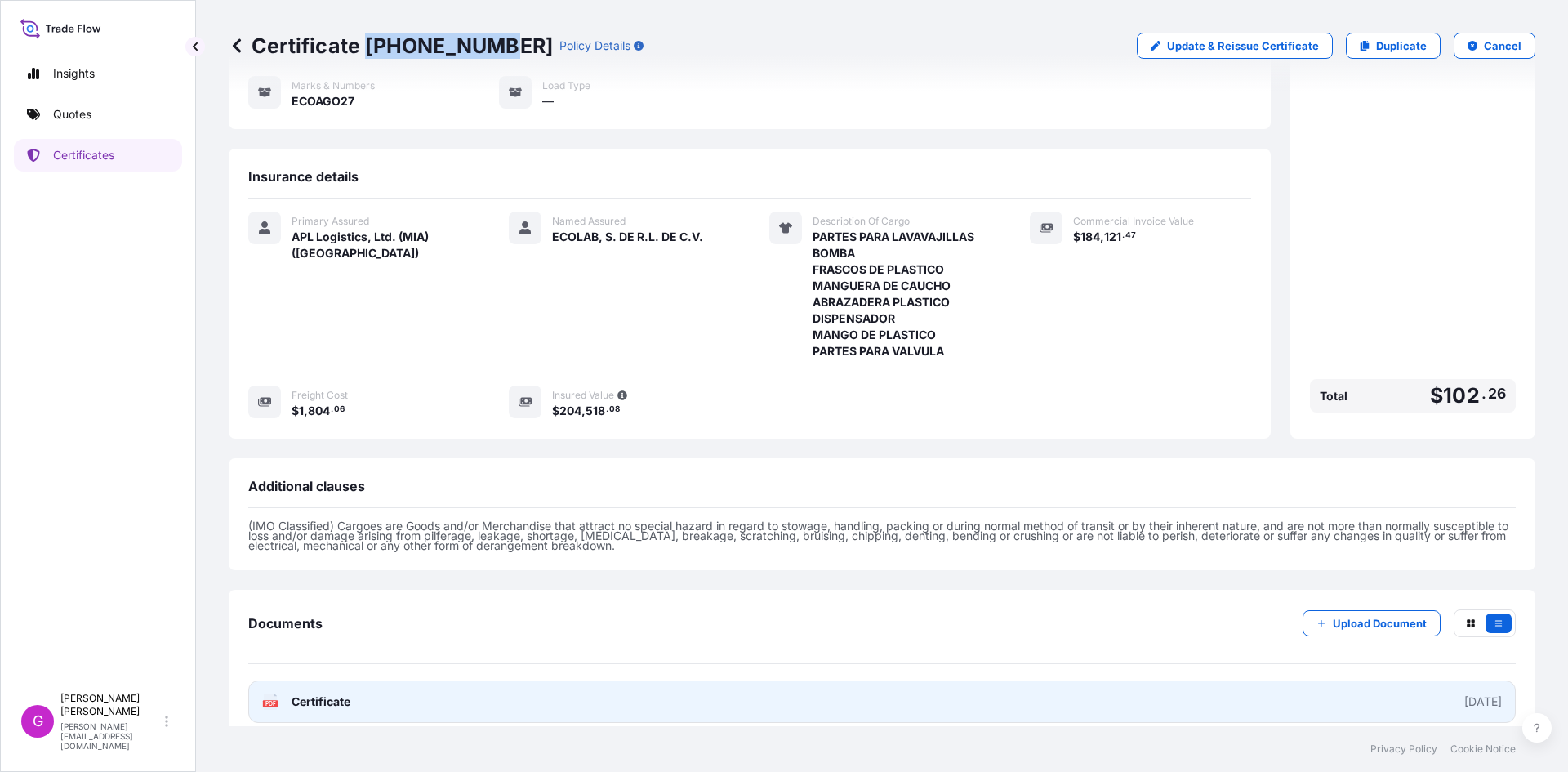
click at [343, 681] on link "PDF Certificate [DATE]" at bounding box center [882, 701] width 1267 height 42
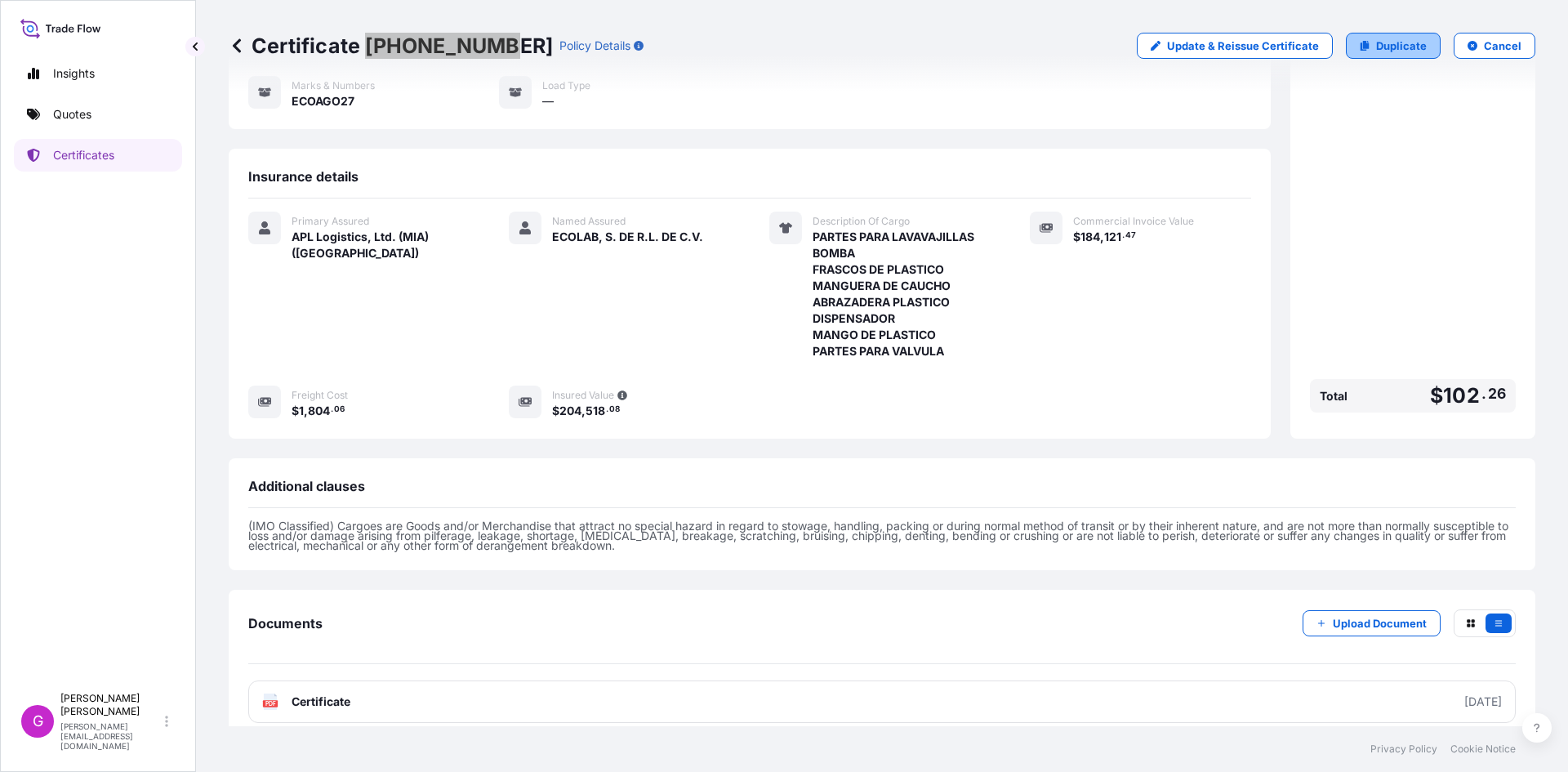
click at [1384, 50] on p "Duplicate" at bounding box center [1401, 46] width 51 height 16
select select "Land"
select select "31870"
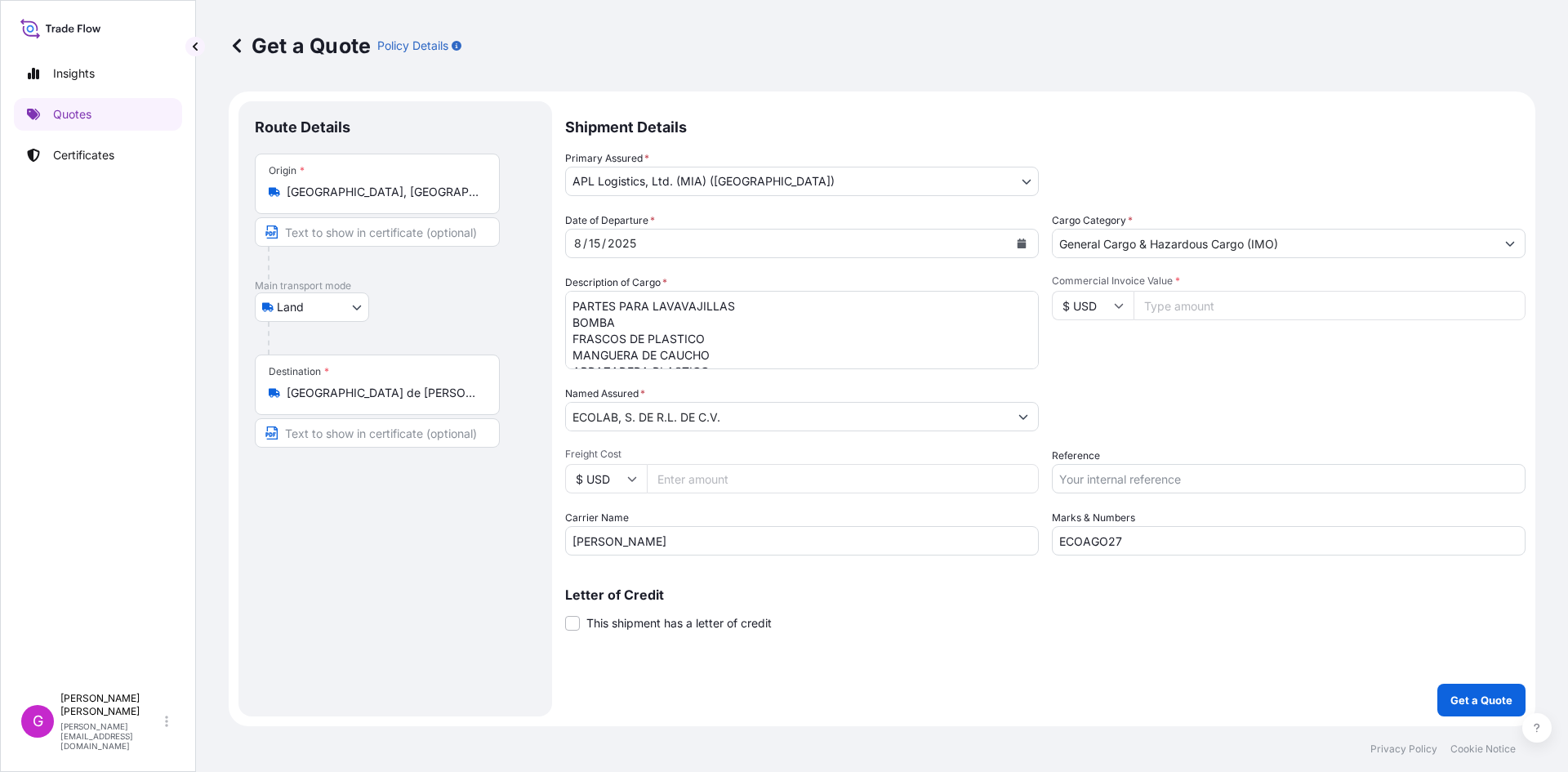
click at [1167, 311] on input "Commercial Invoice Value *" at bounding box center [1329, 306] width 392 height 29
paste input "125077.73"
type input "125077.73"
click at [1193, 474] on input "Reference" at bounding box center [1288, 479] width 474 height 29
paste input "25 80 3800 5003826"
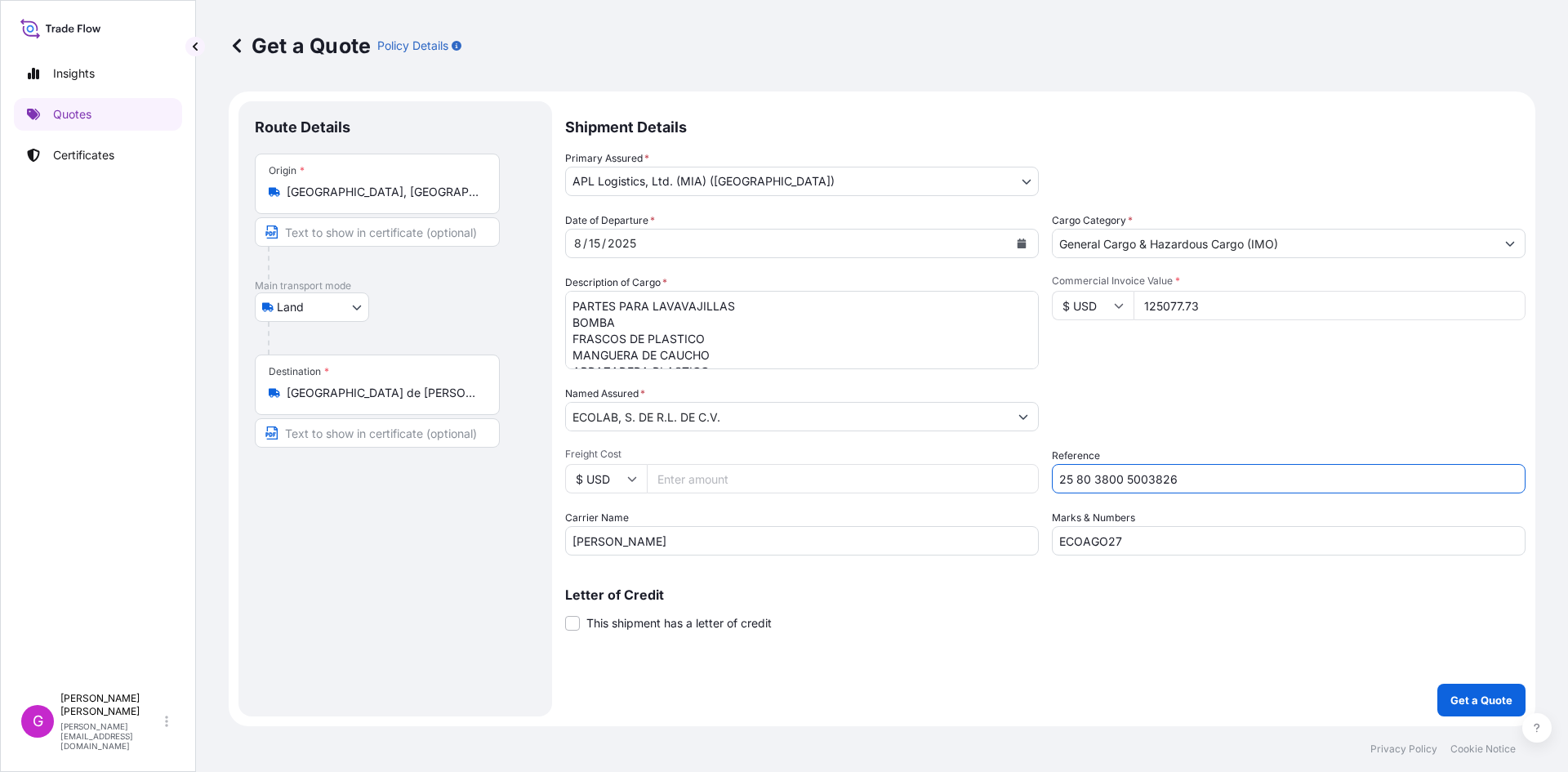
type input "25 80 3800 5003826"
drag, startPoint x: 1155, startPoint y: 532, endPoint x: 967, endPoint y: 550, distance: 188.9
click at [967, 550] on div "Date of Departure * [DATE] Cargo Category * General Cargo & Hazardous Cargo (IM…" at bounding box center [1044, 384] width 960 height 343
paste input "8"
type input "ECOAGO28"
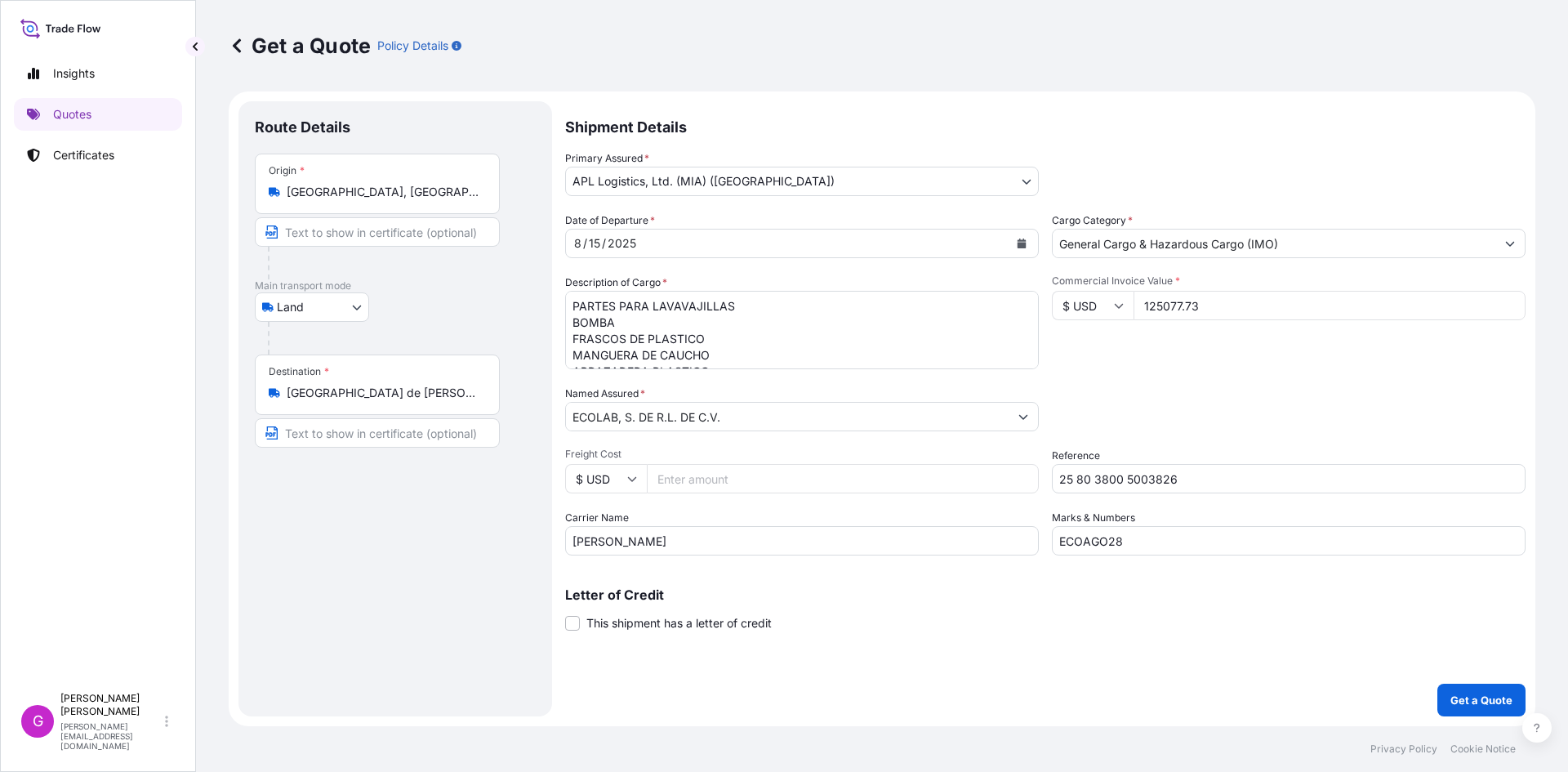
drag, startPoint x: 684, startPoint y: 526, endPoint x: 569, endPoint y: 548, distance: 117.1
click at [569, 548] on div "Carrier Name [PERSON_NAME]" at bounding box center [802, 532] width 474 height 46
drag, startPoint x: 647, startPoint y: 539, endPoint x: 375, endPoint y: 521, distance: 272.6
click at [375, 521] on form "Route Details Place of loading Road / [GEOGRAPHIC_DATA] / Inland Origin * [GEOG…" at bounding box center [881, 408] width 1306 height 635
type input "TJA"
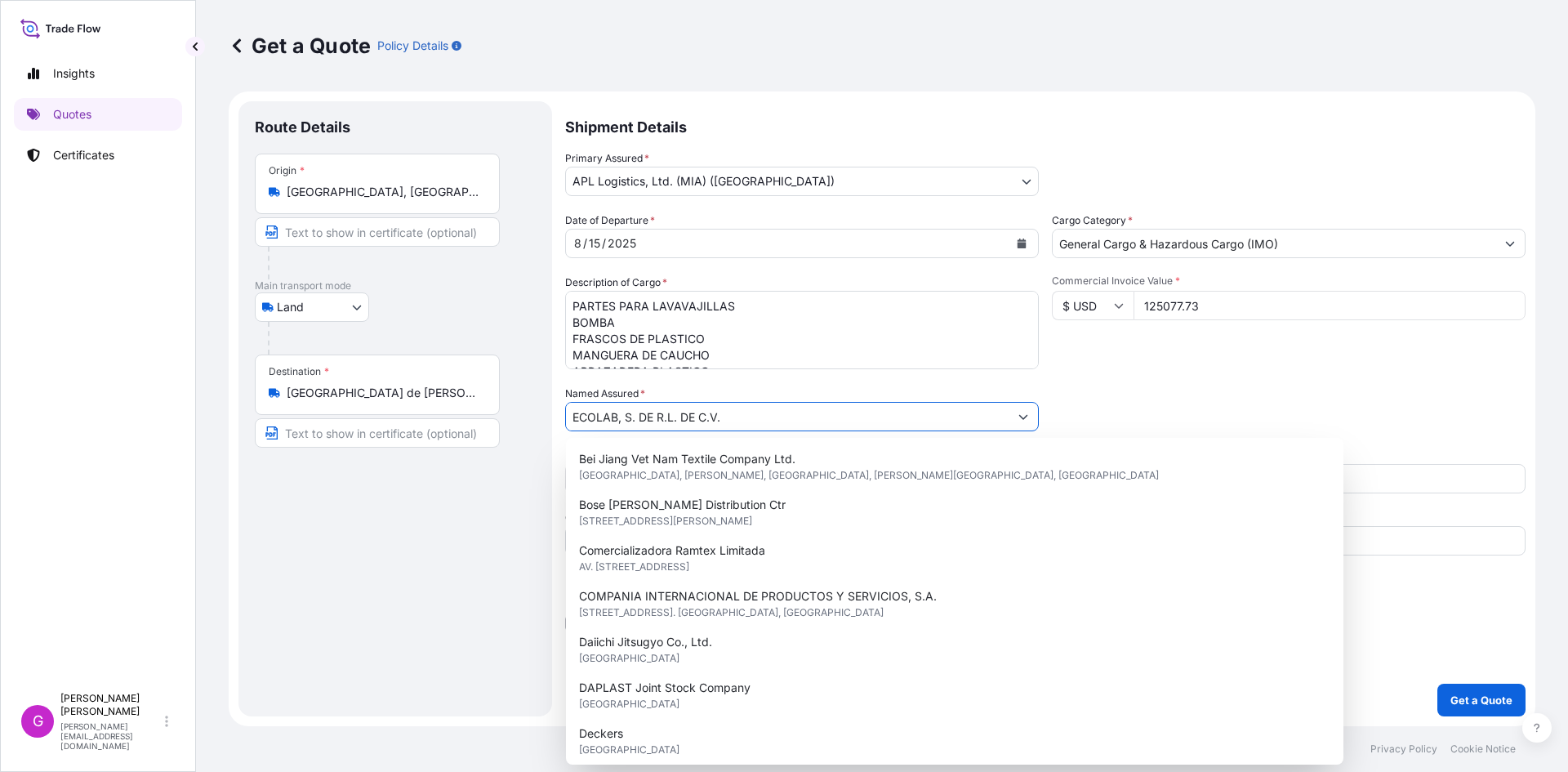
click at [770, 415] on input "ECOLAB, S. DE R.L. DE C.V." at bounding box center [787, 417] width 443 height 29
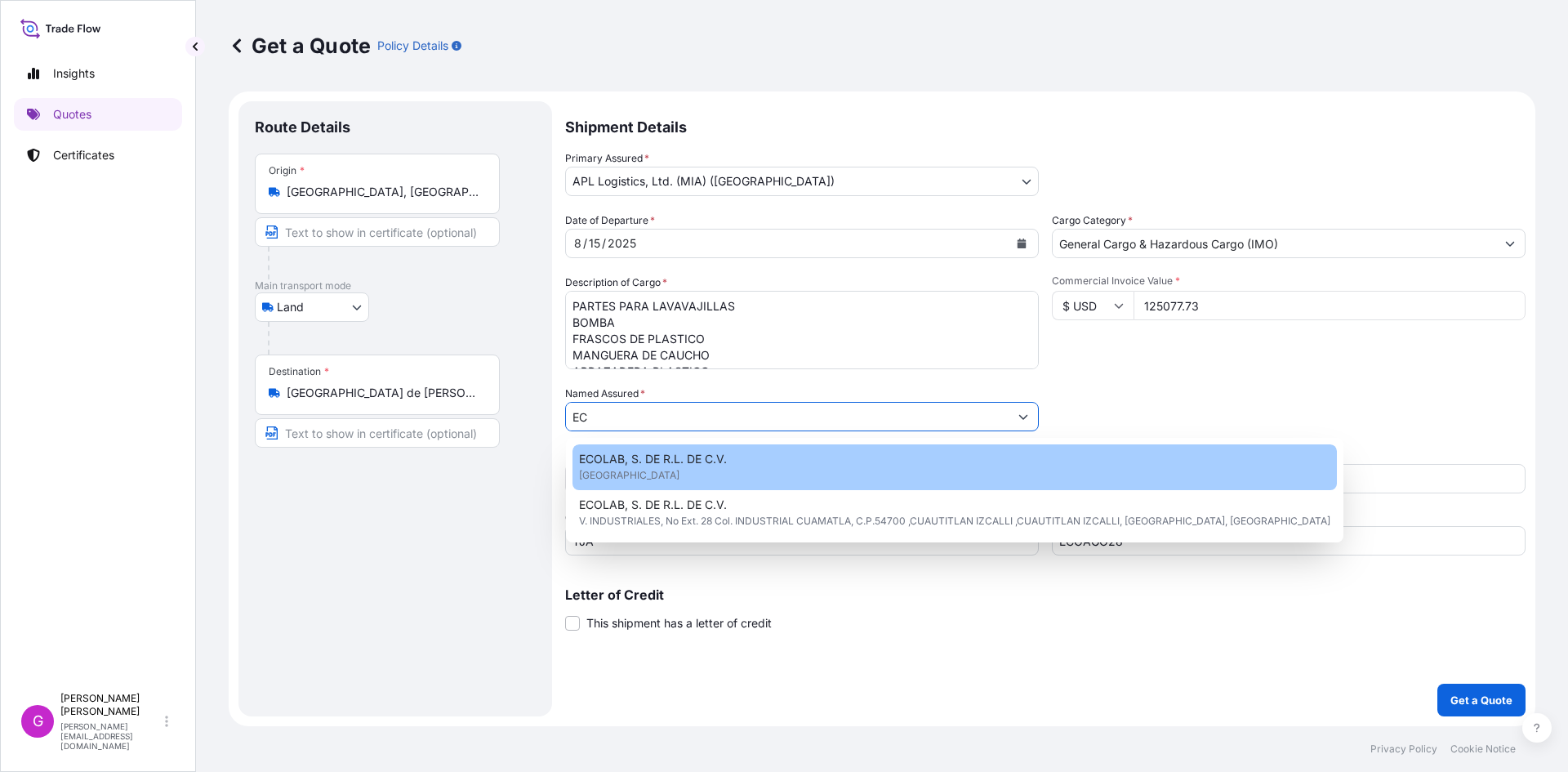
type input "E"
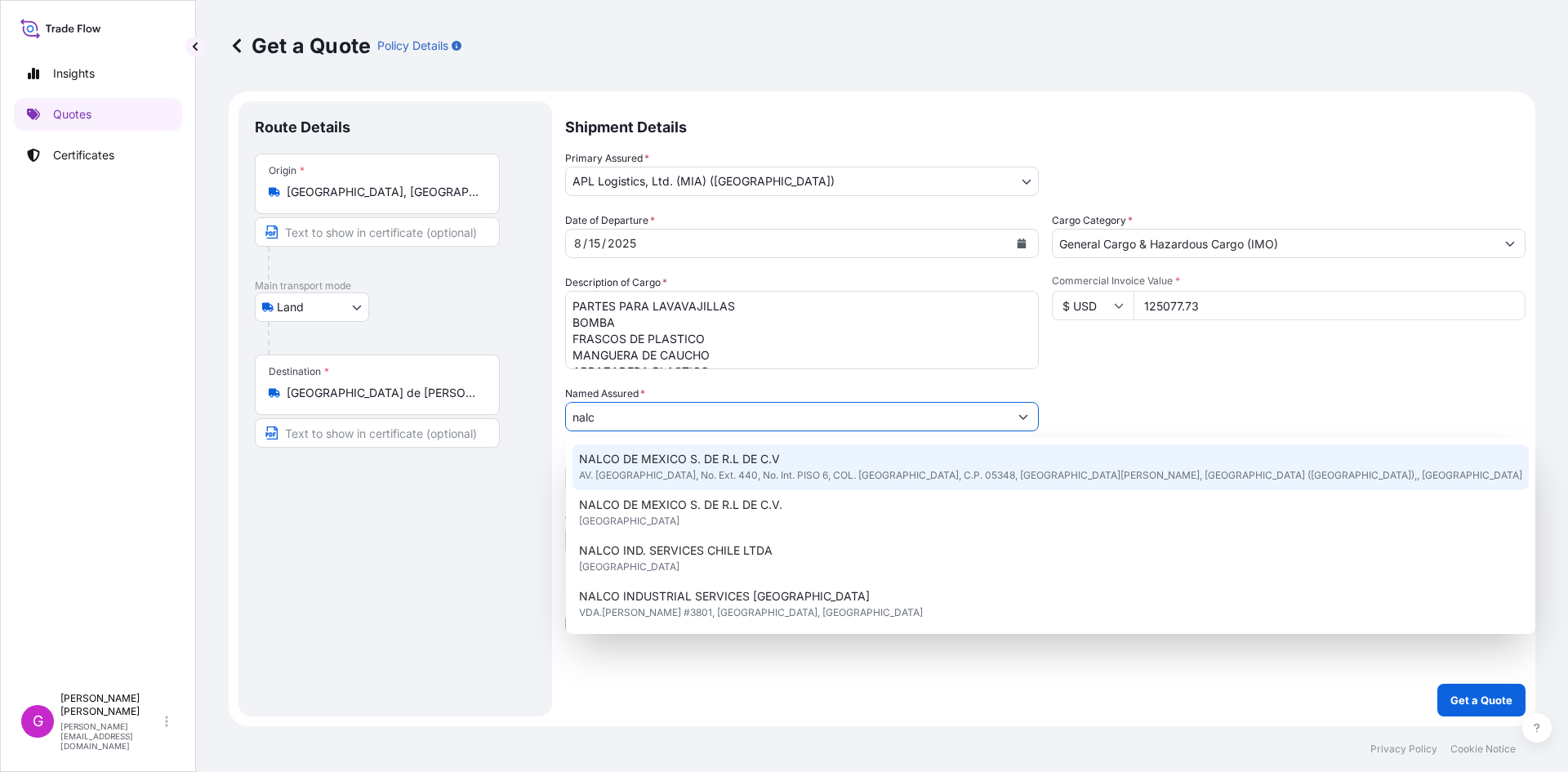
click at [732, 471] on span "AV. [GEOGRAPHIC_DATA], No. Ext. 440, No. Int. PISO 6, COL. [GEOGRAPHIC_DATA], C…" at bounding box center [1050, 475] width 943 height 16
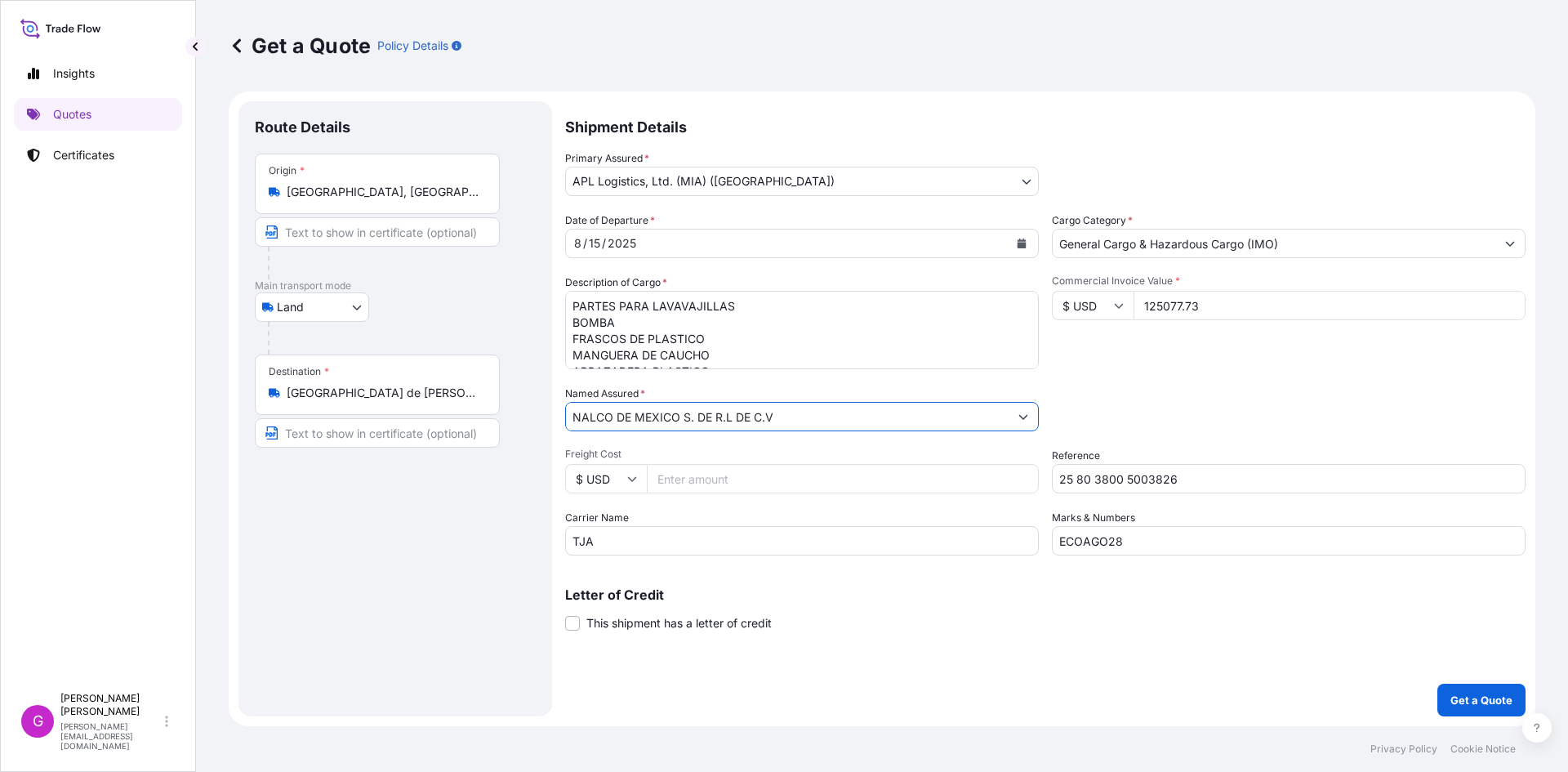
type input "NALCO DE MEXICO S. DE R.L DE C.V"
click at [1017, 240] on icon "Calendar" at bounding box center [1021, 243] width 9 height 9
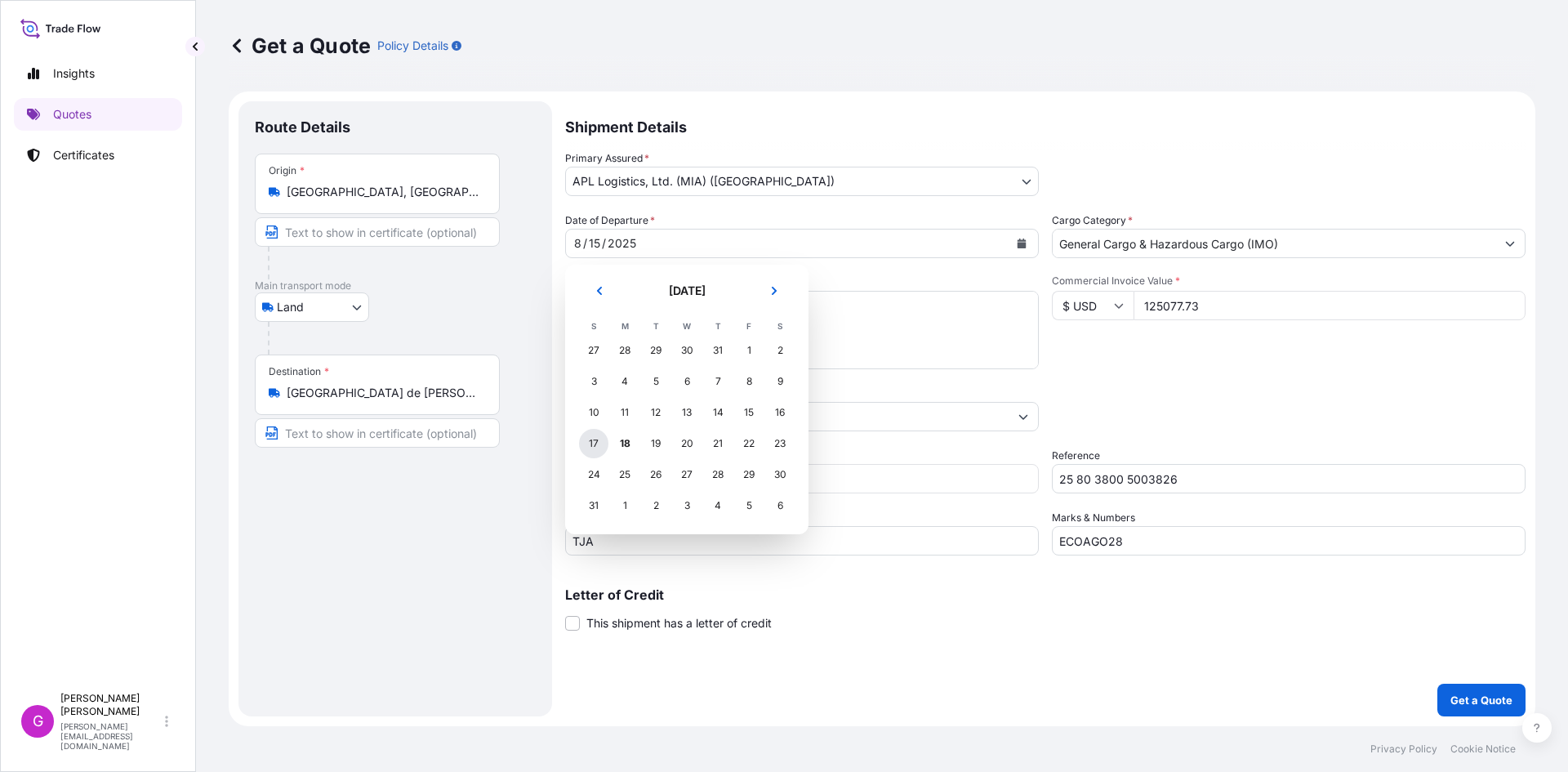
click at [598, 441] on div "17" at bounding box center [593, 444] width 29 height 29
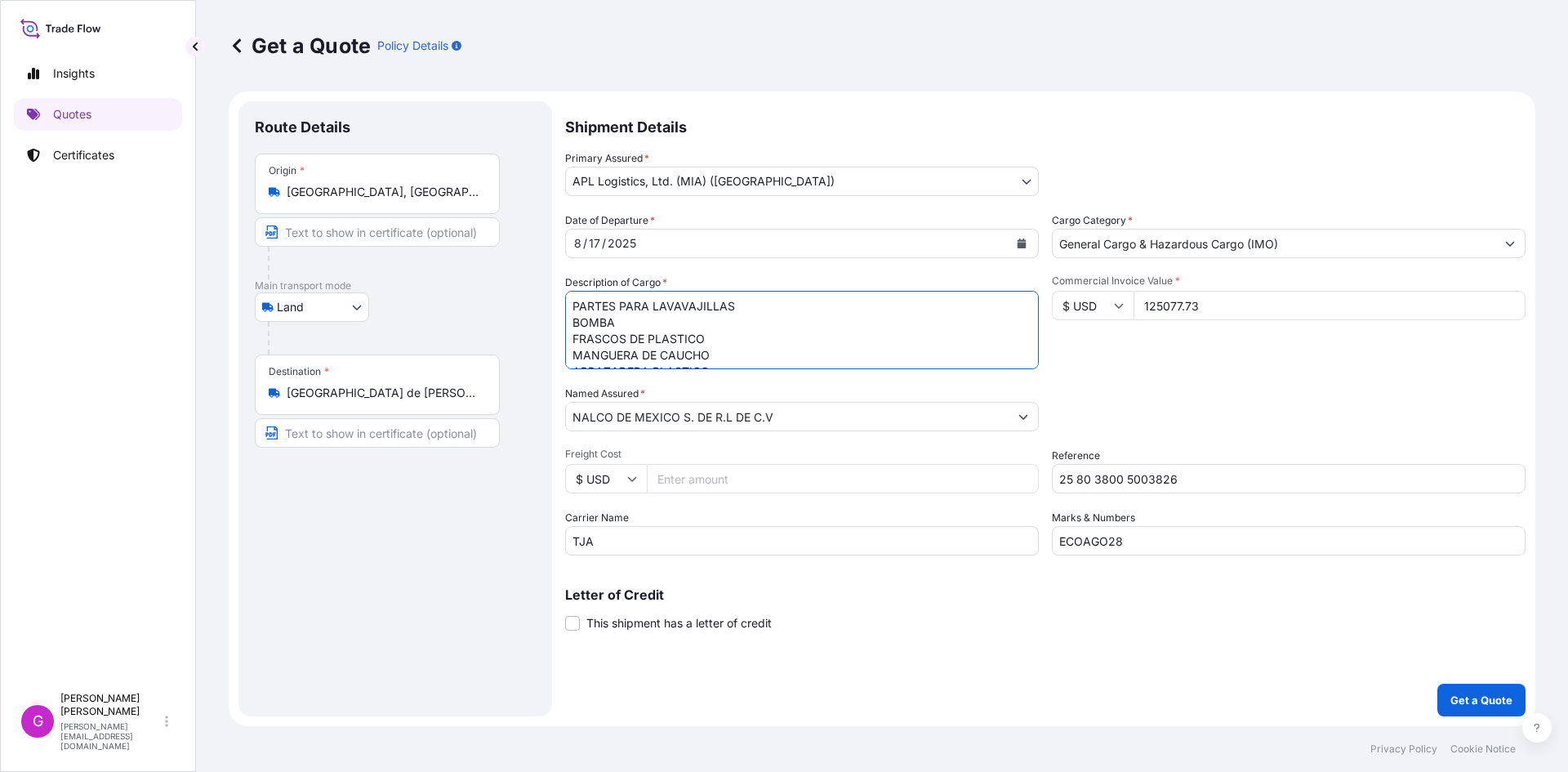
scroll to position [67, 0]
drag, startPoint x: 573, startPoint y: 308, endPoint x: 1174, endPoint y: 504, distance: 632.2
click at [1174, 504] on div "Date of Departure * [DATE] Cargo Category * General Cargo & Hazardous Cargo (IM…" at bounding box center [1044, 384] width 960 height 343
paste textarea "TOTE DE PLASTICO REFORZADO CON METAL"
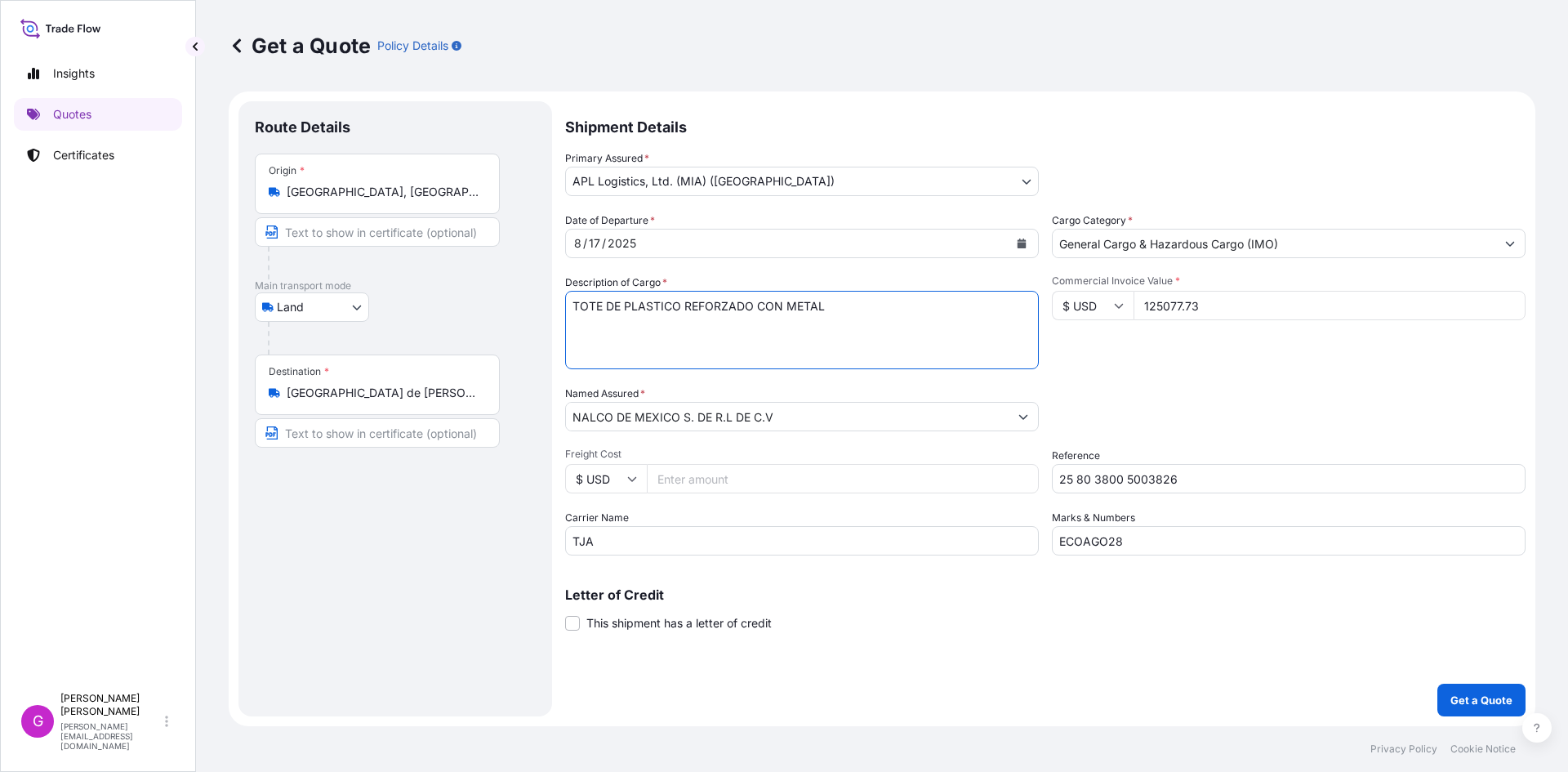
paste textarea "EQUIPO DE ANALISIS"
paste textarea "APRESTOS Y PRODUCTOS DE ACABADO DE LOS TIPOS UTILIZADOS EN LA INDUSTRIA DEL PAP…"
paste textarea "INHIBIDOR DE CORROSION A BASE DE MEZCLA DE [MEDICAL_DATA]"
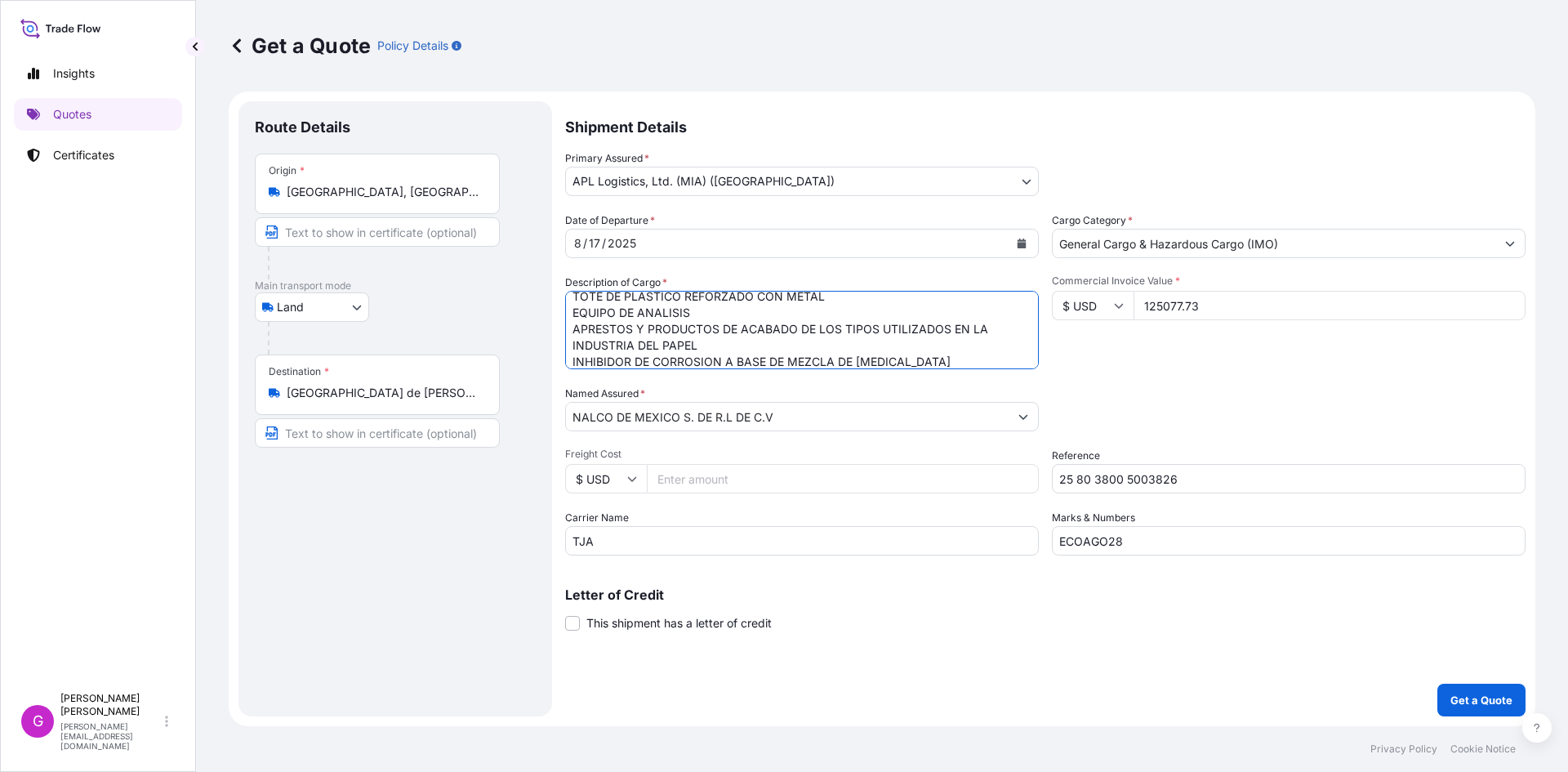
scroll to position [26, 0]
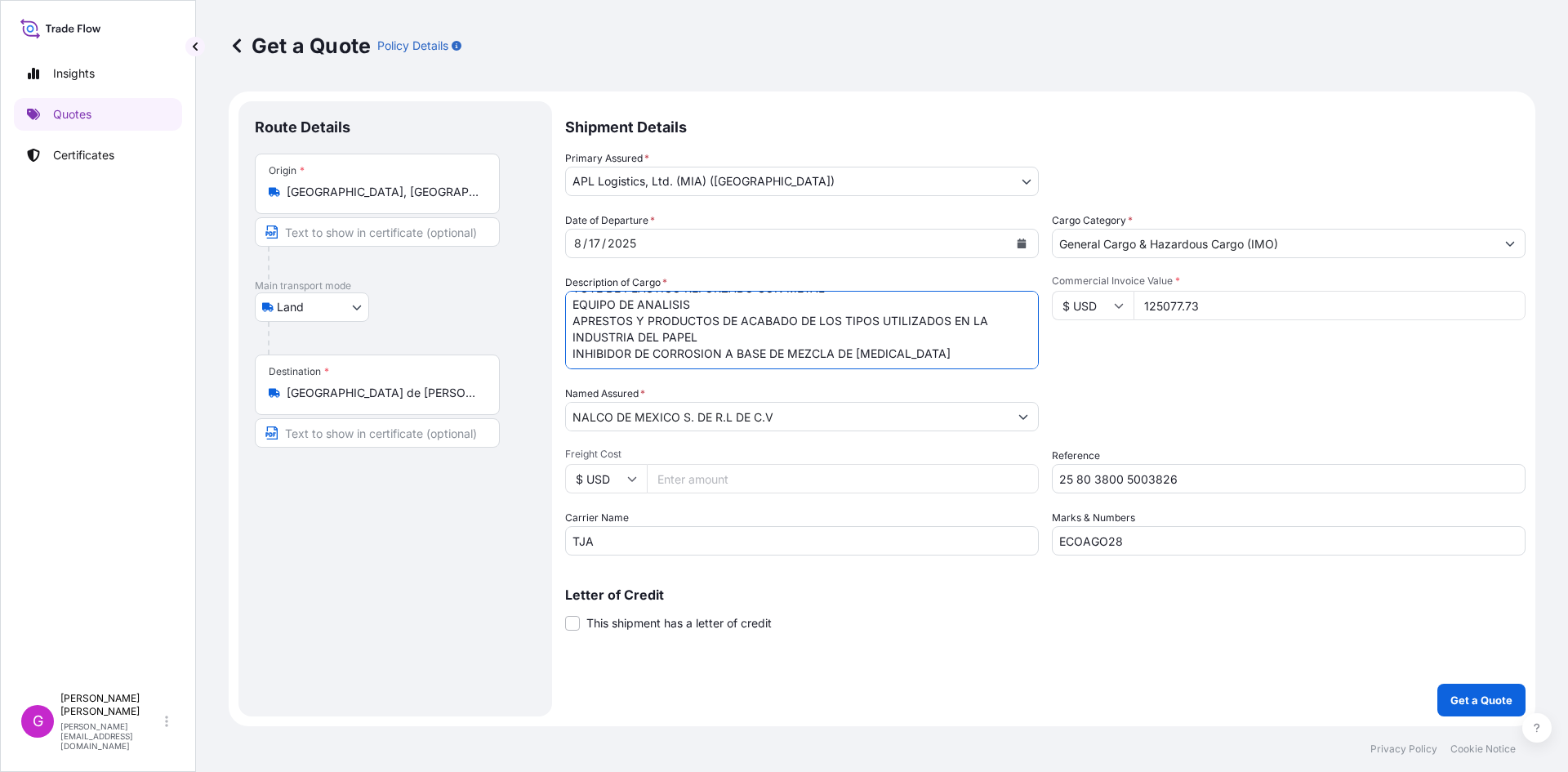
paste textarea "BOMBA"
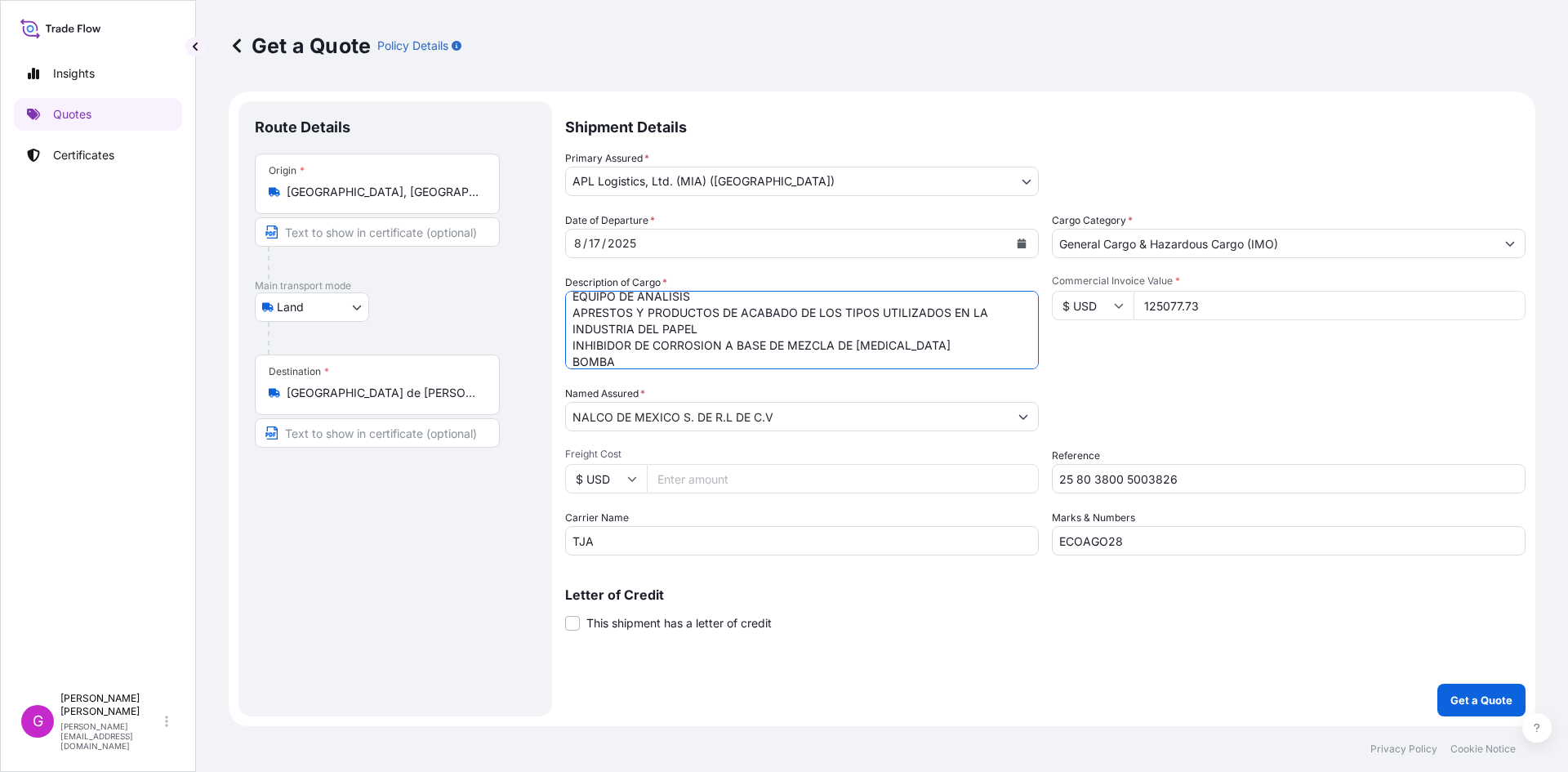
type textarea "TOTE DE PLASTICO REFORZADO CON METAL EQUIPO DE ANALISIS APRESTOS Y PRODUCTOS DE…"
click at [871, 692] on div "Shipment Details Primary Assured * APL Logistics, Ltd. (MIA) ([GEOGRAPHIC_DATA]…" at bounding box center [1044, 409] width 960 height 615
click at [1168, 307] on input "125077.73" at bounding box center [1329, 306] width 392 height 29
click at [697, 485] on input "Freight Cost" at bounding box center [842, 479] width 392 height 29
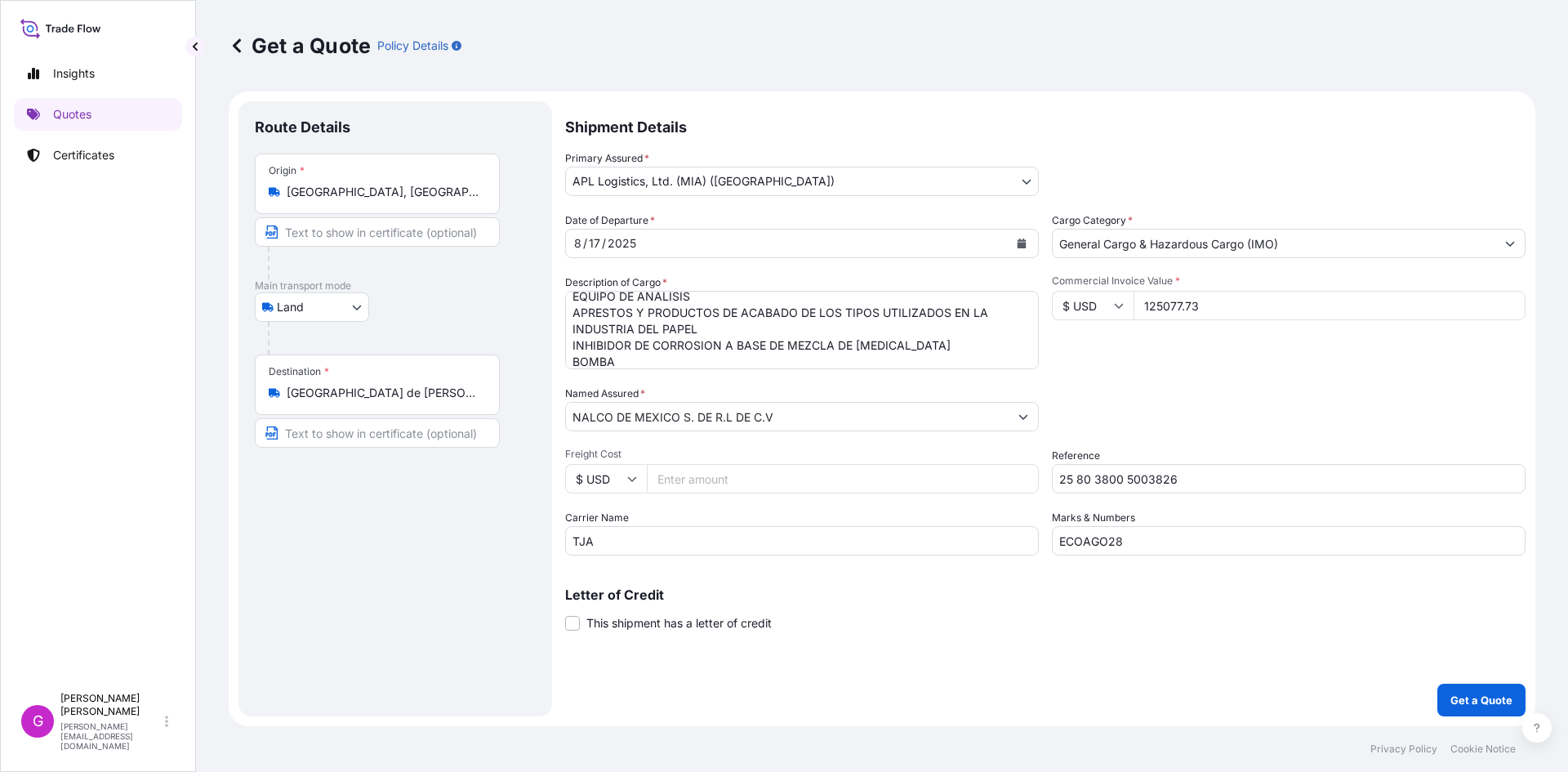
paste input "2268.63"
type input "2268.63"
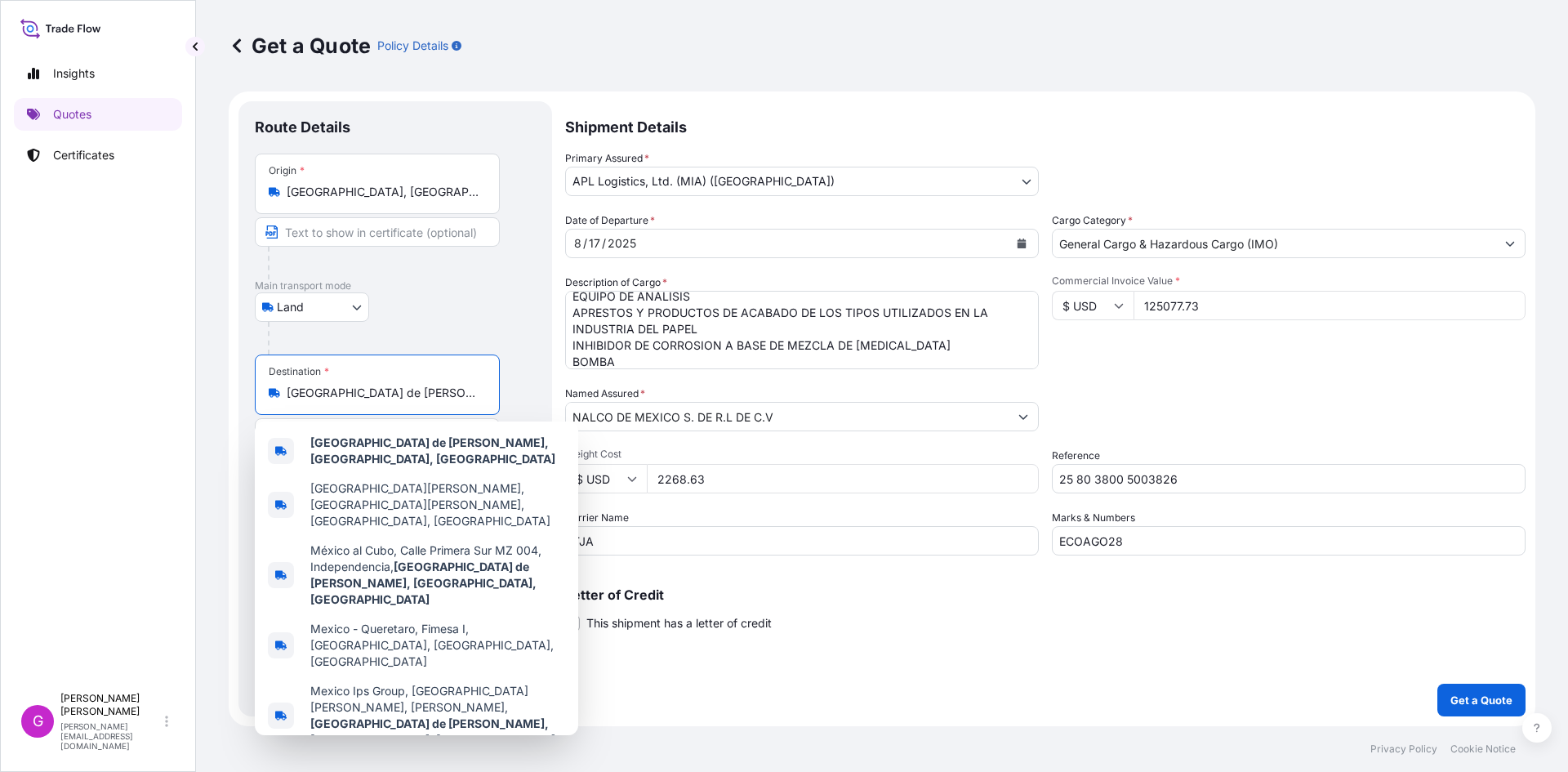
click at [436, 389] on input "[GEOGRAPHIC_DATA] de [PERSON_NAME], [GEOGRAPHIC_DATA], [GEOGRAPHIC_DATA]" at bounding box center [383, 393] width 193 height 16
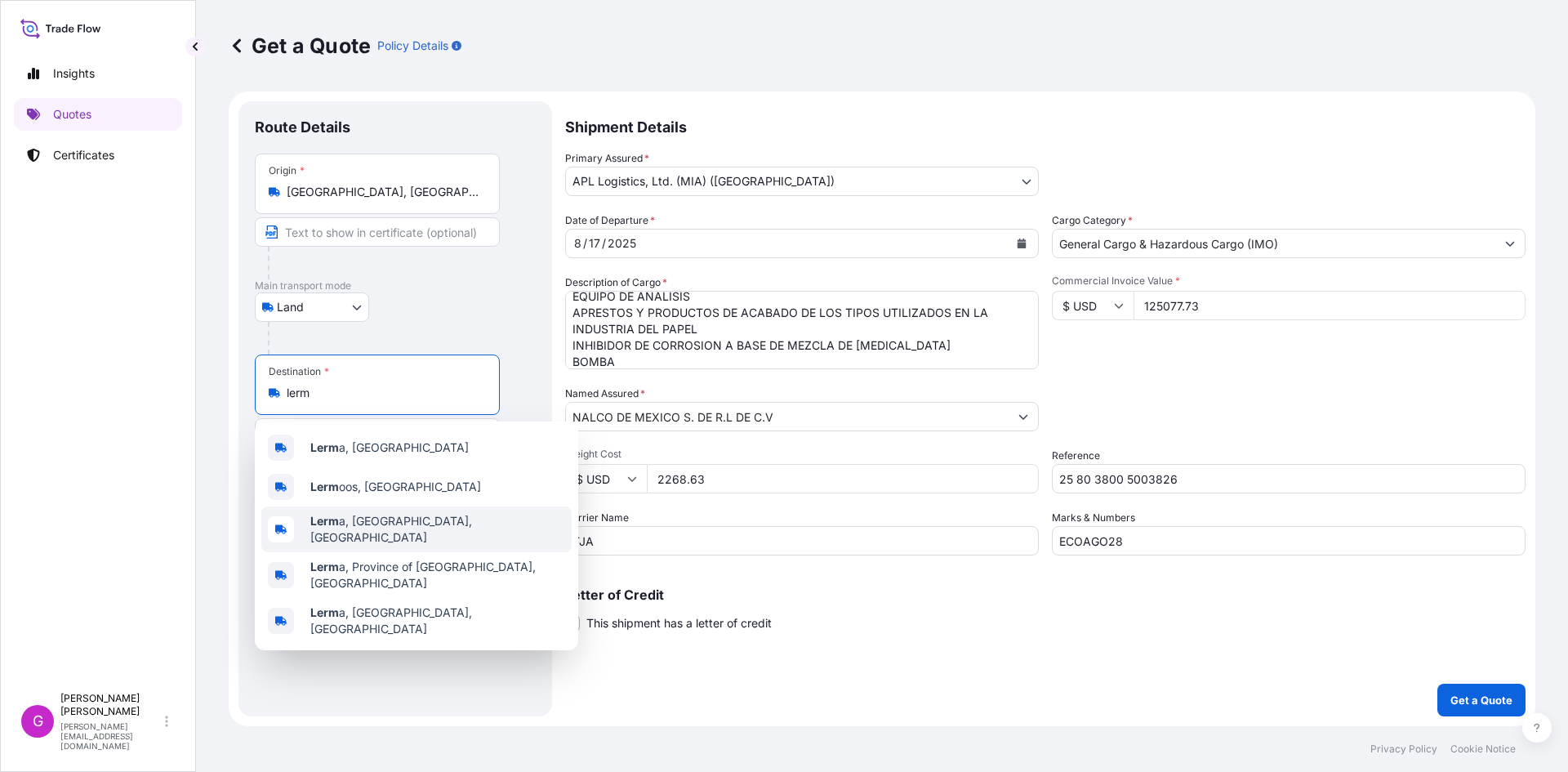
click at [421, 515] on div "Lerm a, [GEOGRAPHIC_DATA], [GEOGRAPHIC_DATA]" at bounding box center [416, 529] width 310 height 46
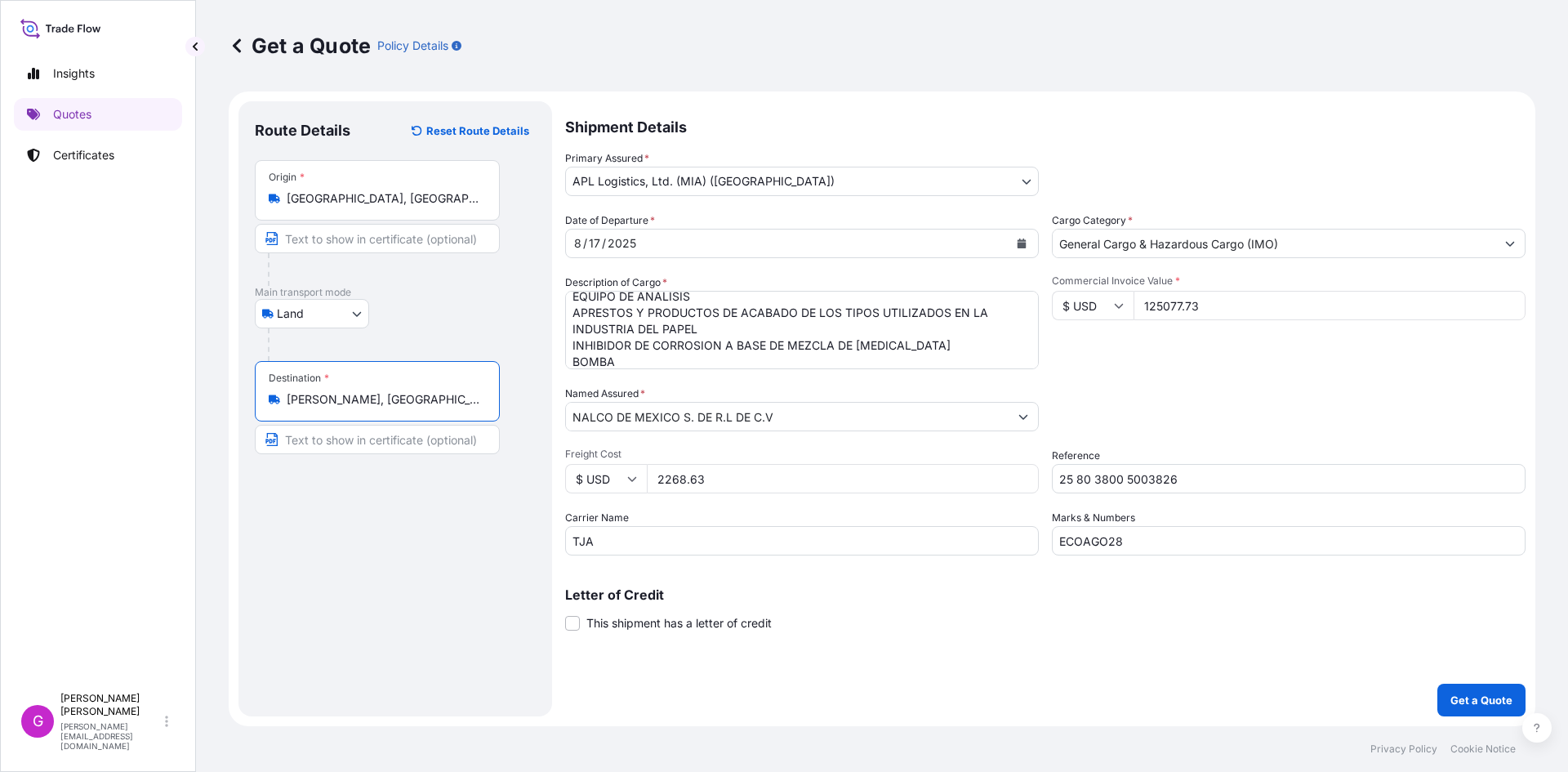
type input "[PERSON_NAME], [GEOGRAPHIC_DATA], [GEOGRAPHIC_DATA]"
click at [1166, 294] on input "125077.73" at bounding box center [1329, 306] width 392 height 29
click at [1166, 296] on input "125077.73" at bounding box center [1329, 306] width 392 height 29
click at [674, 478] on input "2268.63" at bounding box center [842, 479] width 392 height 29
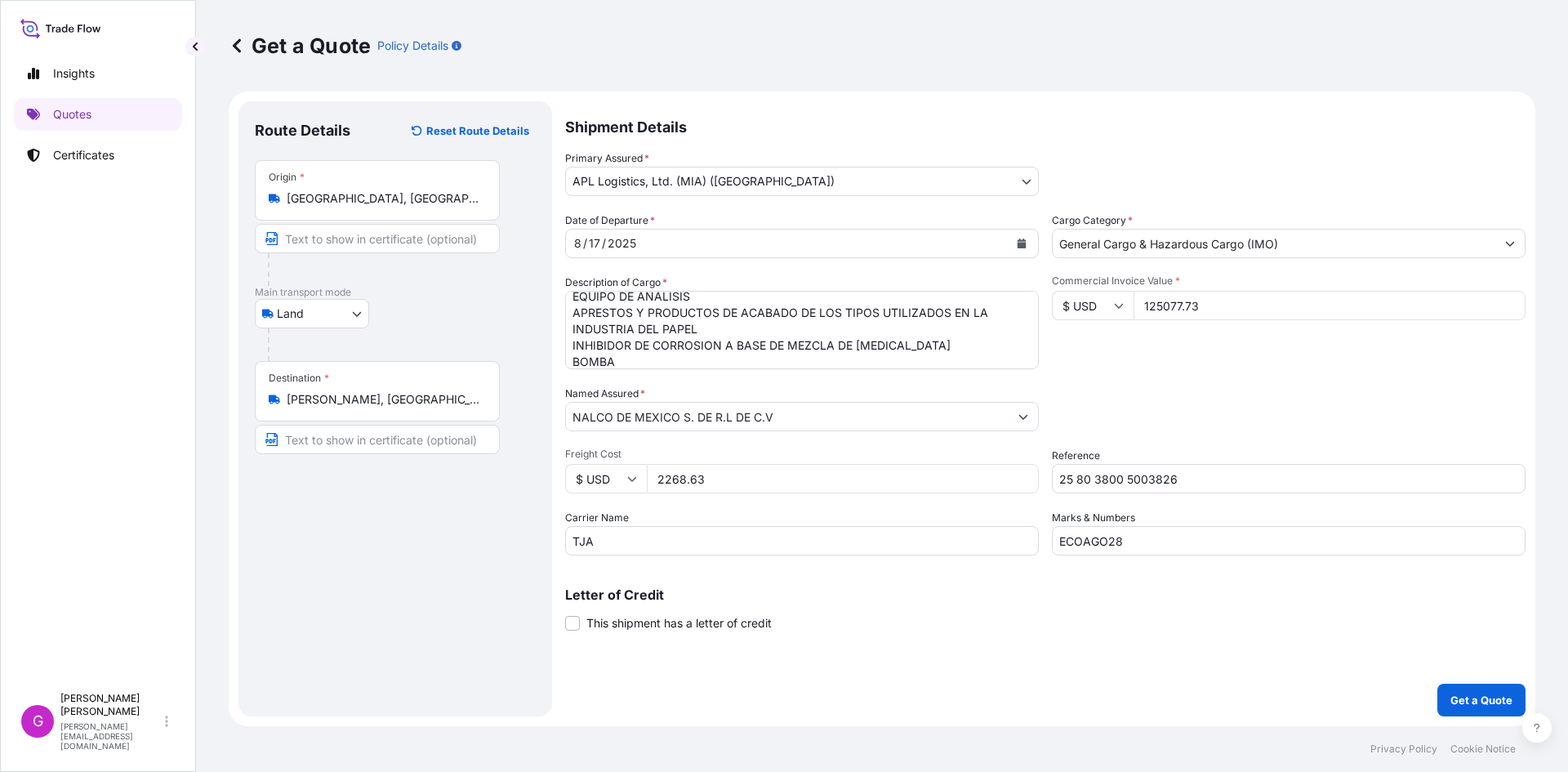
click at [674, 478] on input "2268.63" at bounding box center [842, 479] width 392 height 29
click at [1490, 676] on div "Shipment Details Primary Assured * APL Logistics, Ltd. (MIA) ([GEOGRAPHIC_DATA]…" at bounding box center [1044, 409] width 960 height 615
click at [1486, 688] on button "Get a Quote" at bounding box center [1481, 700] width 88 height 33
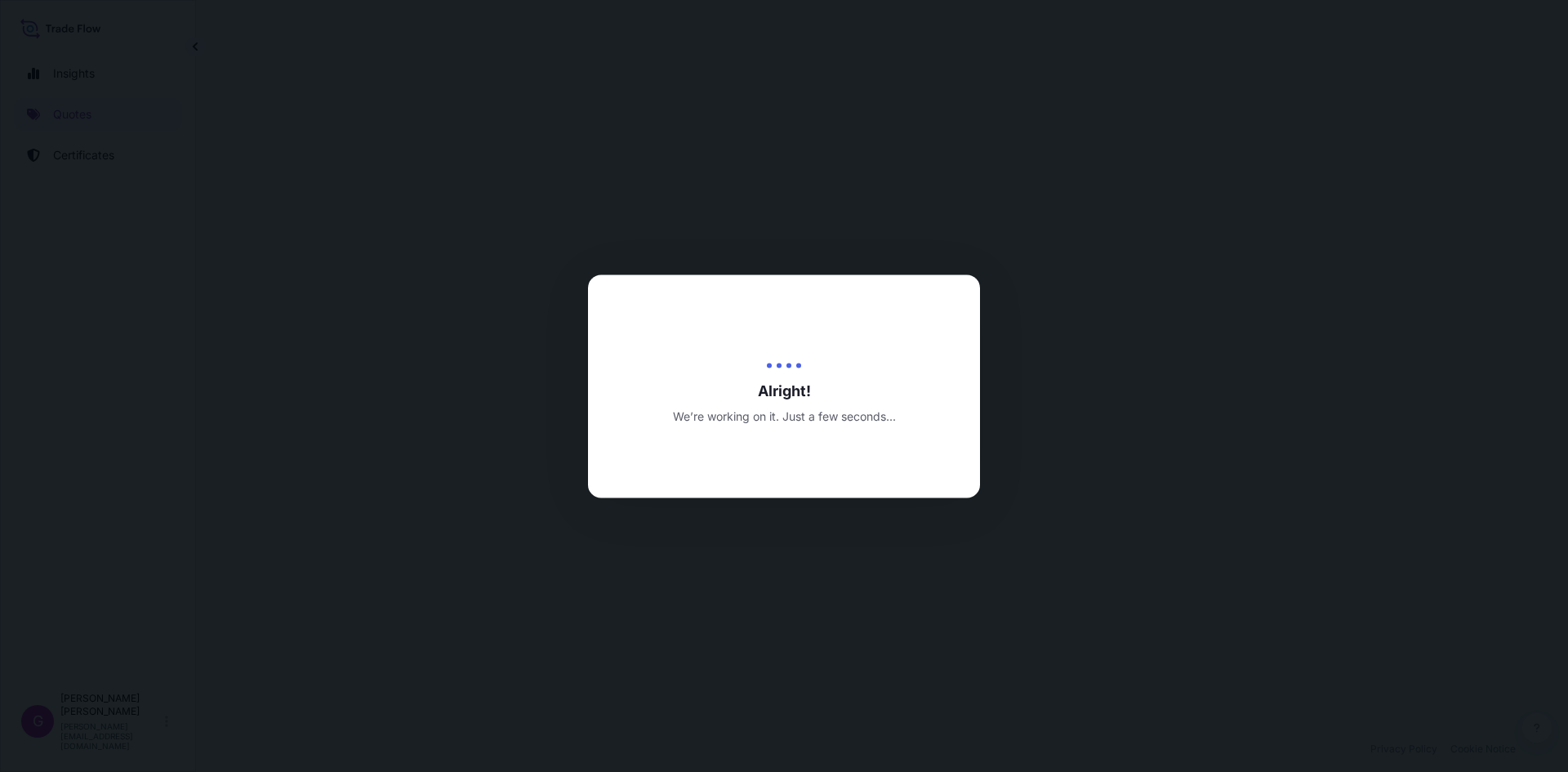
select select "Land"
select select "31870"
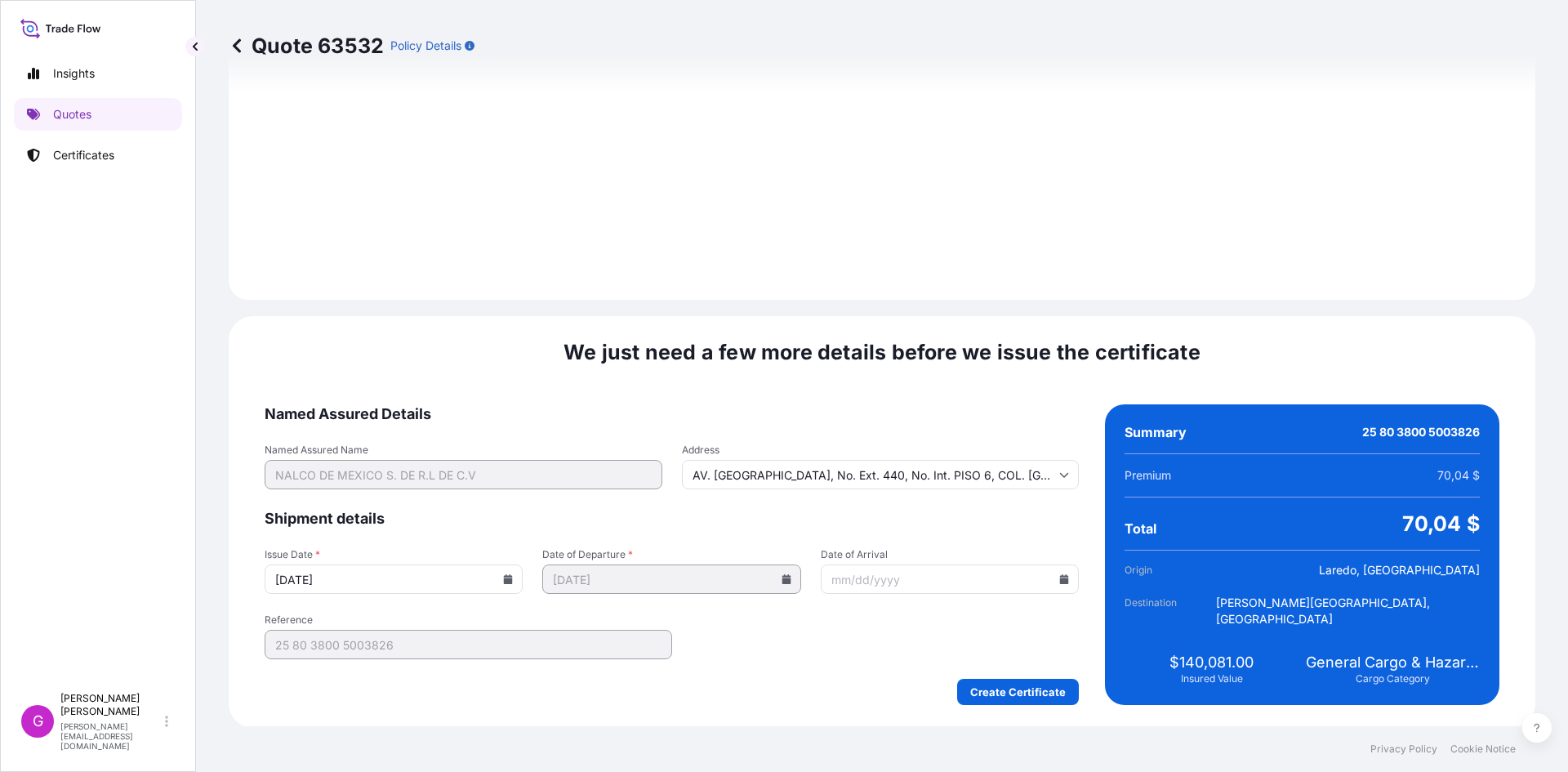
scroll to position [1950, 0]
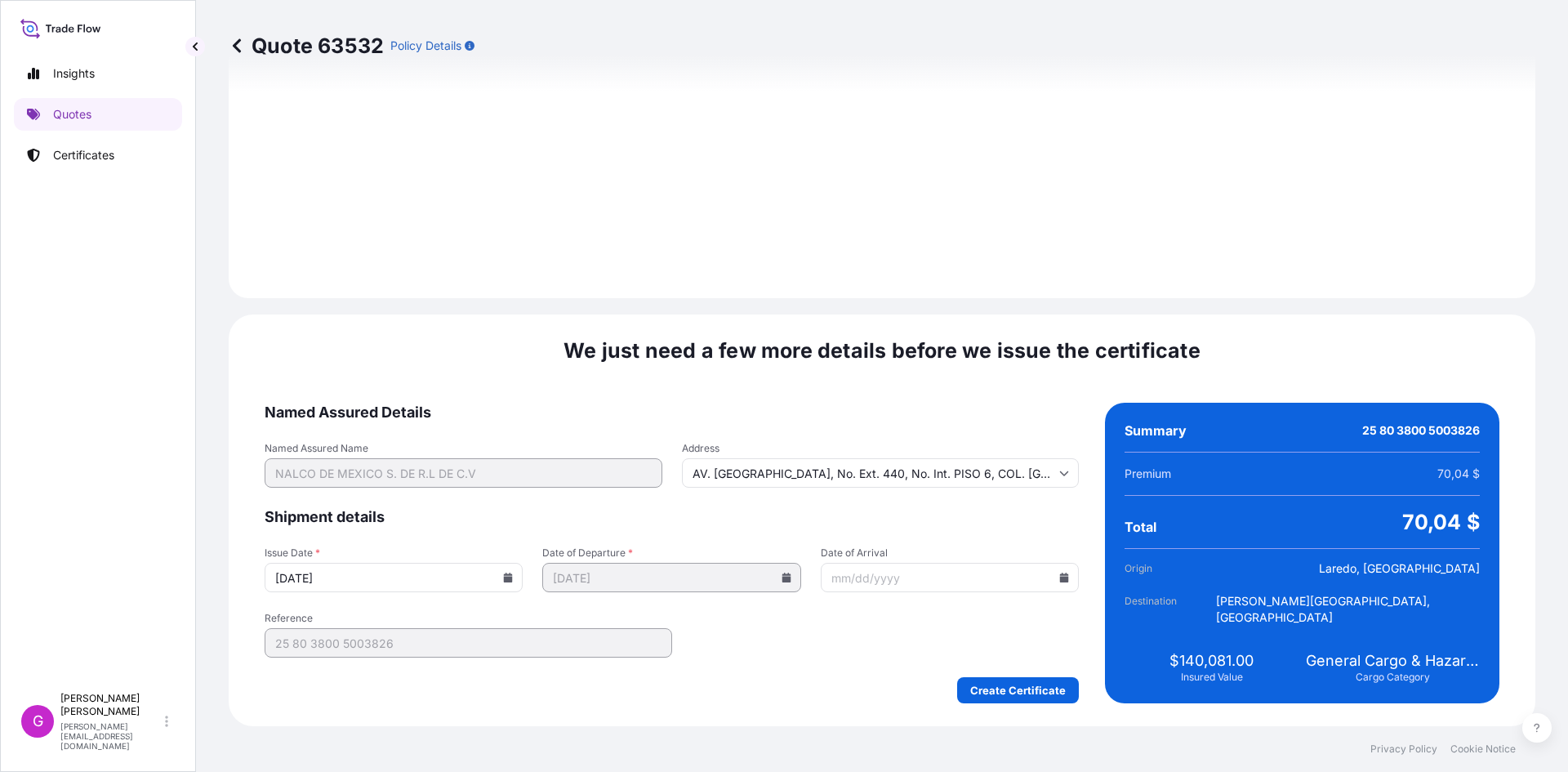
click at [1059, 572] on input "Date of Arrival" at bounding box center [950, 577] width 258 height 29
click at [1060, 578] on icon at bounding box center [1064, 577] width 9 height 9
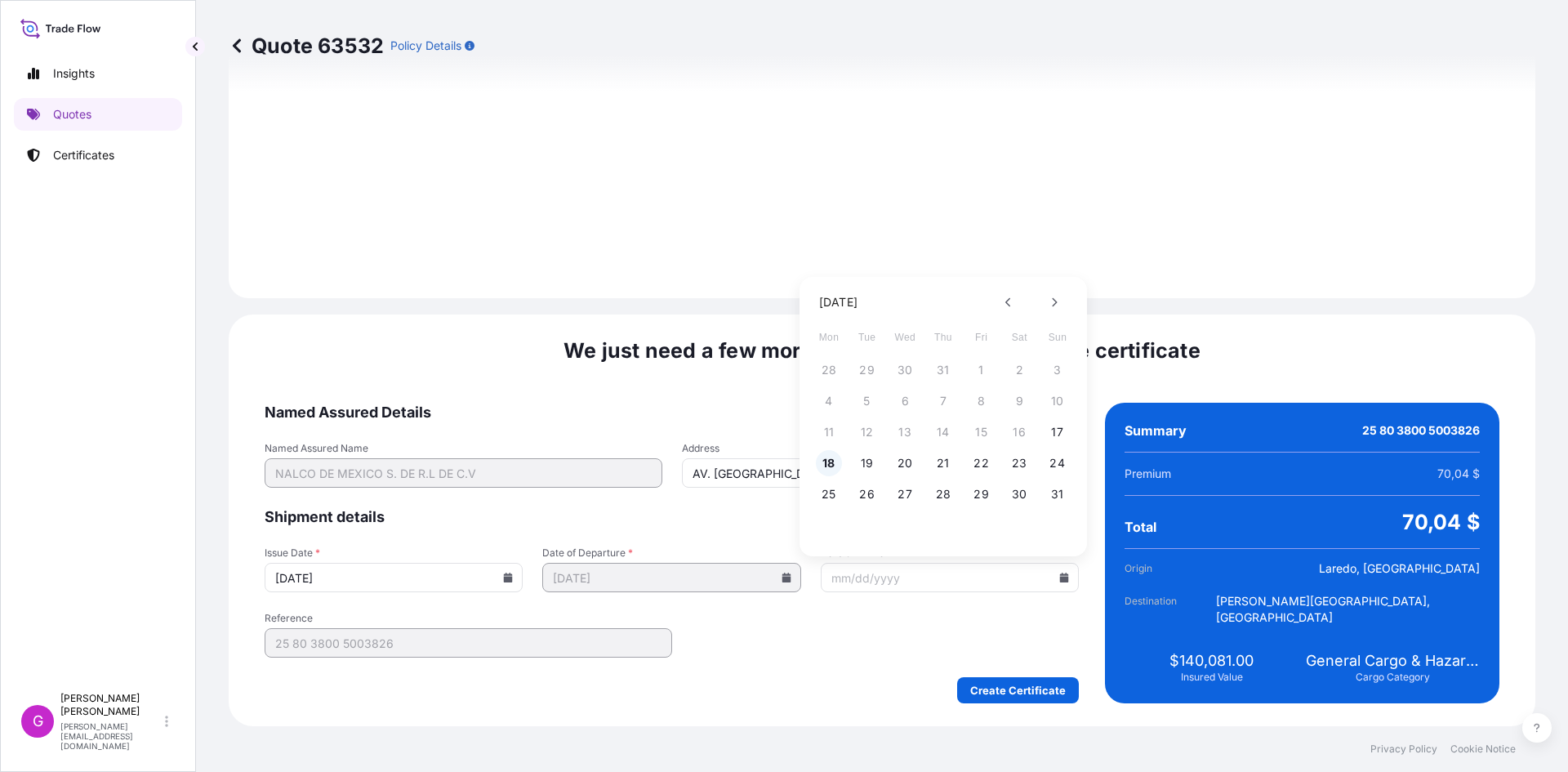
click at [840, 458] on button "18" at bounding box center [828, 463] width 26 height 26
type input "[DATE]"
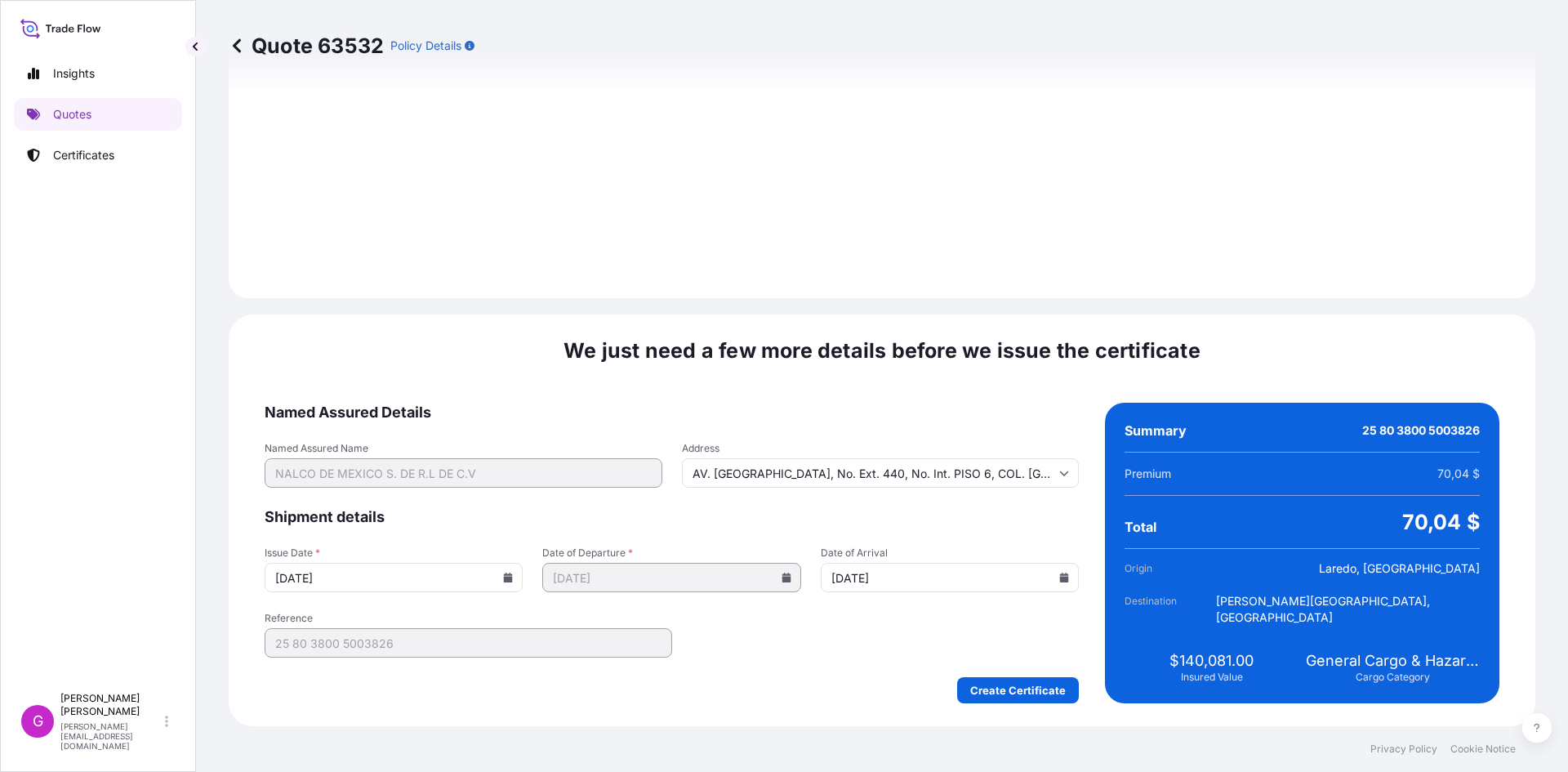
click at [839, 461] on div "[DATE] Mon Tue Wed Thu Fri Sat Sun 28 29 30 31 1 2 3 4 5 6 7 8 9 10 11 12 13 14…" at bounding box center [943, 478] width 215 height 157
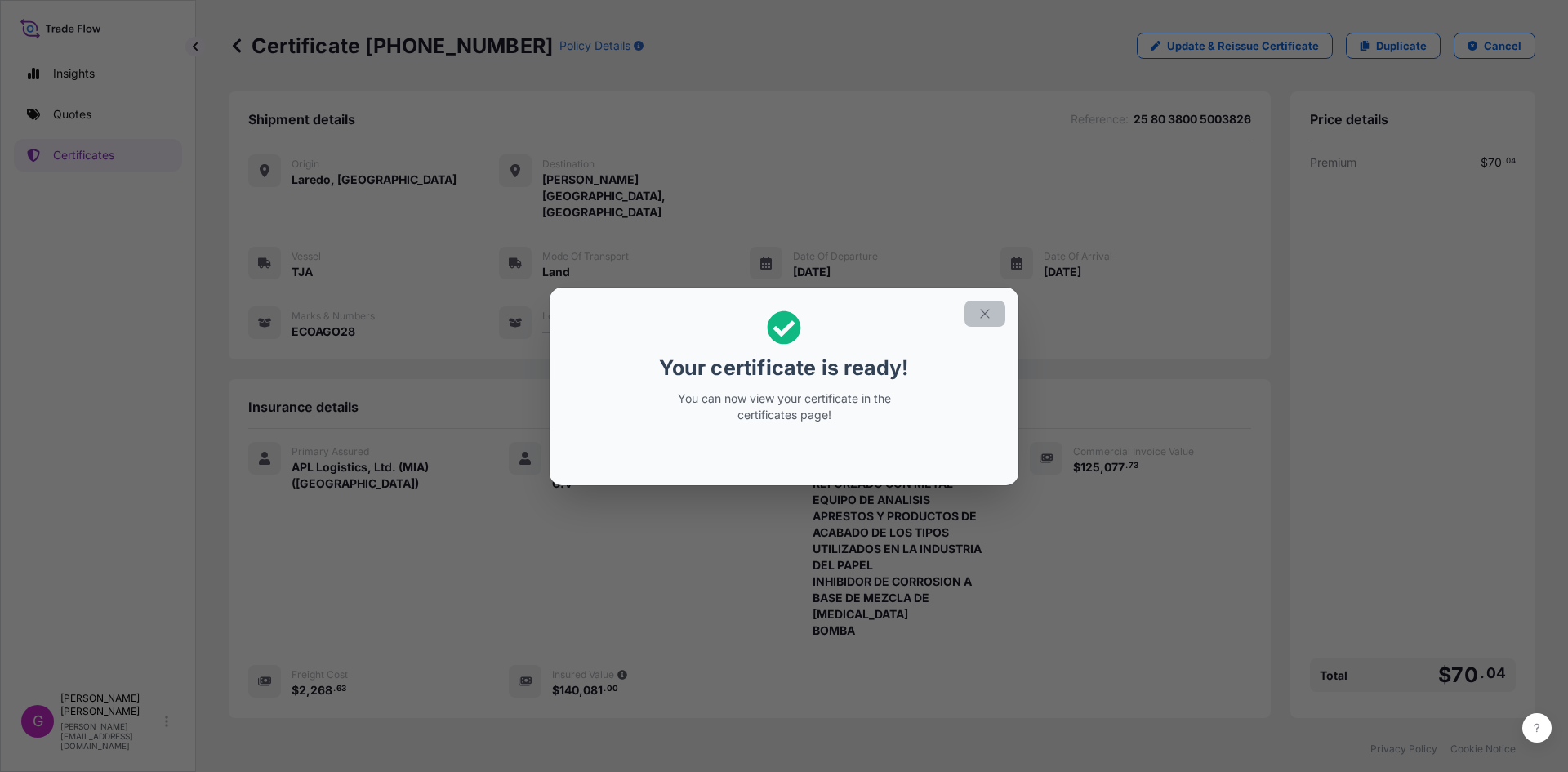
click at [986, 315] on icon "button" at bounding box center [984, 313] width 9 height 9
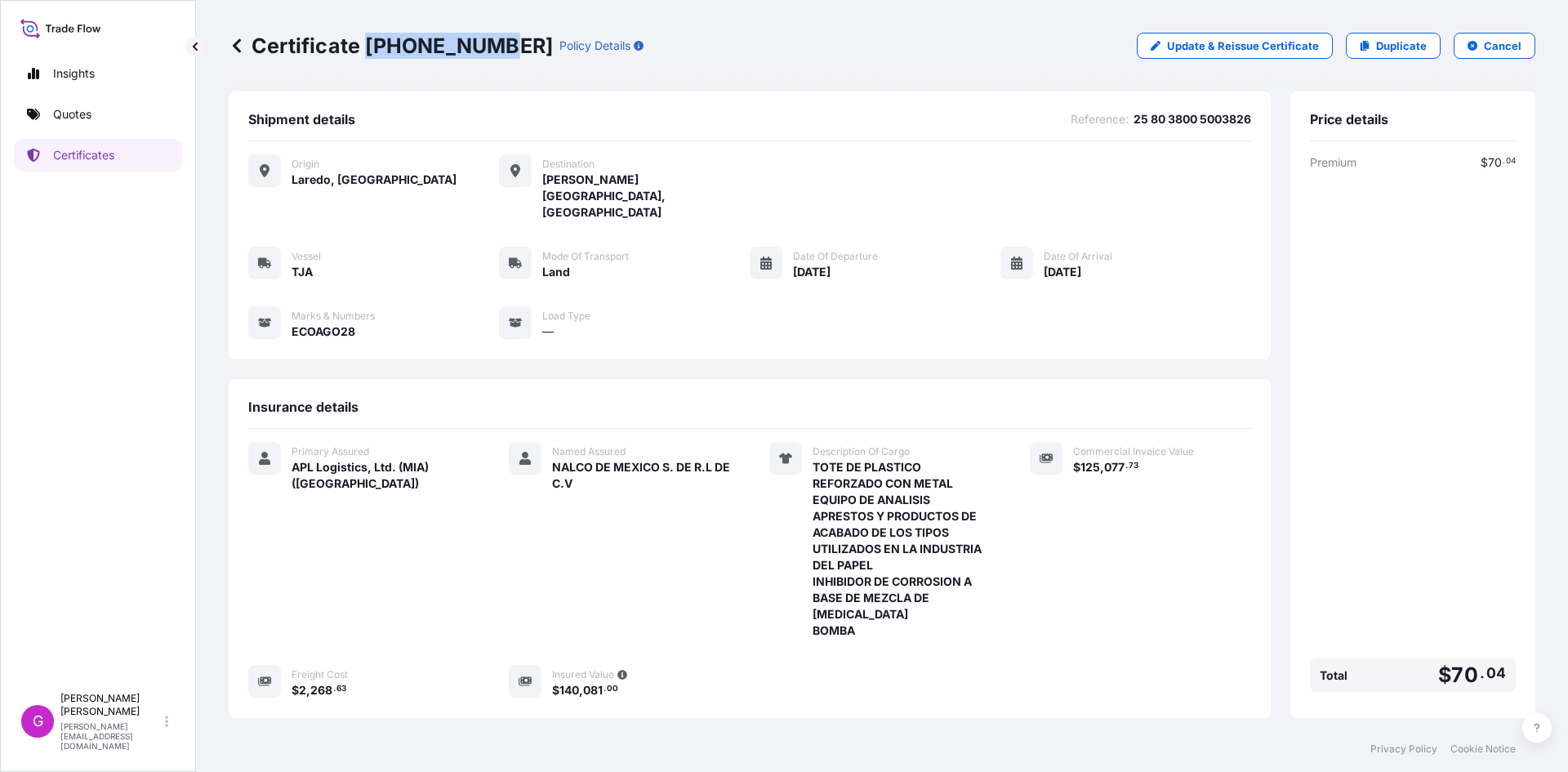
drag, startPoint x: 490, startPoint y: 39, endPoint x: 369, endPoint y: 46, distance: 121.2
click at [369, 46] on p "Certificate [PHONE_NUMBER]" at bounding box center [390, 46] width 324 height 26
copy p "[PHONE_NUMBER]"
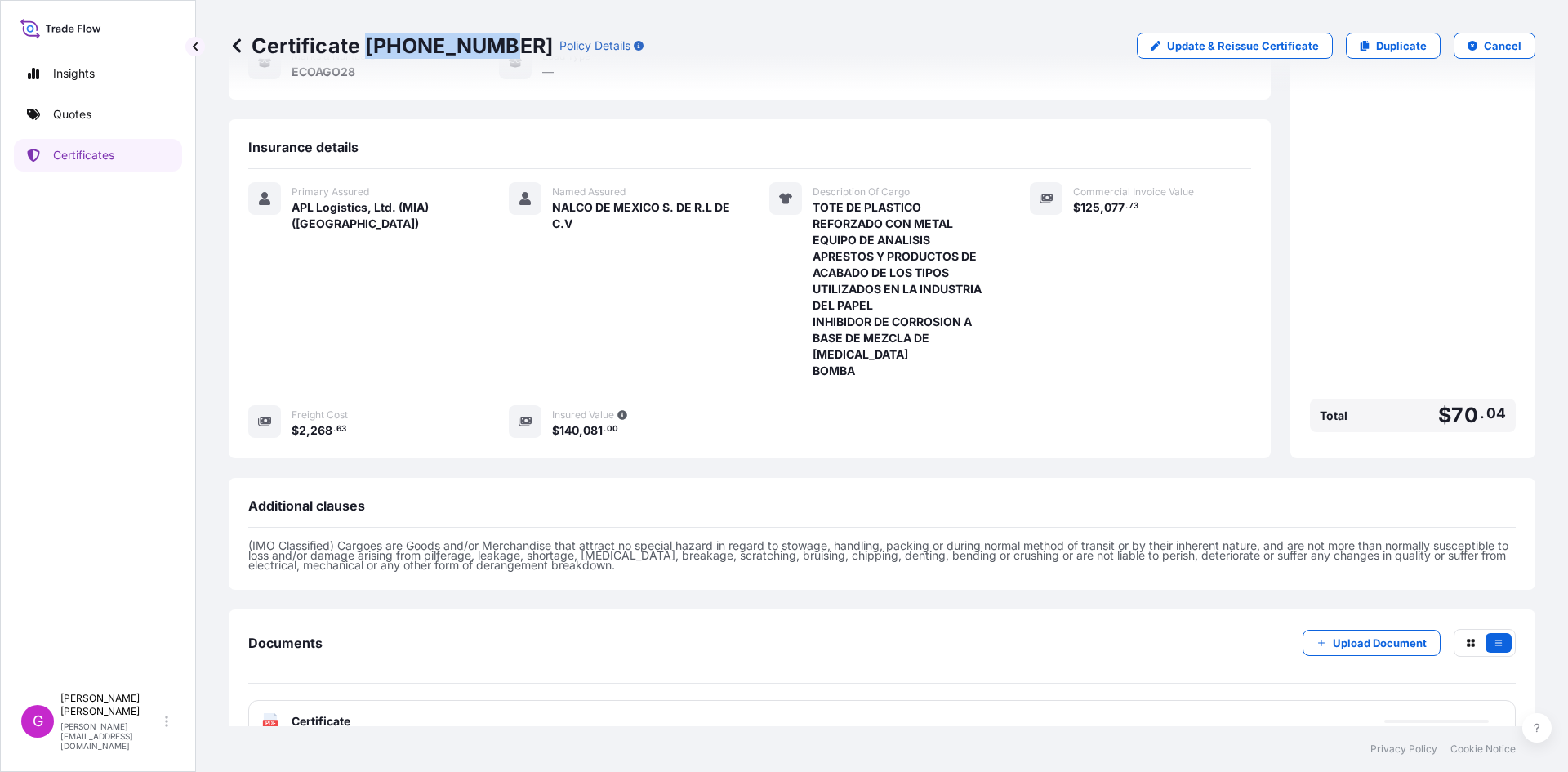
scroll to position [263, 0]
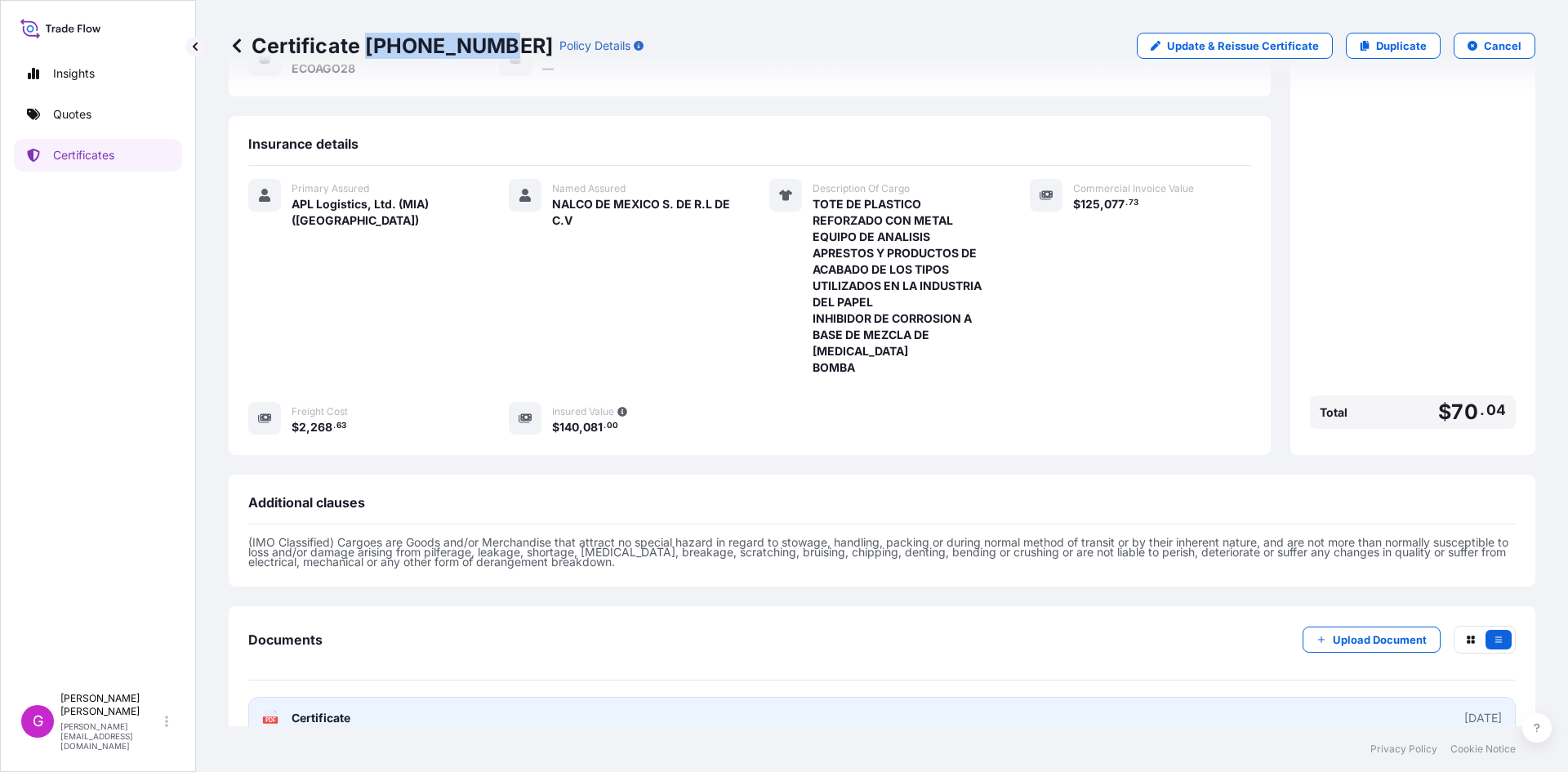
click at [293, 710] on span "Certificate" at bounding box center [321, 718] width 59 height 16
